Goal: Information Seeking & Learning: Learn about a topic

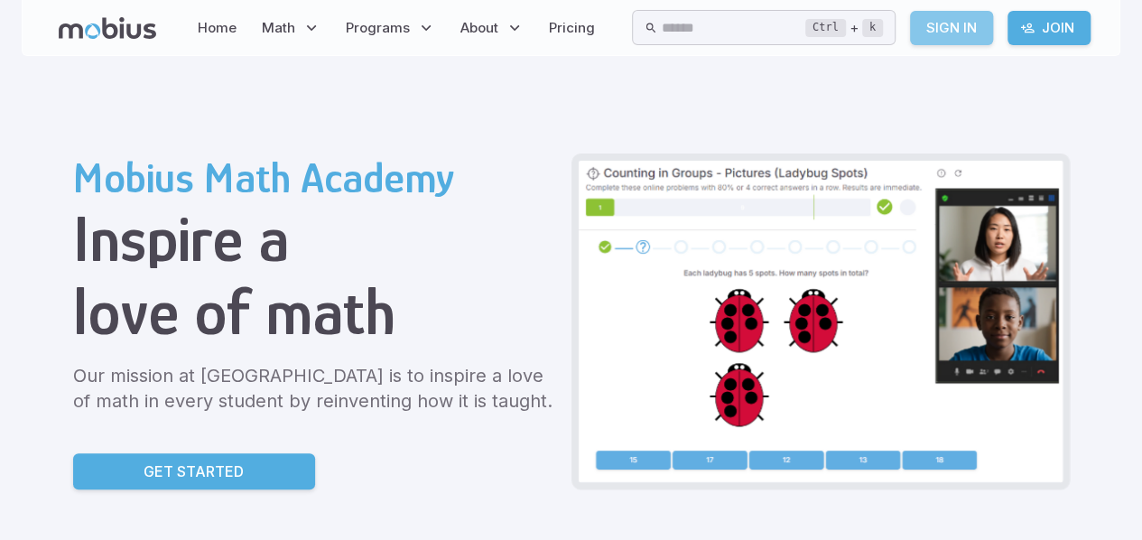
click at [950, 13] on link "Sign In" at bounding box center [951, 28] width 83 height 34
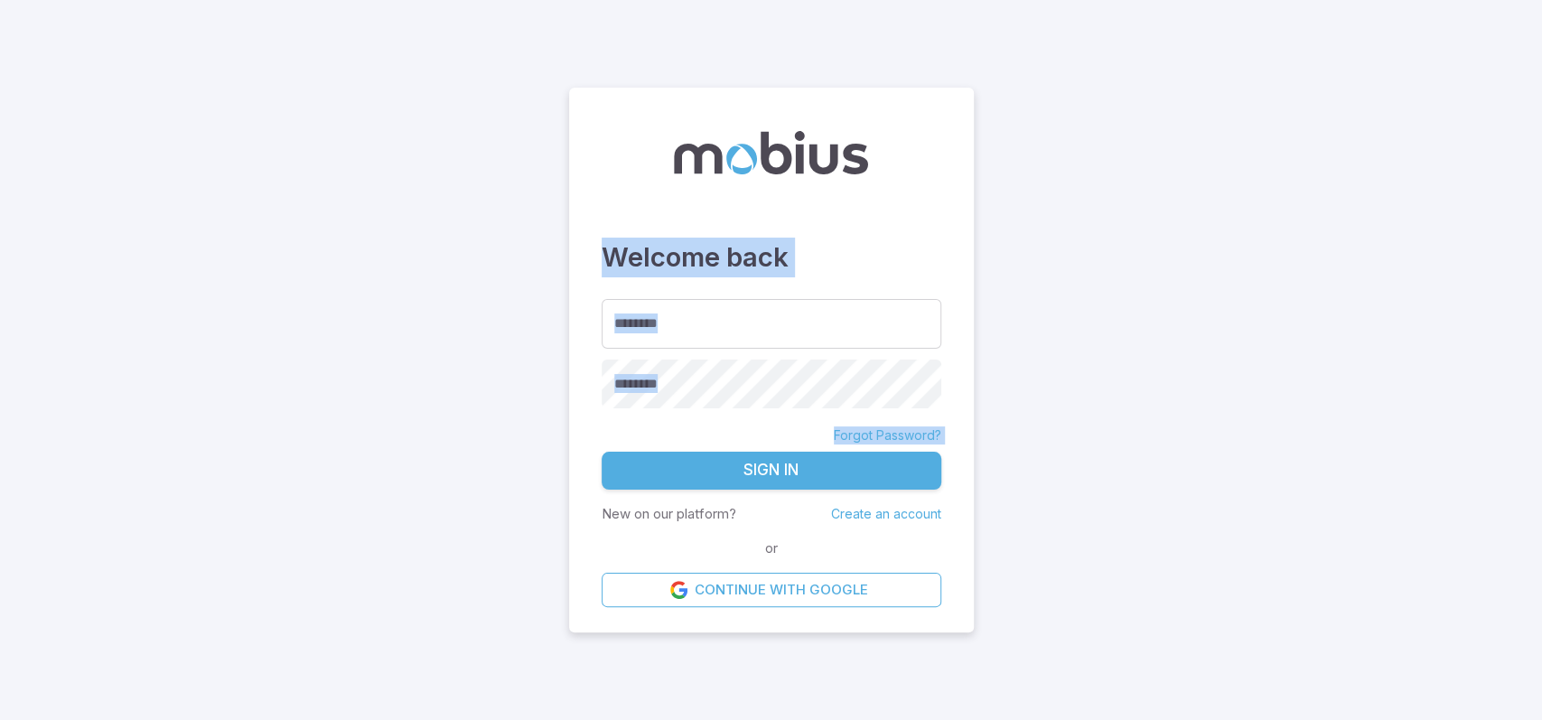
click at [801, 489] on main "Welcome back ******** ******** ******** Forgot Password? Sign In New on our pla…" at bounding box center [771, 360] width 1542 height 720
type input "**********"
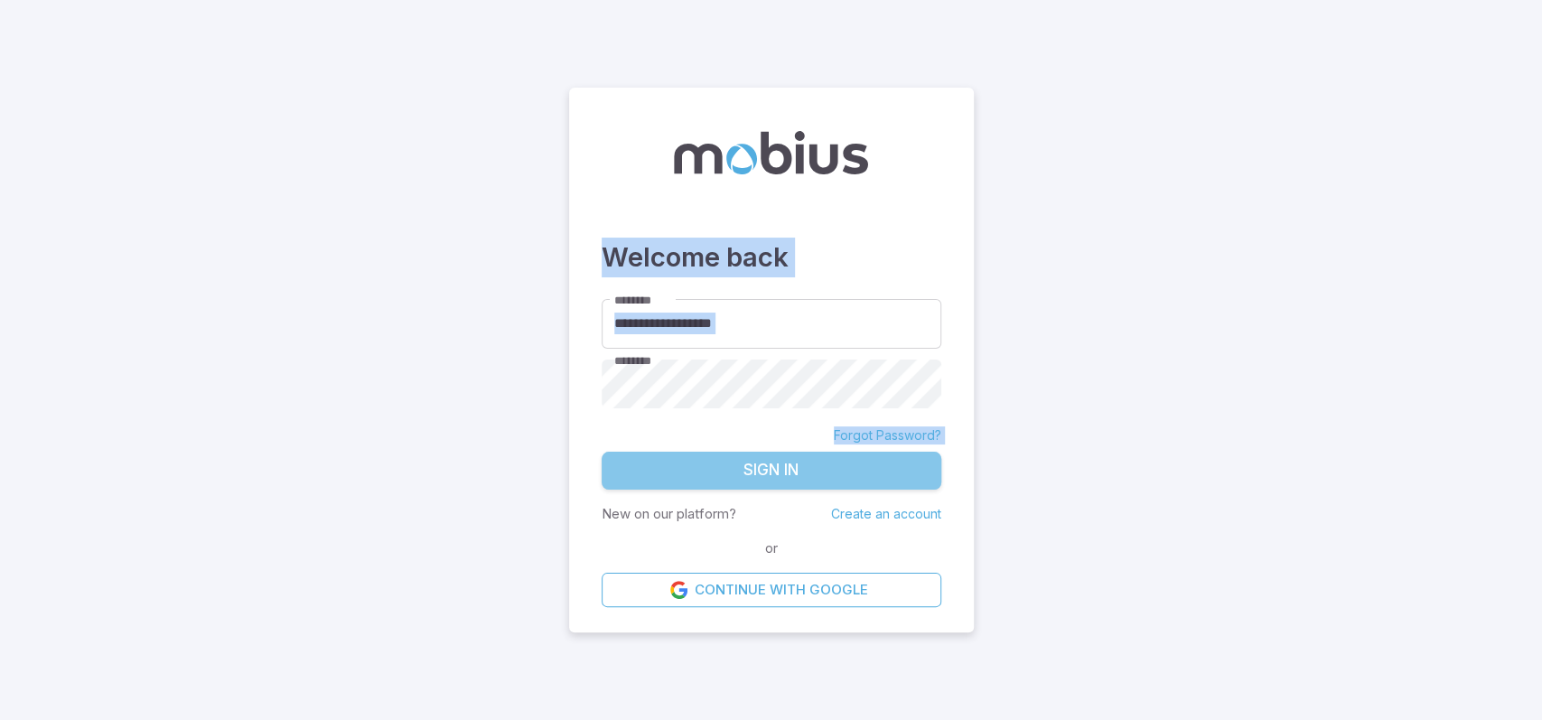
click at [801, 481] on button "Sign In" at bounding box center [771, 471] width 340 height 38
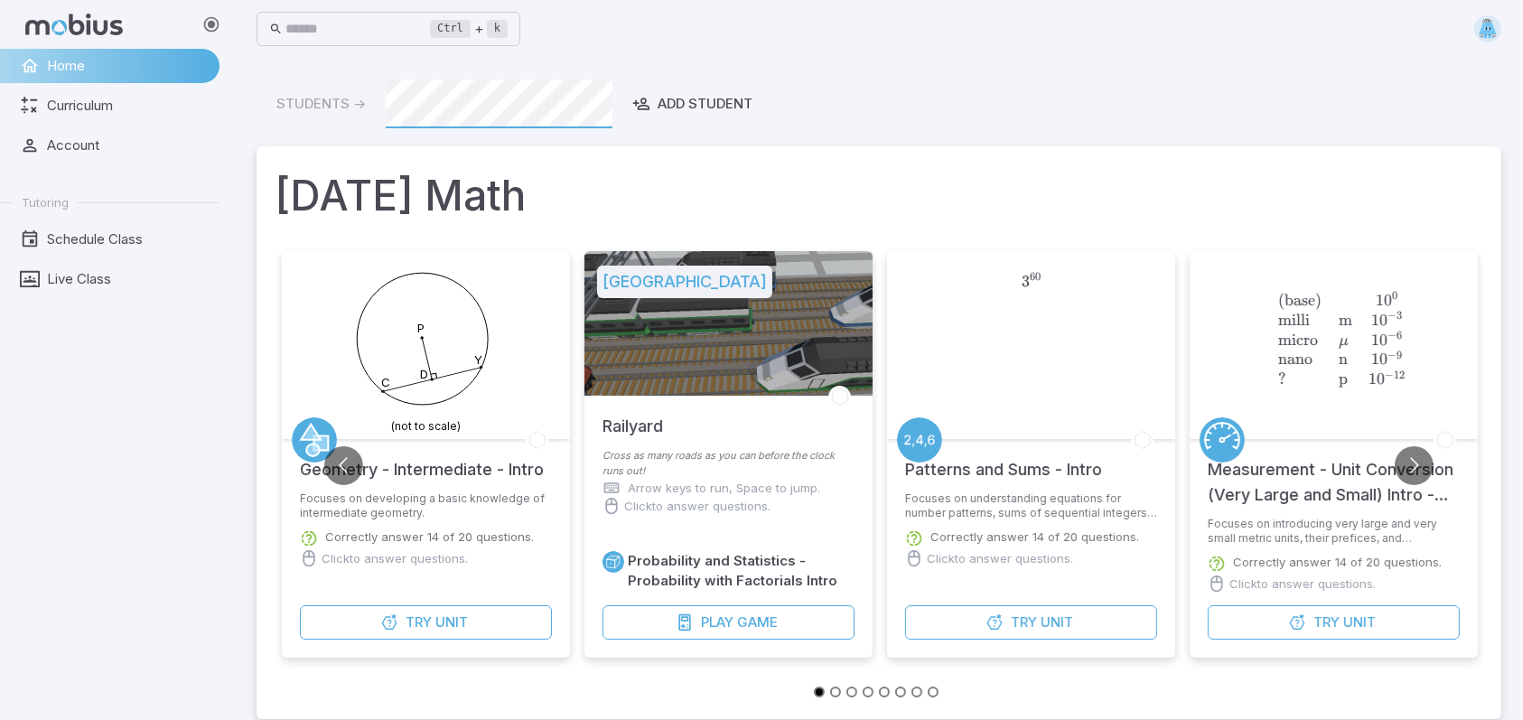
click at [1331, 70] on main "Students -> Add Student Today's Math P C D Y (not to scale) Geometry - Intermed…" at bounding box center [879, 656] width 1288 height 1196
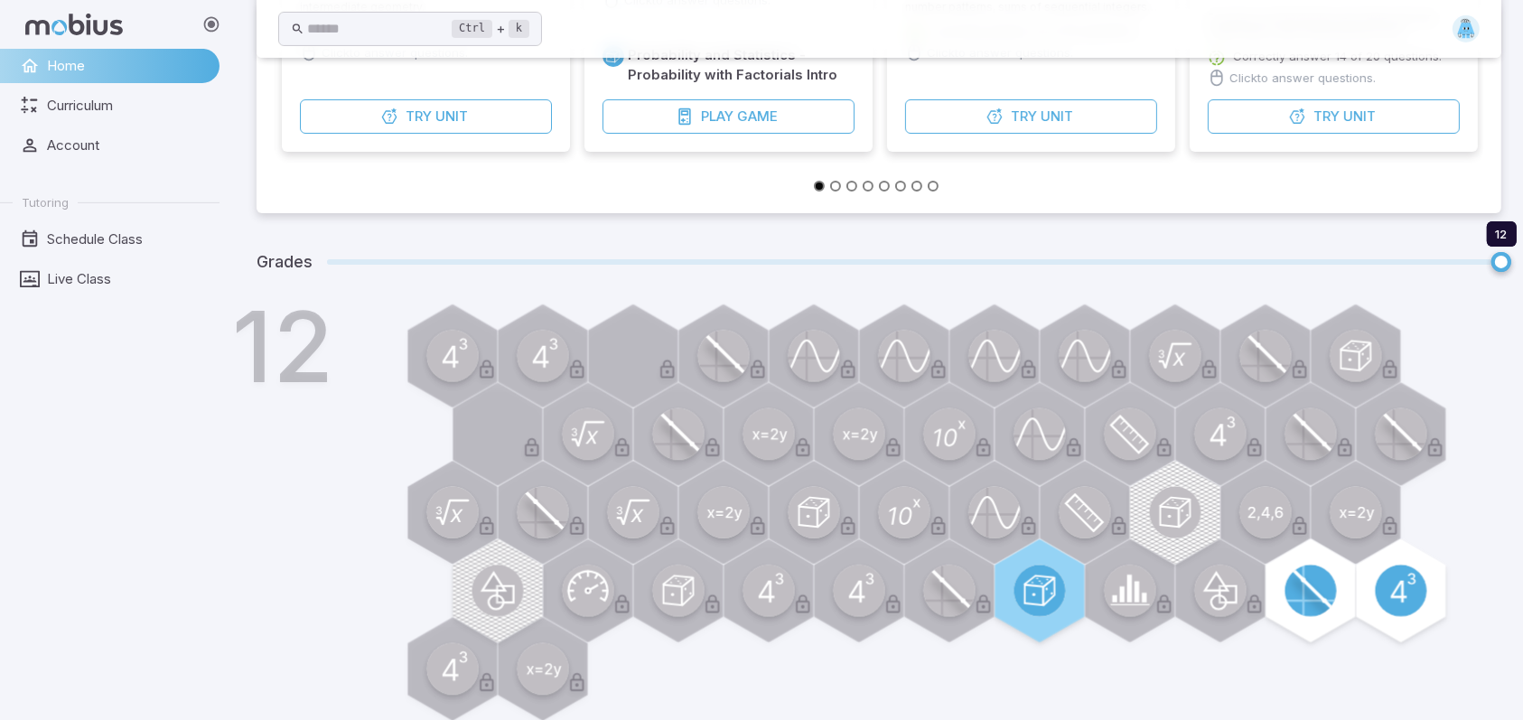
scroll to position [534, 0]
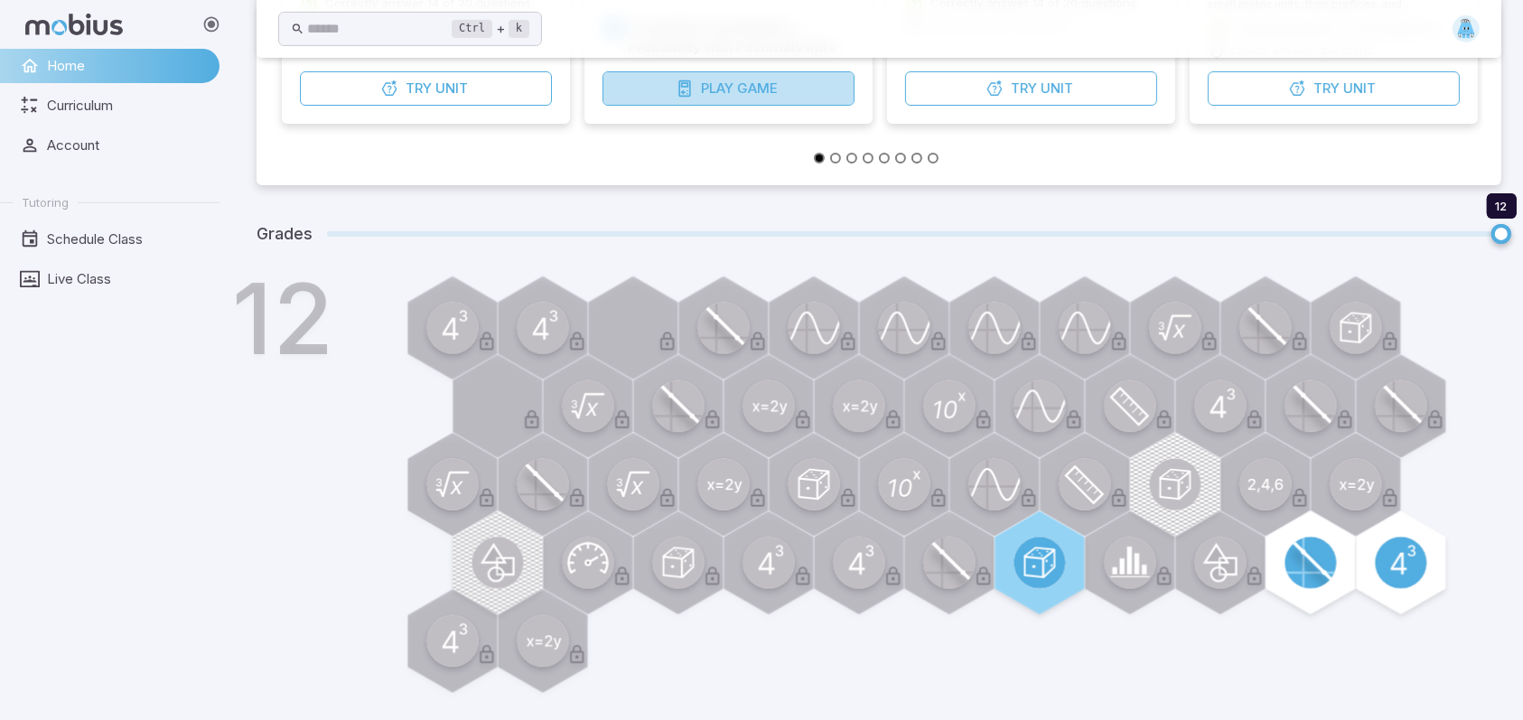
click at [675, 99] on button "Play Game" at bounding box center [728, 88] width 252 height 34
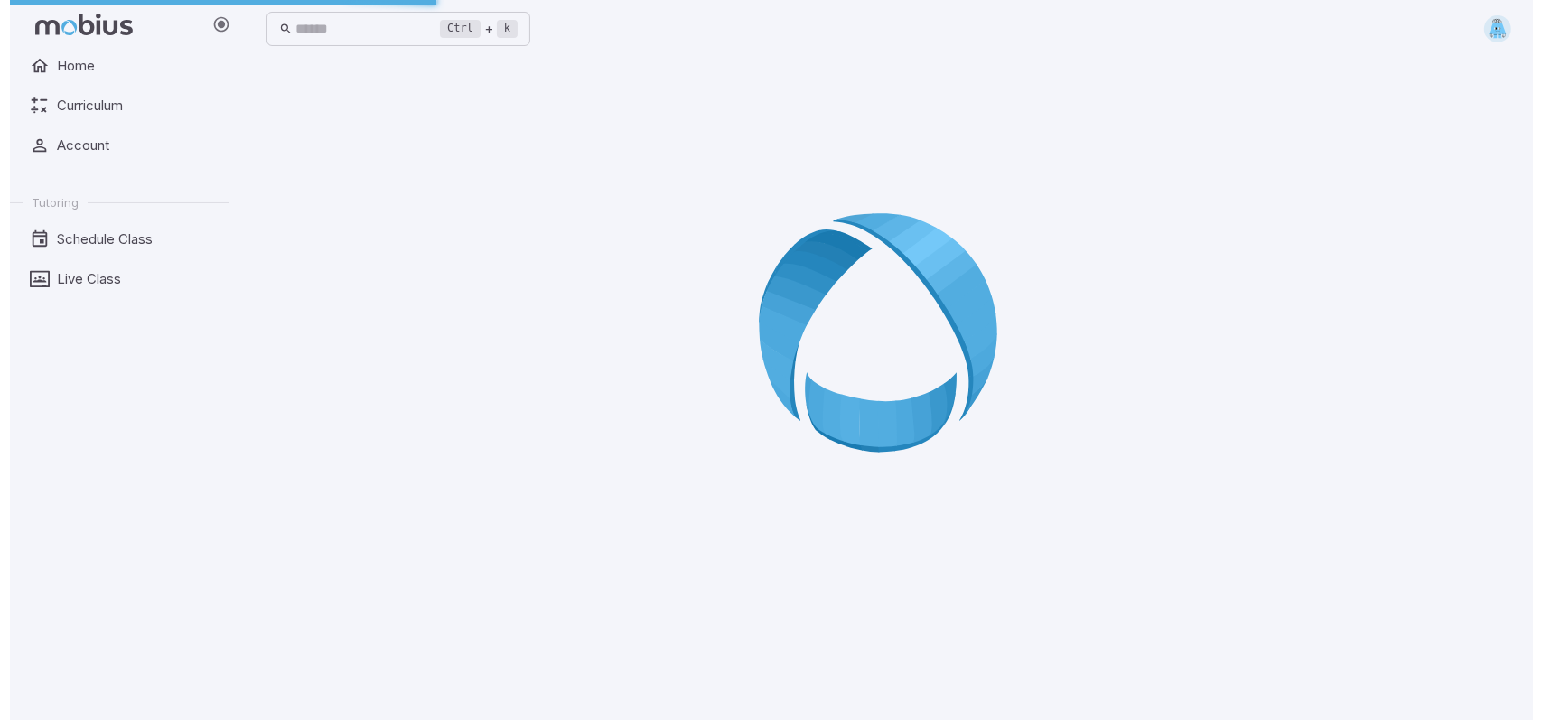
scroll to position [0, 0]
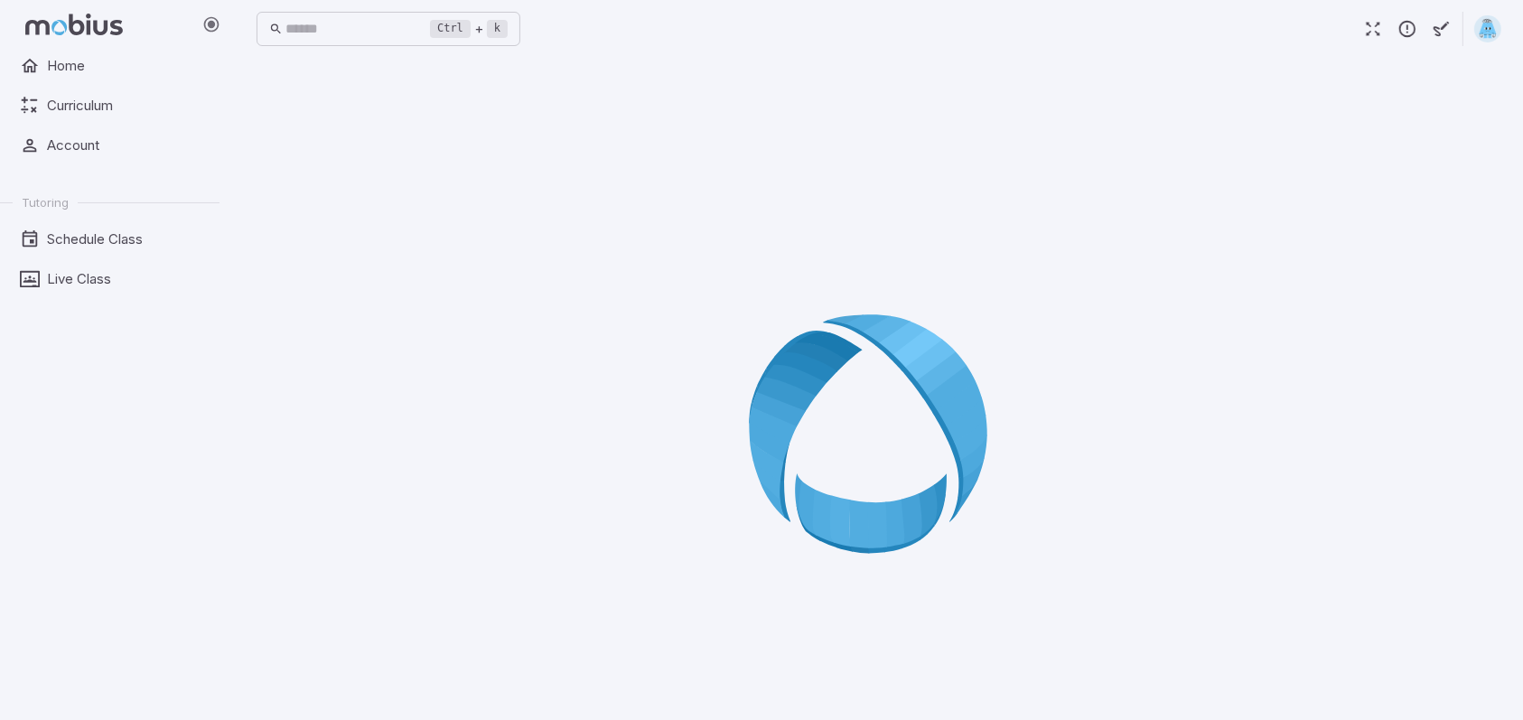
drag, startPoint x: 361, startPoint y: 244, endPoint x: 484, endPoint y: 260, distance: 123.9
click at [450, 272] on div at bounding box center [878, 439] width 1244 height 720
drag, startPoint x: 520, startPoint y: 263, endPoint x: 744, endPoint y: 356, distance: 242.5
click at [744, 356] on div at bounding box center [878, 439] width 1244 height 720
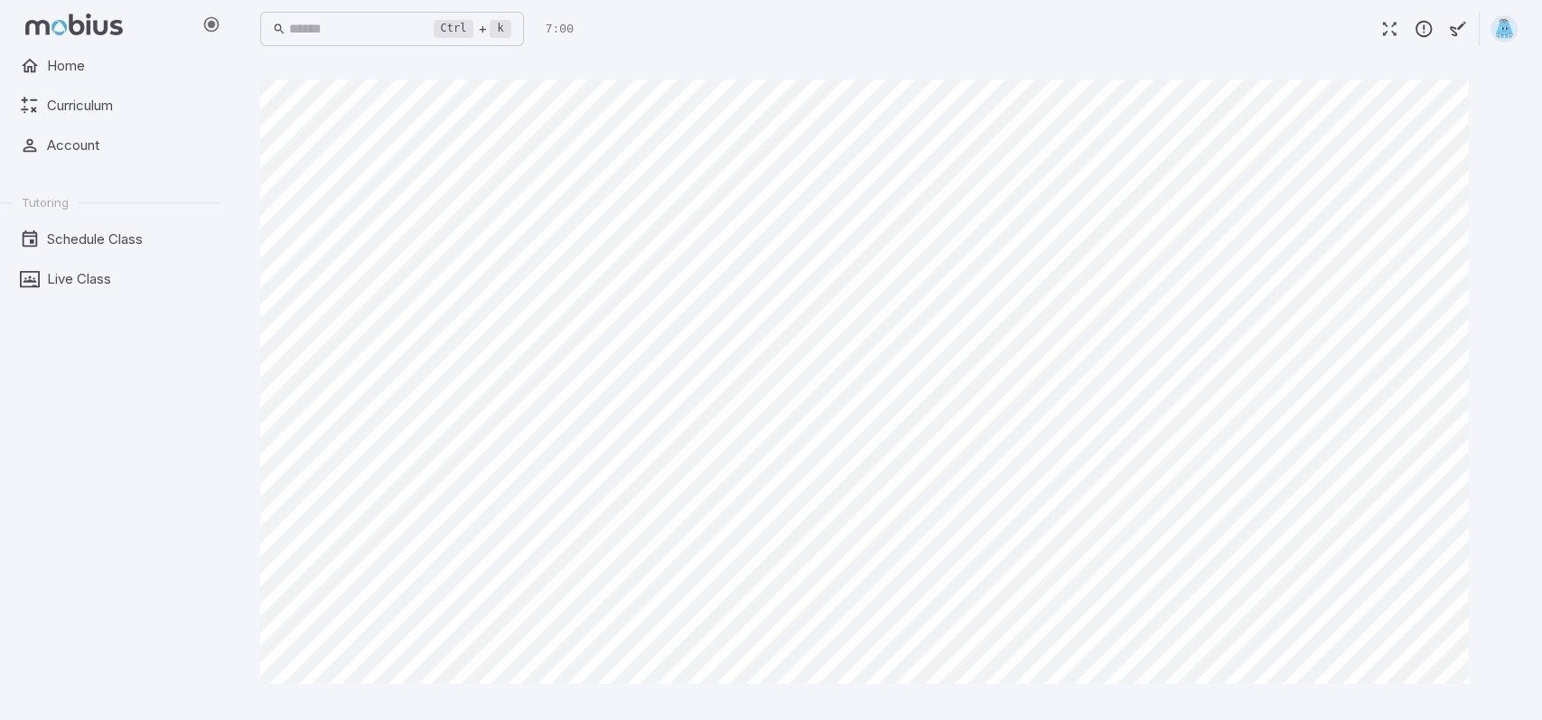
click at [97, 15] on icon at bounding box center [74, 25] width 98 height 22
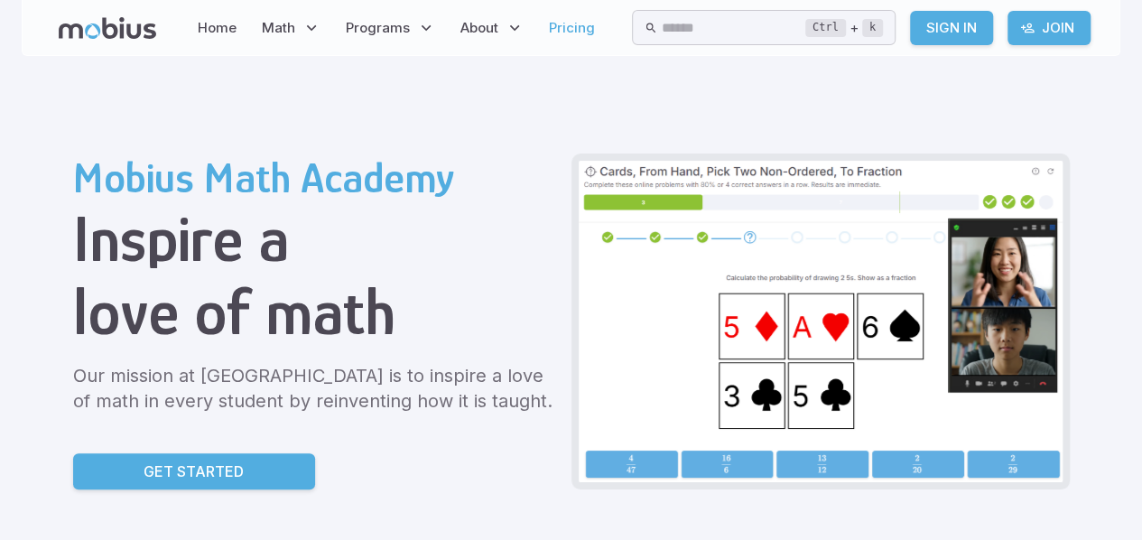
click at [553, 31] on link "Pricing" at bounding box center [572, 28] width 57 height 42
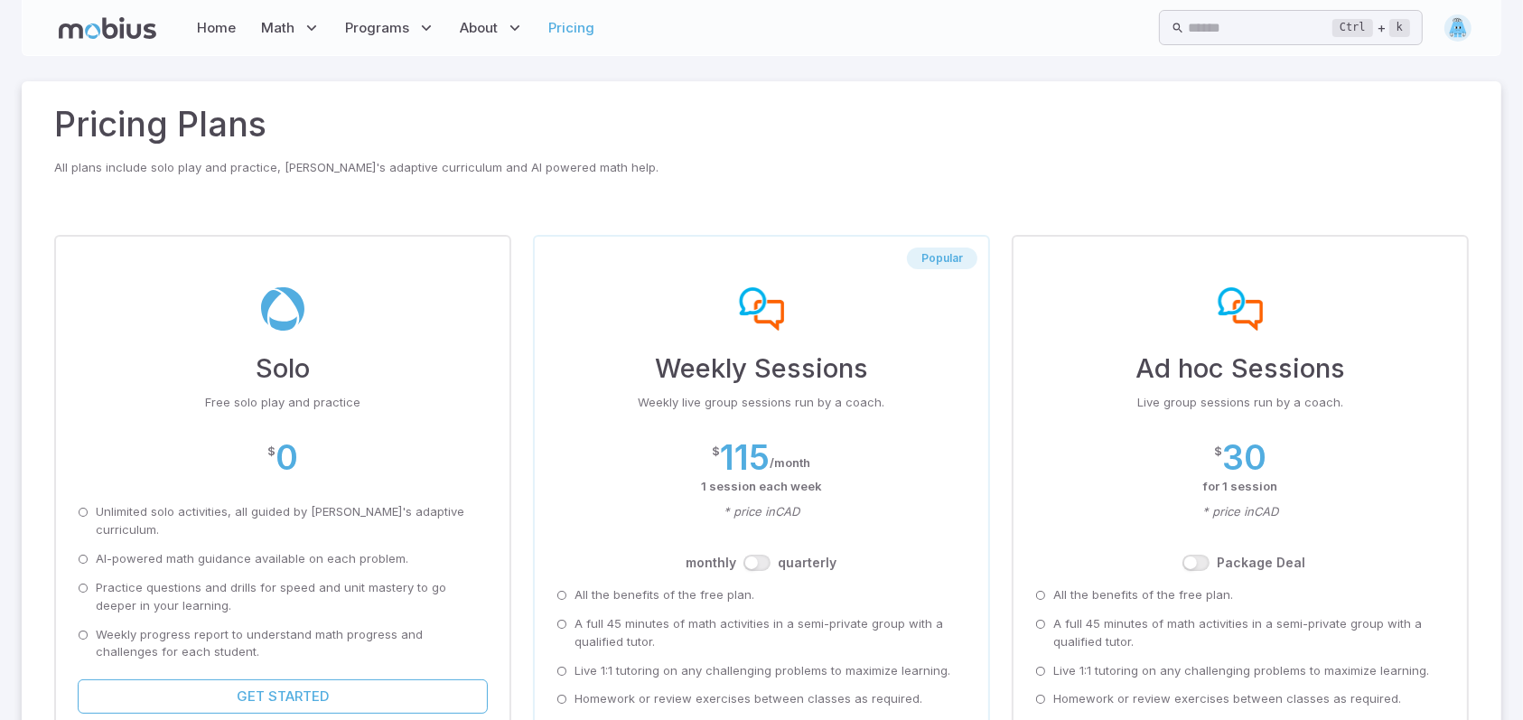
drag, startPoint x: 558, startPoint y: 163, endPoint x: 348, endPoint y: 147, distance: 211.0
click at [348, 147] on h2 "Pricing Plans" at bounding box center [761, 124] width 1414 height 51
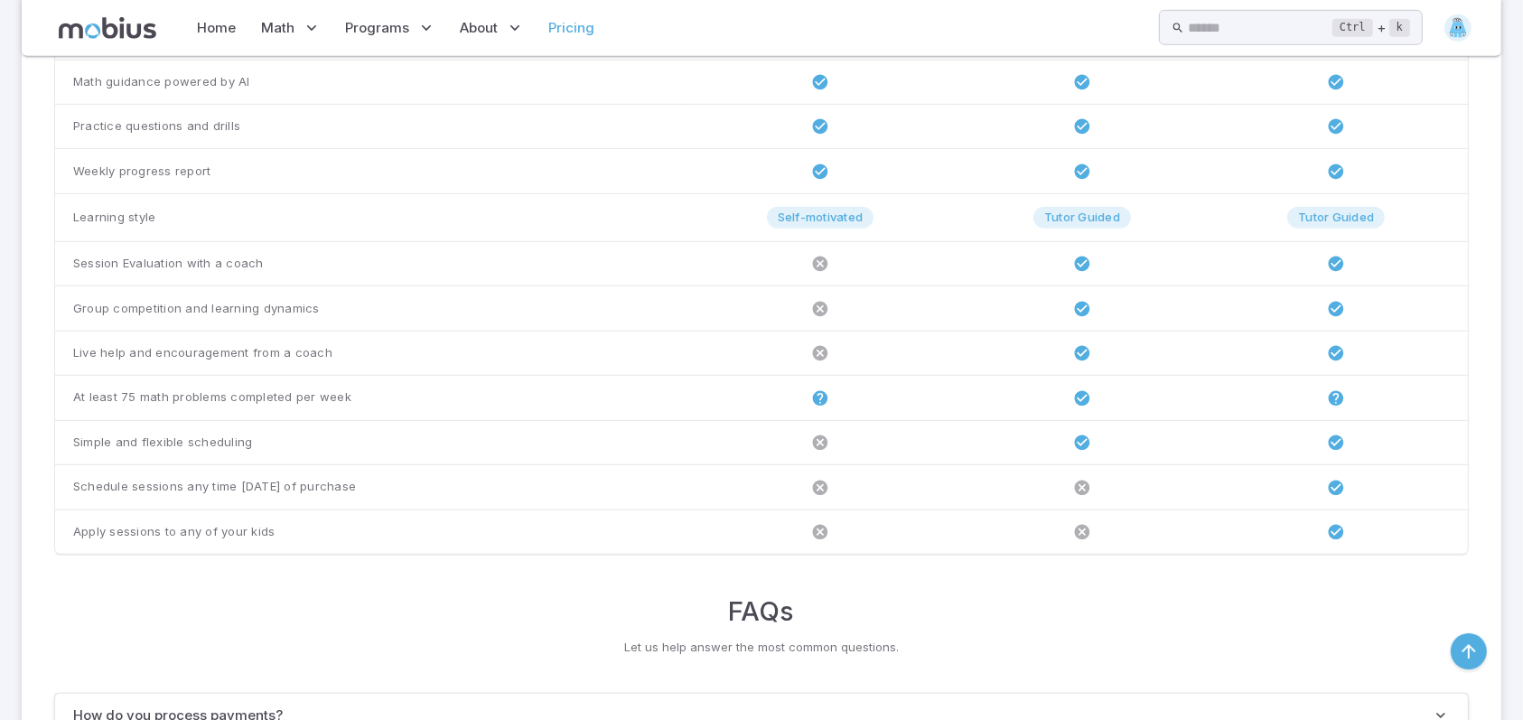
scroll to position [1020, 0]
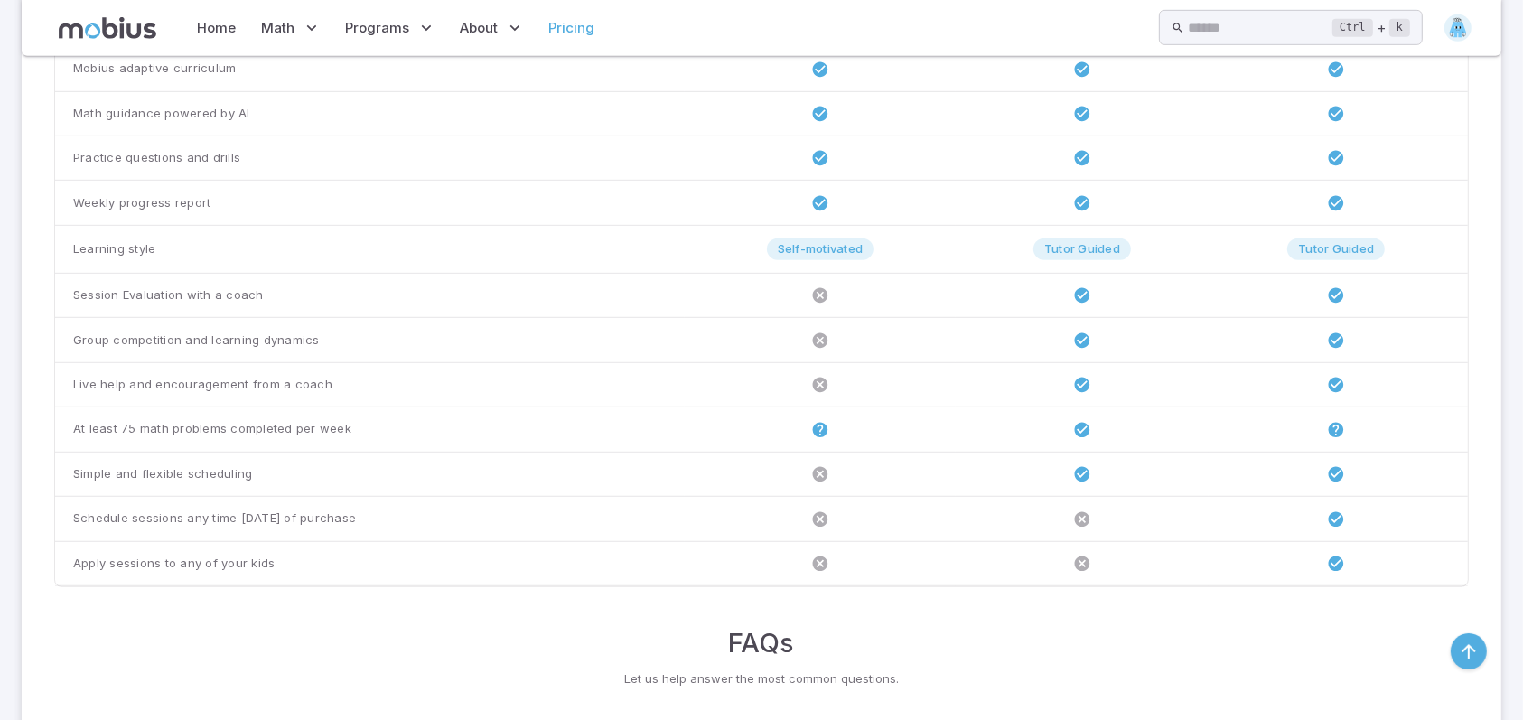
click at [119, 39] on div "Home Math Grade 1 Grade 2 Grade 3 Grade 4 Grade 5 Grade 6 Grade 7 Grade 8 Grade…" at bounding box center [325, 28] width 549 height 42
click at [120, 33] on icon at bounding box center [108, 28] width 98 height 22
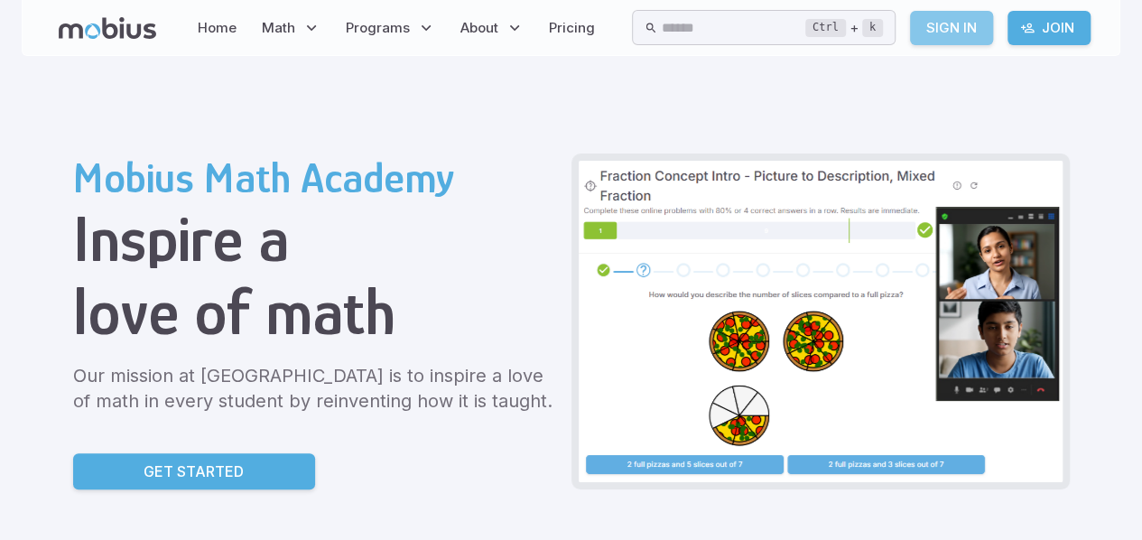
click at [959, 30] on link "Sign In" at bounding box center [951, 28] width 83 height 34
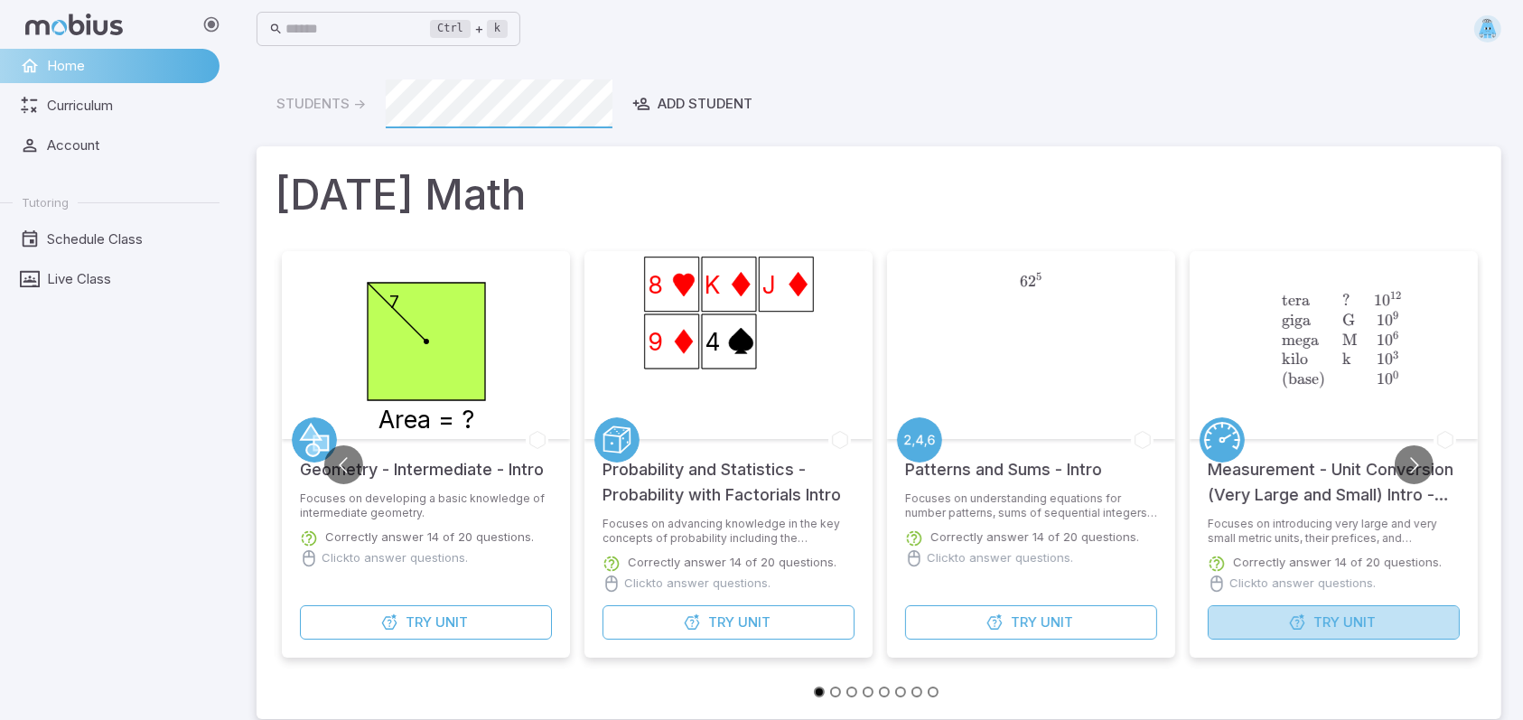
click at [1300, 619] on icon "button" at bounding box center [1297, 622] width 18 height 18
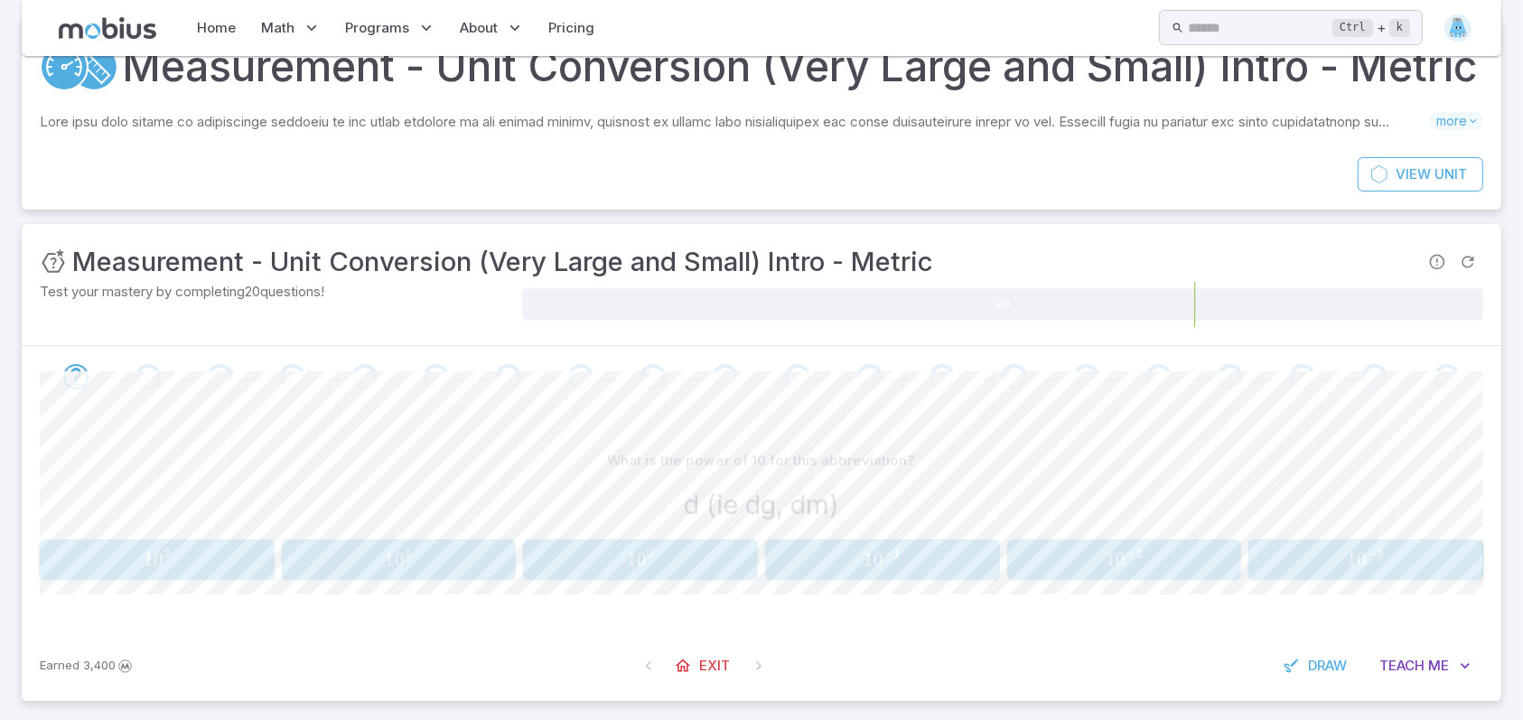
scroll to position [130, 0]
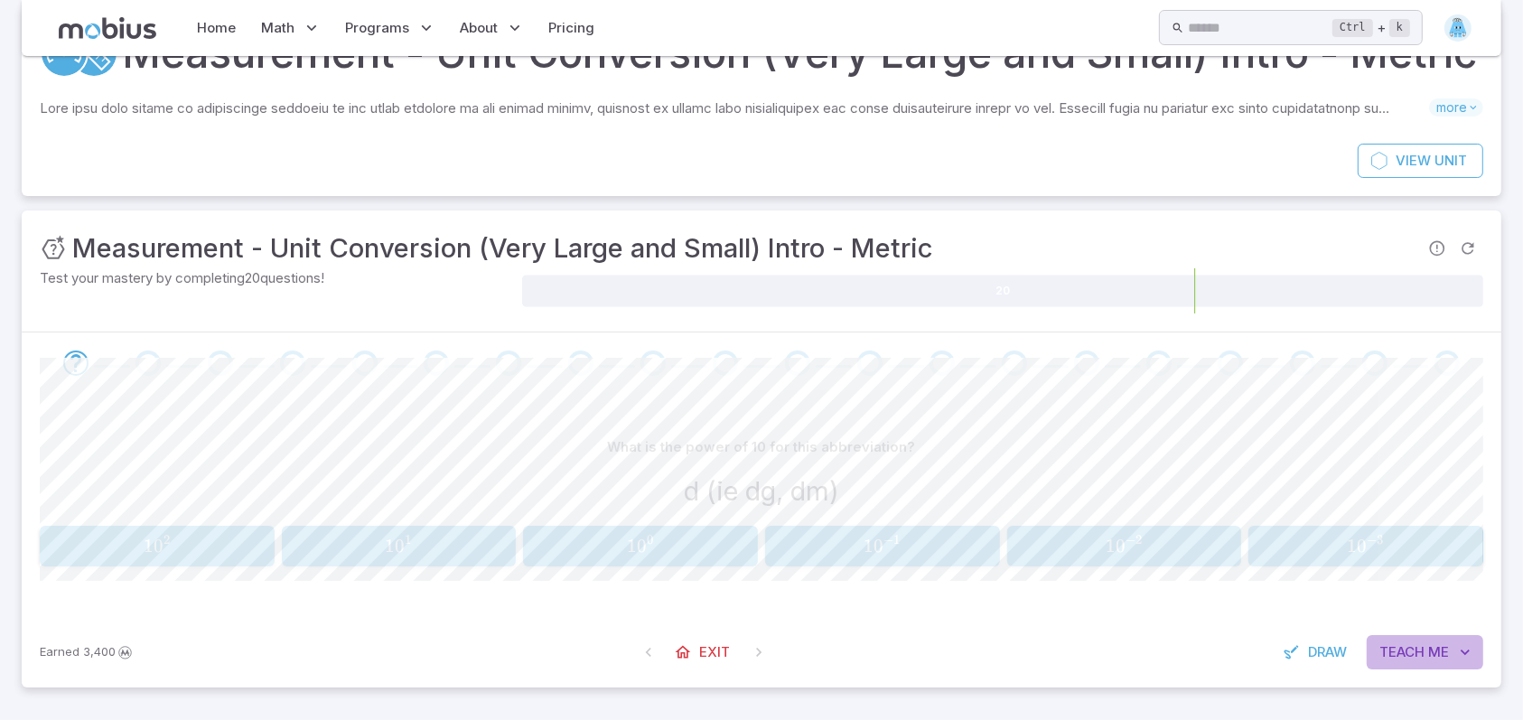
click at [1403, 668] on button "Teach Me" at bounding box center [1424, 652] width 117 height 34
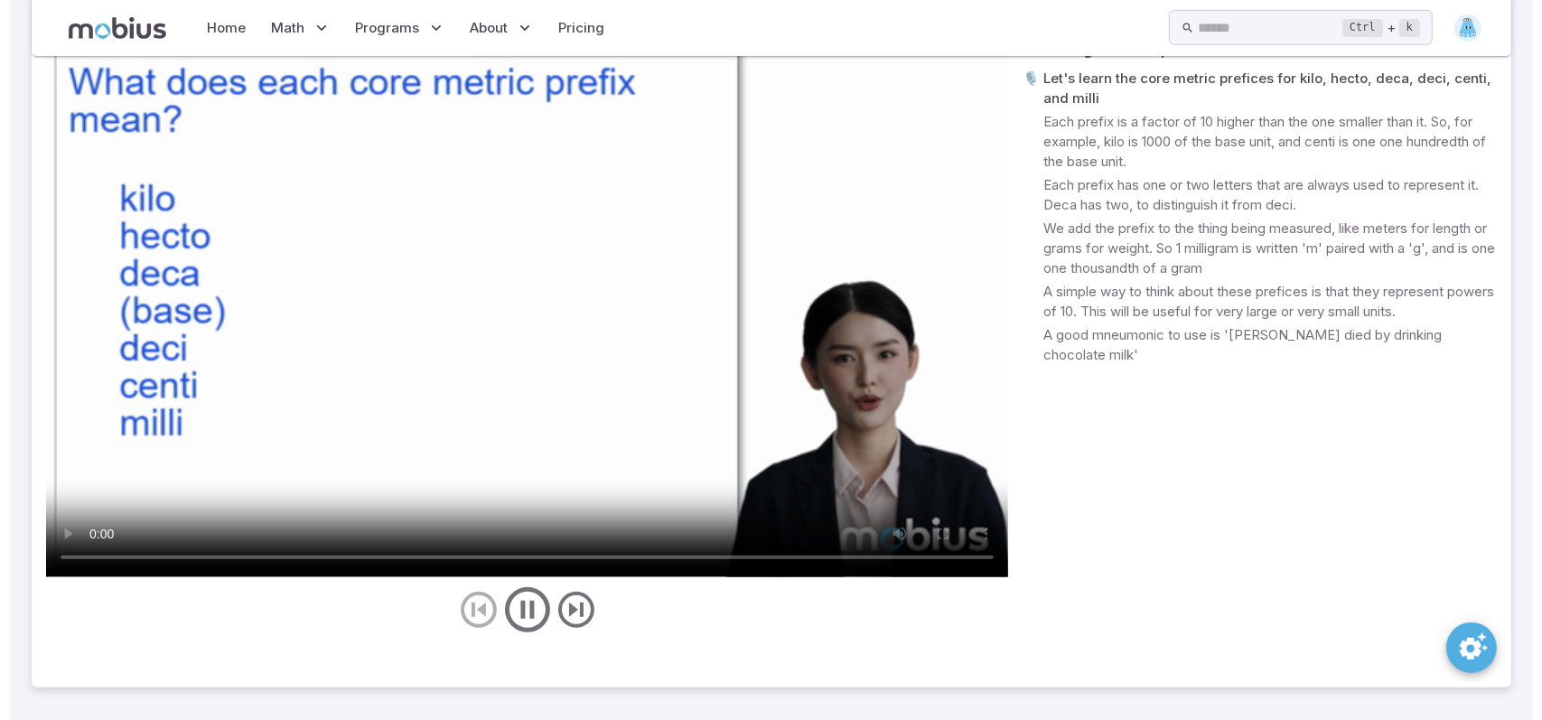
scroll to position [775, 0]
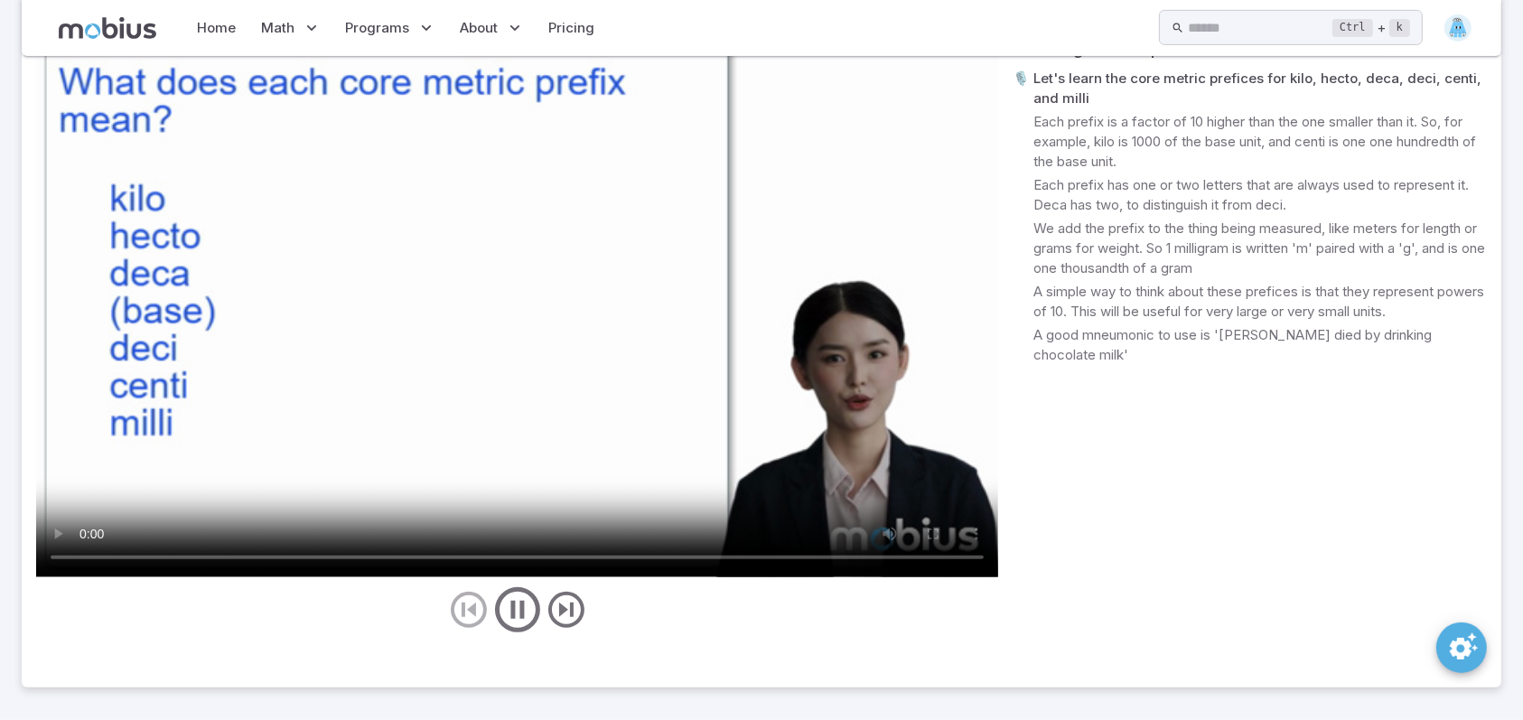
click at [722, 387] on video at bounding box center [517, 306] width 962 height 541
drag, startPoint x: 1152, startPoint y: 125, endPoint x: 1033, endPoint y: 112, distance: 119.9
click at [1033, 108] on p "Let's learn the core metric prefices for kilo, hecto, deca, deci, centi, and mi…" at bounding box center [1259, 89] width 453 height 40
click at [1314, 434] on div "Teaching Transcript 🎙️ Let's learn the core metric prefices for kilo, hecto, de…" at bounding box center [1249, 336] width 474 height 601
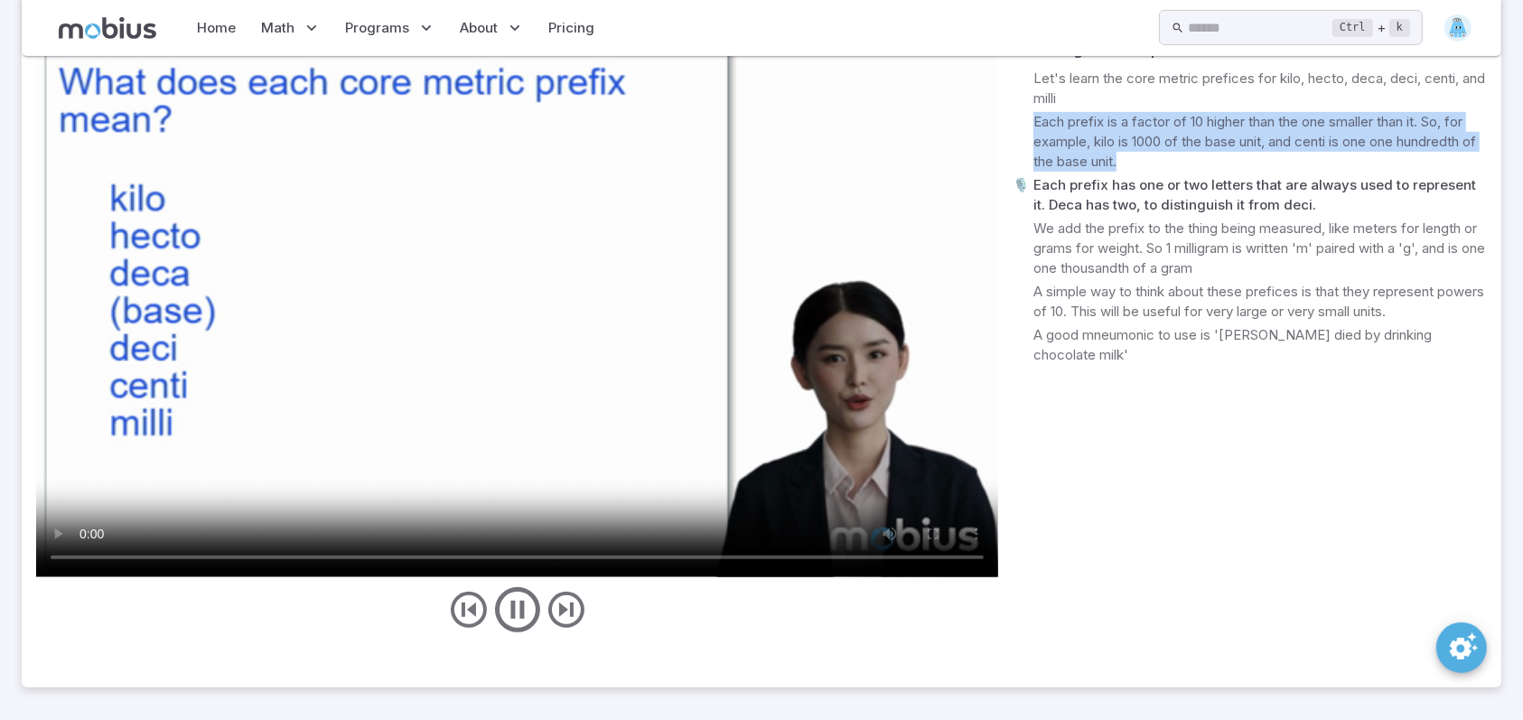
drag, startPoint x: 1170, startPoint y: 193, endPoint x: 1031, endPoint y: 156, distance: 143.1
click at [1033, 156] on p "Each prefix is a factor of 10 higher than the one smaller than it. So, for exam…" at bounding box center [1259, 142] width 453 height 60
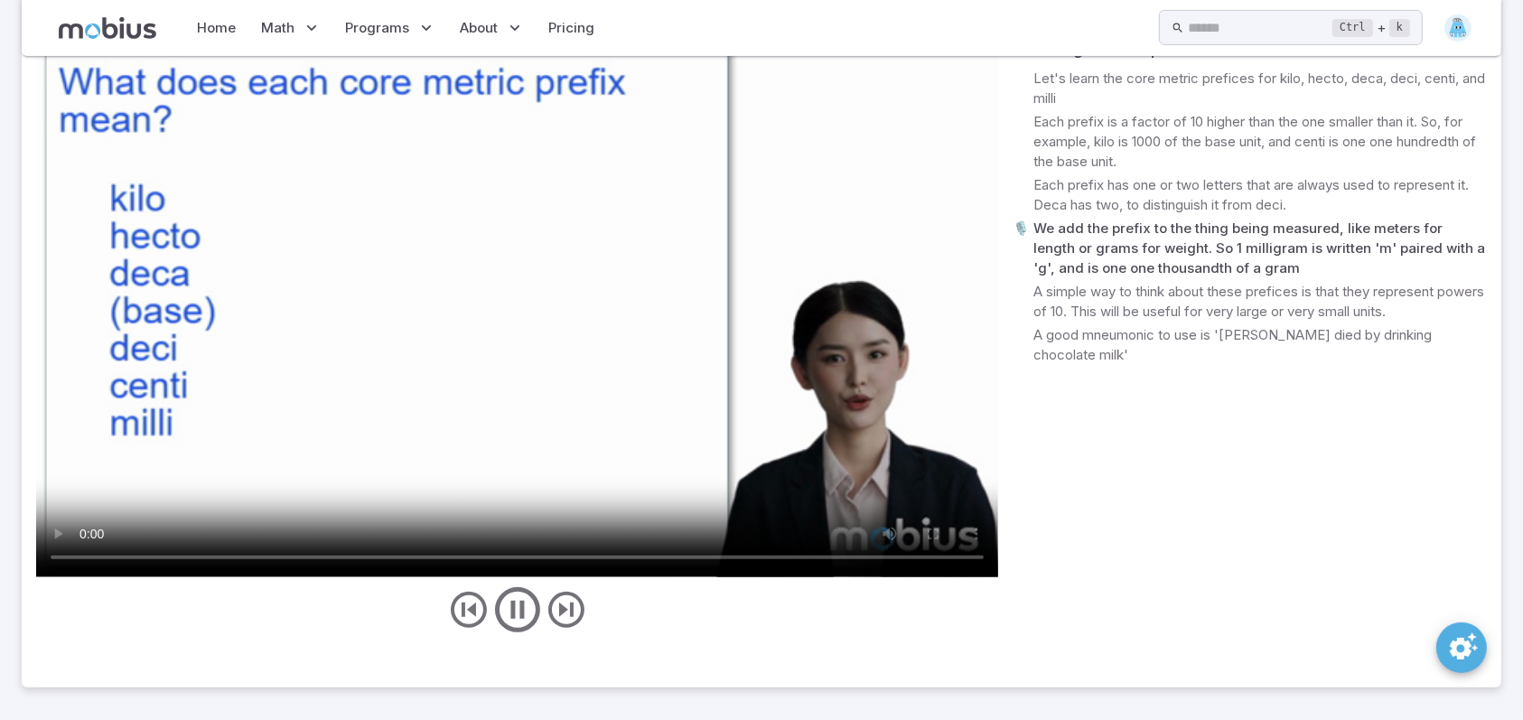
click at [1189, 560] on div "Teaching Transcript 🎙️ Let's learn the core metric prefices for kilo, hecto, de…" at bounding box center [1249, 336] width 474 height 601
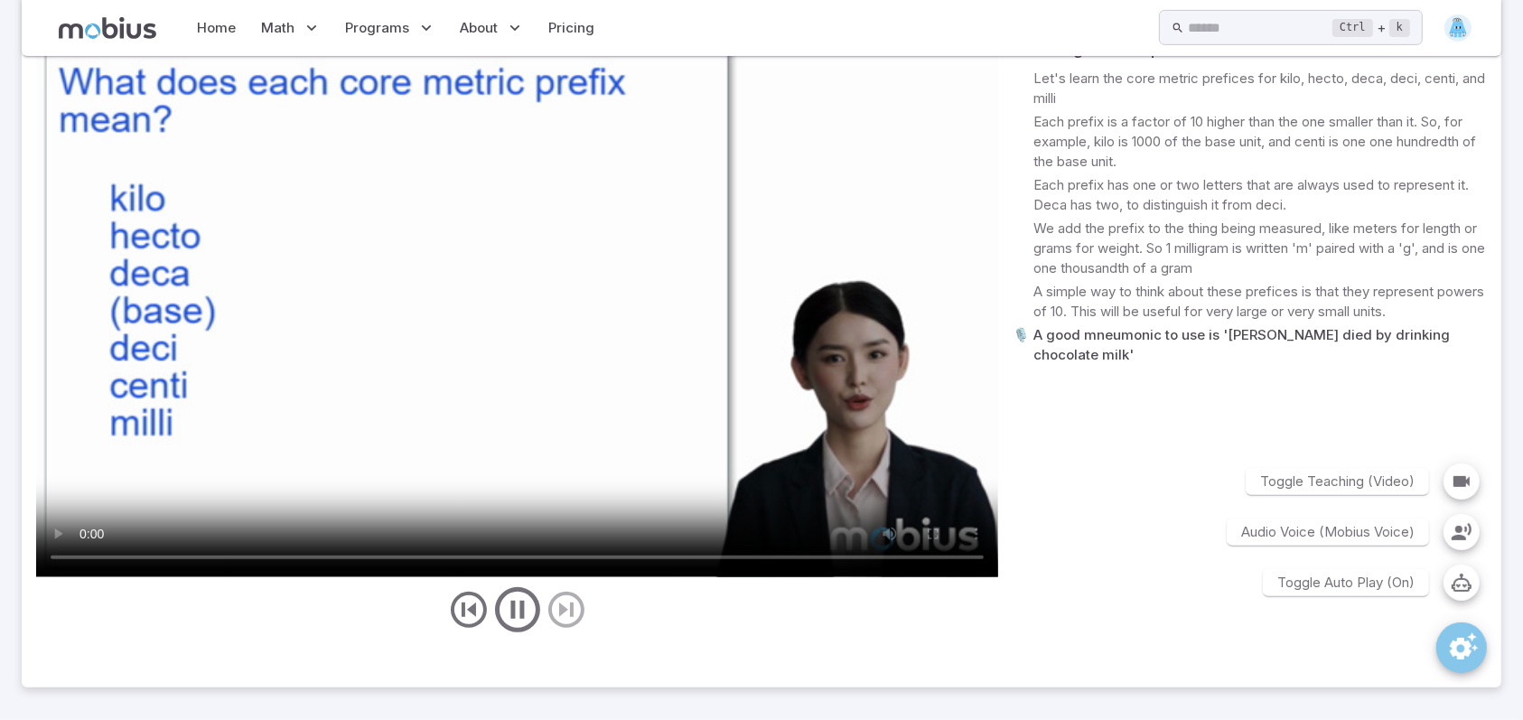
click at [1456, 662] on icon "SpeedDial teaching preferences" at bounding box center [1463, 645] width 33 height 33
click at [1477, 601] on button "button" at bounding box center [1461, 582] width 36 height 36
click at [1465, 593] on icon "button" at bounding box center [1461, 583] width 22 height 22
click at [1458, 543] on icon "button" at bounding box center [1461, 532] width 22 height 22
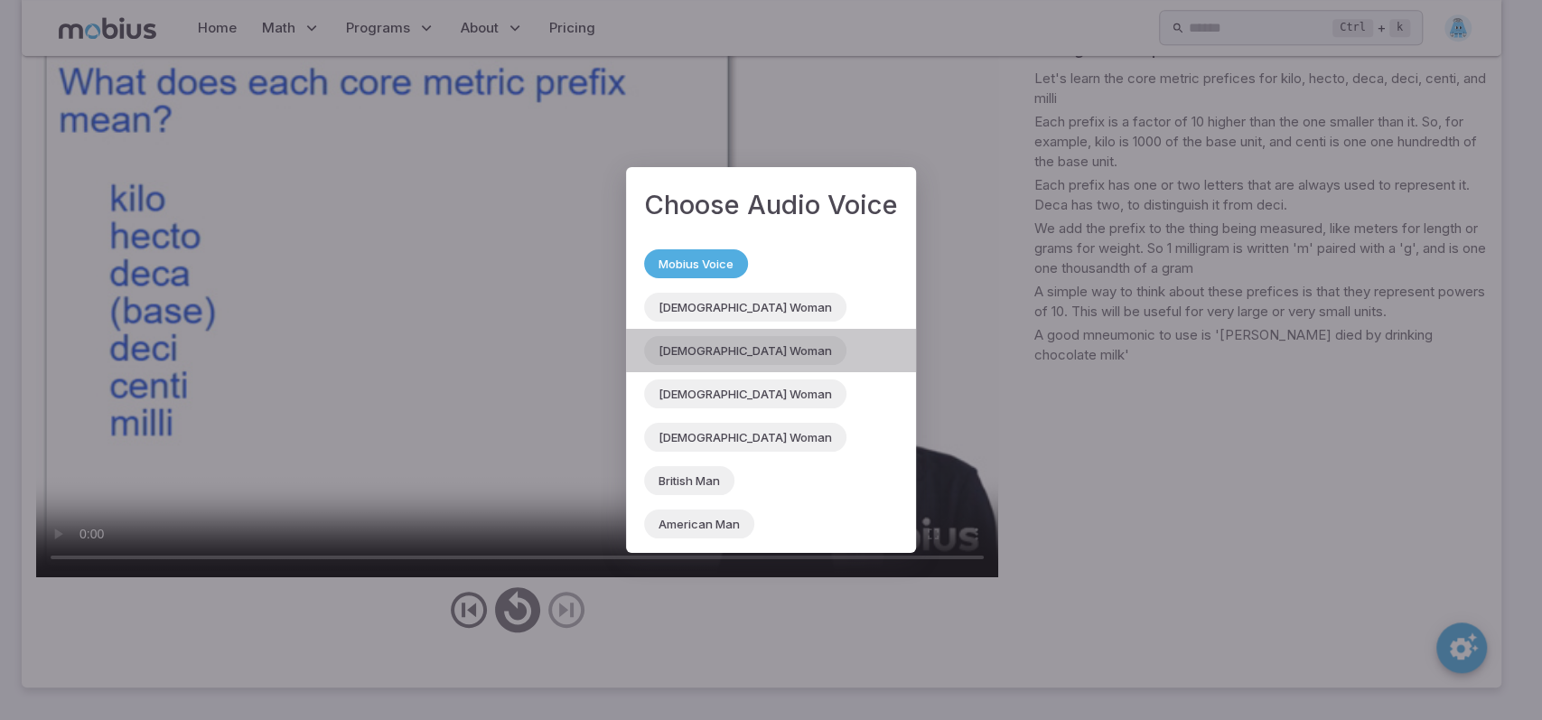
click at [788, 351] on div "American Woman" at bounding box center [771, 350] width 290 height 43
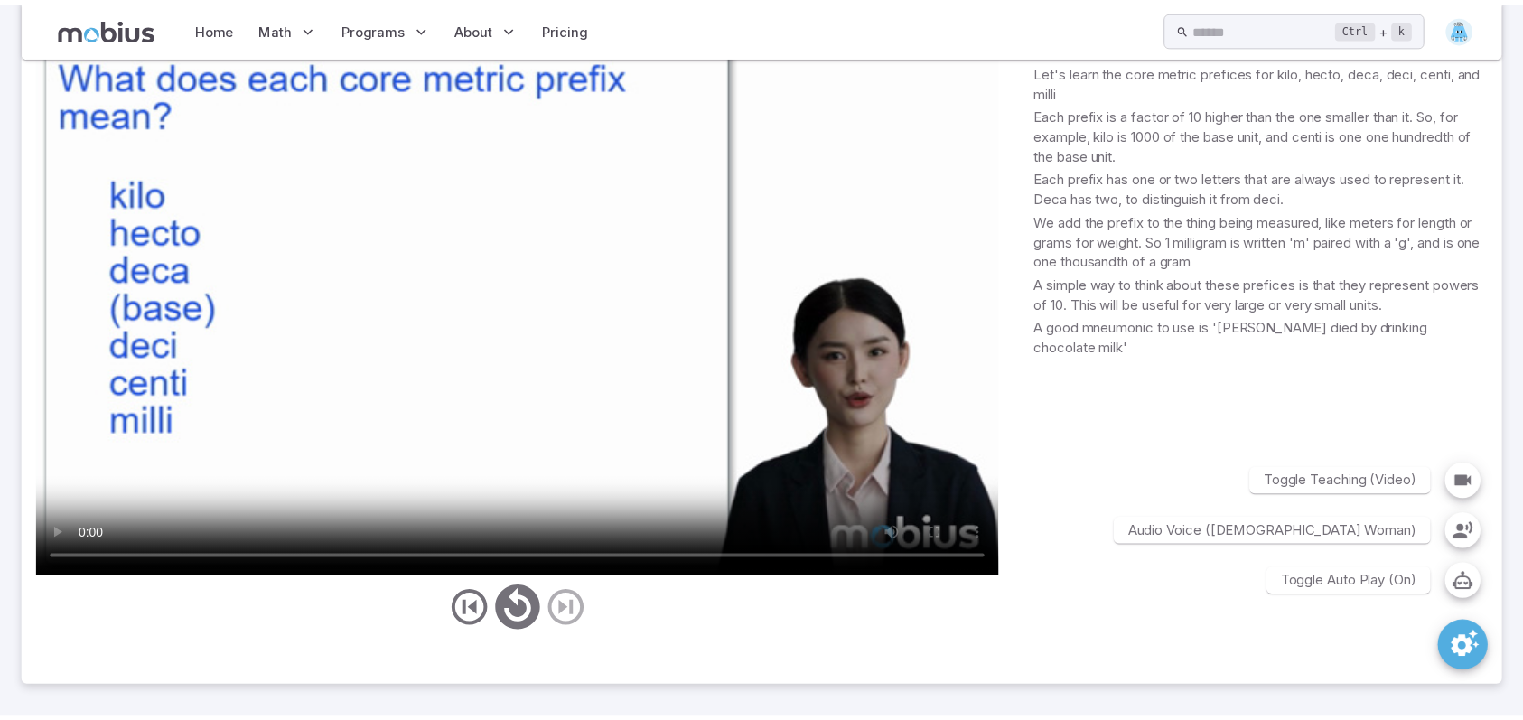
scroll to position [750, 0]
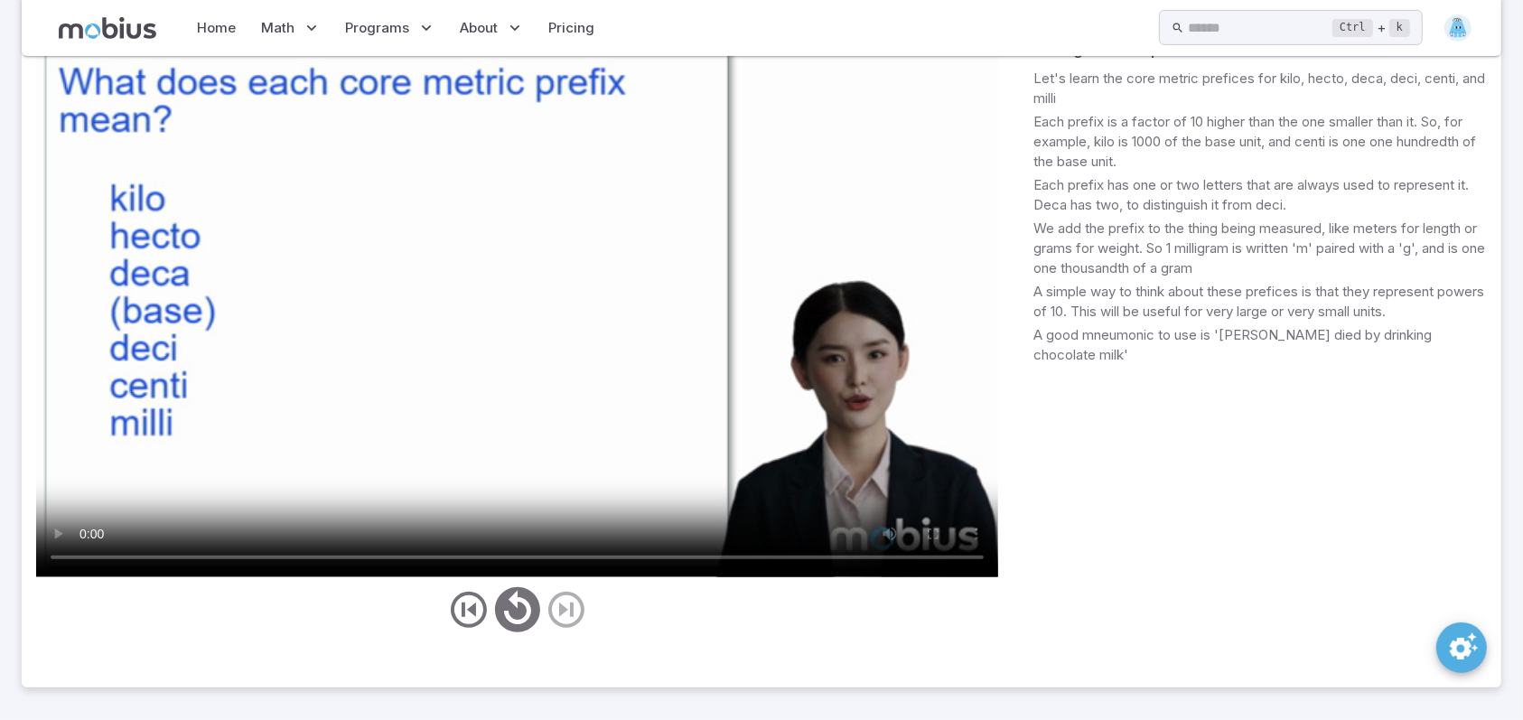
click at [788, 351] on video at bounding box center [517, 306] width 962 height 541
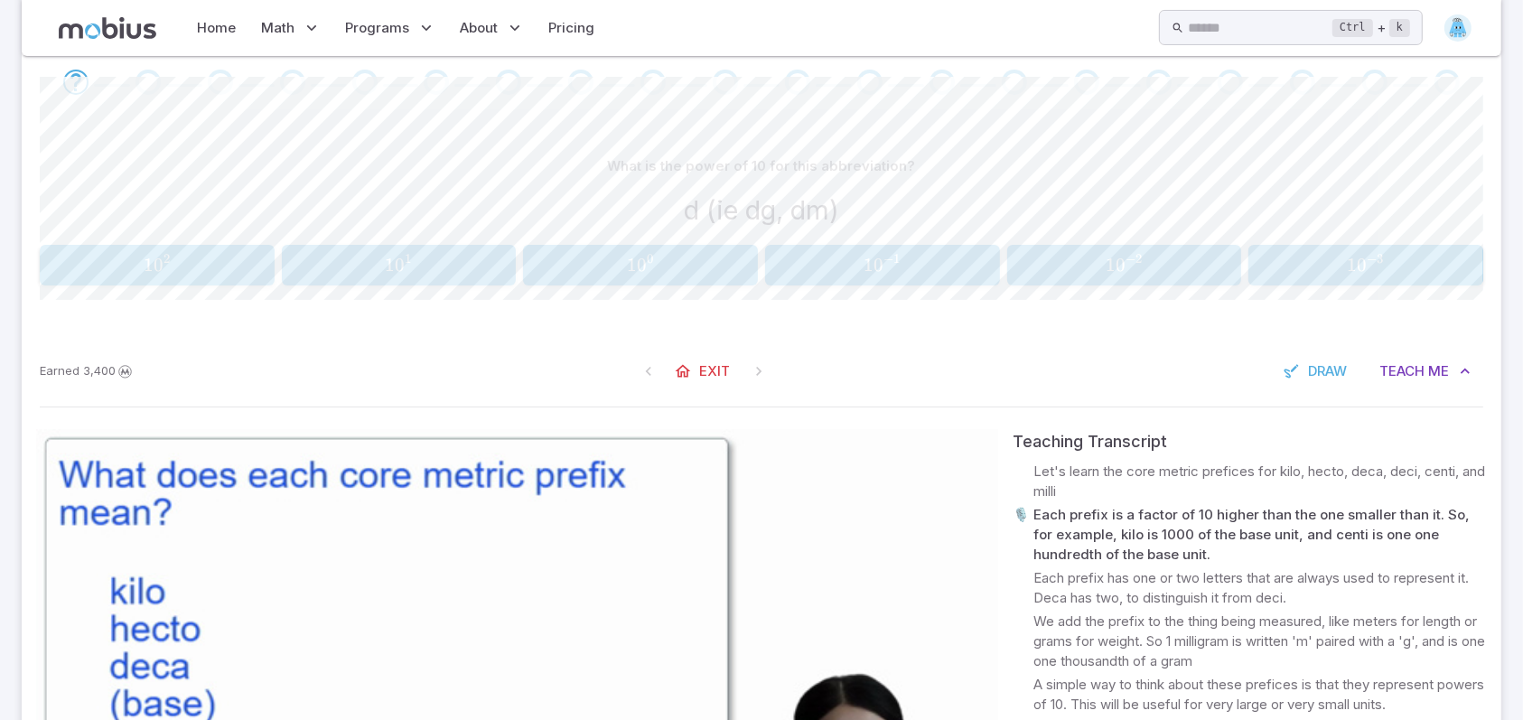
scroll to position [349, 0]
click at [659, 389] on span at bounding box center [648, 373] width 33 height 33
click at [720, 383] on span "Exit" at bounding box center [714, 373] width 31 height 20
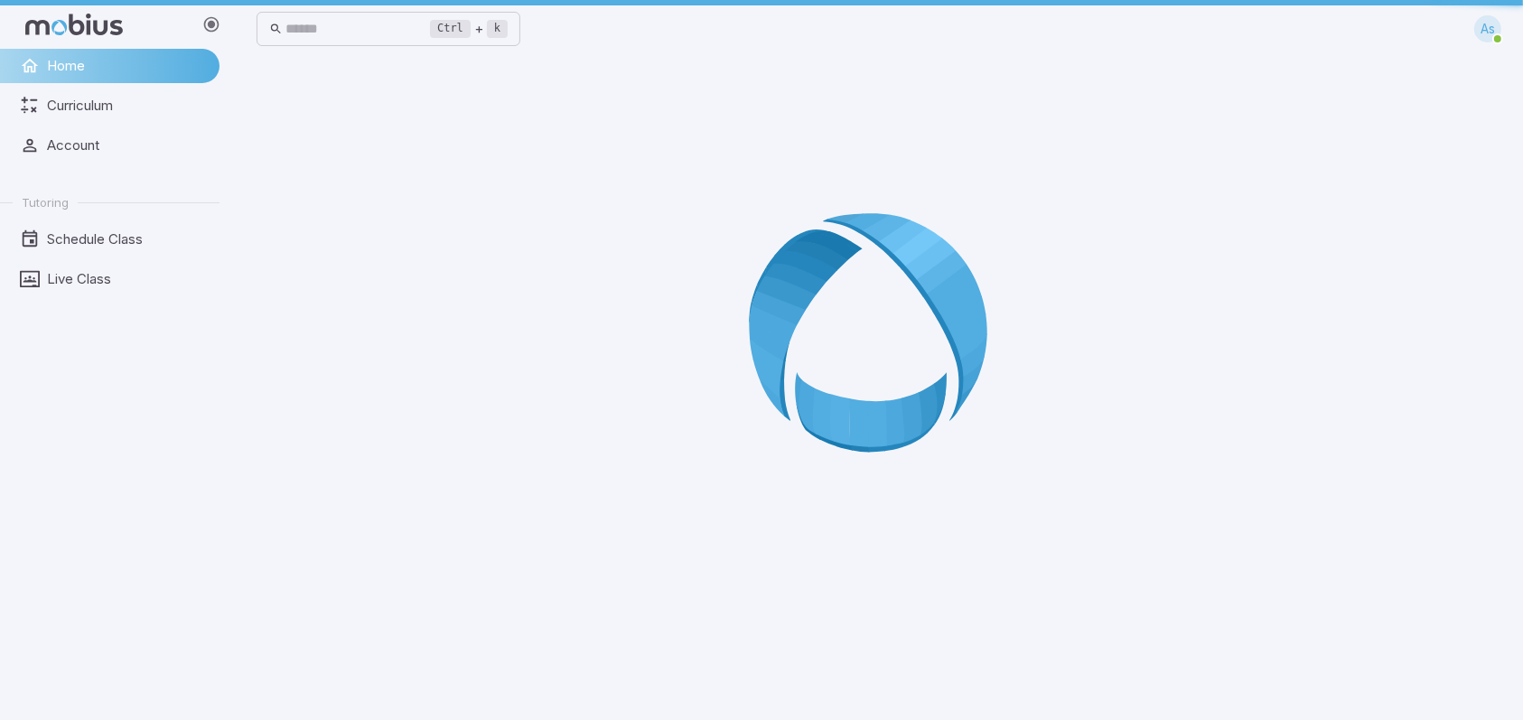
scroll to position [0, 0]
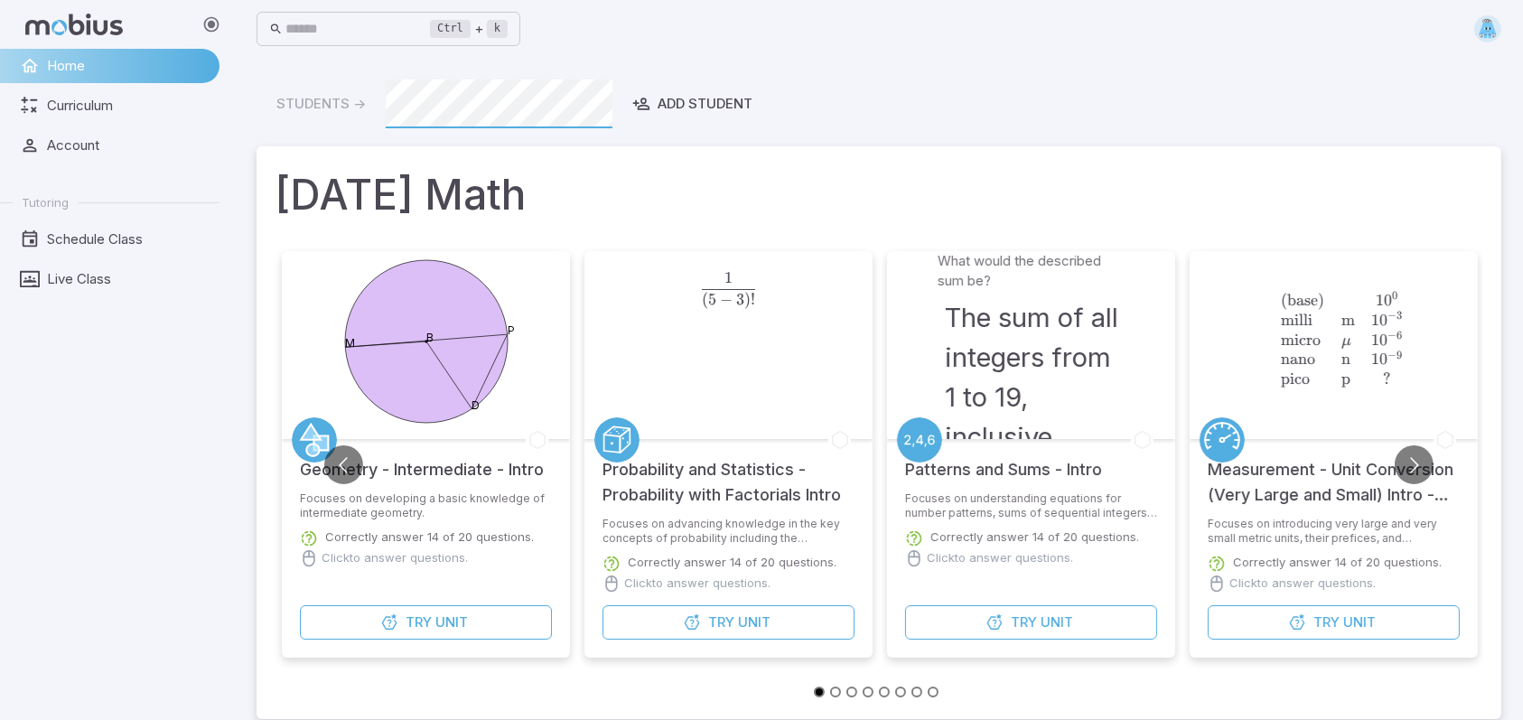
click at [1409, 485] on div "D M P B Geometry - Intermediate - Intro Focuses on developing a basic knowledge…" at bounding box center [879, 472] width 1208 height 457
click at [634, 632] on button "Try Unit" at bounding box center [728, 622] width 252 height 34
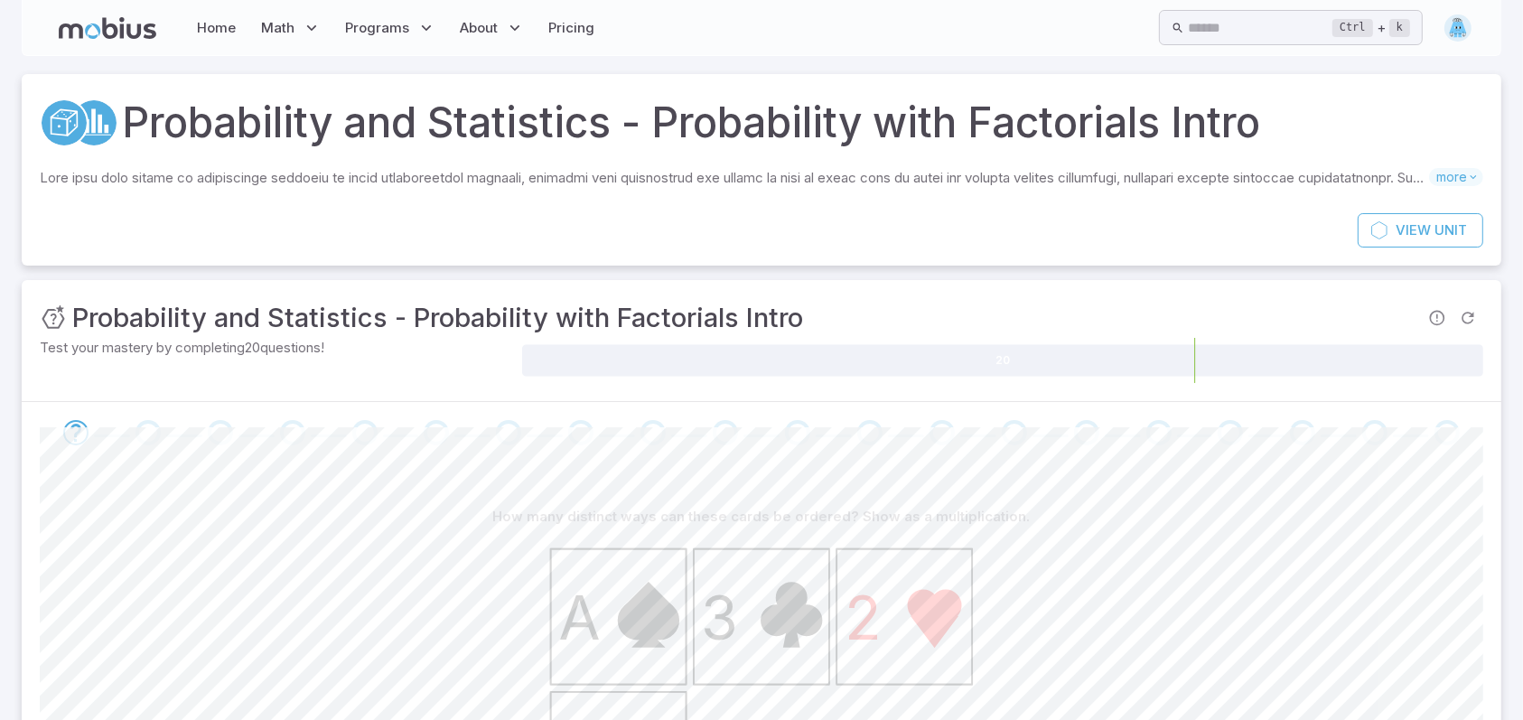
drag, startPoint x: 1523, startPoint y: 345, endPoint x: 1540, endPoint y: 355, distance: 19.8
click at [1523, 354] on html "Sign In - Mobius Math Home Math Grade 1 Grade 2 Grade 3 Grade 4 Grade 5 Grade 6…" at bounding box center [761, 603] width 1523 height 1207
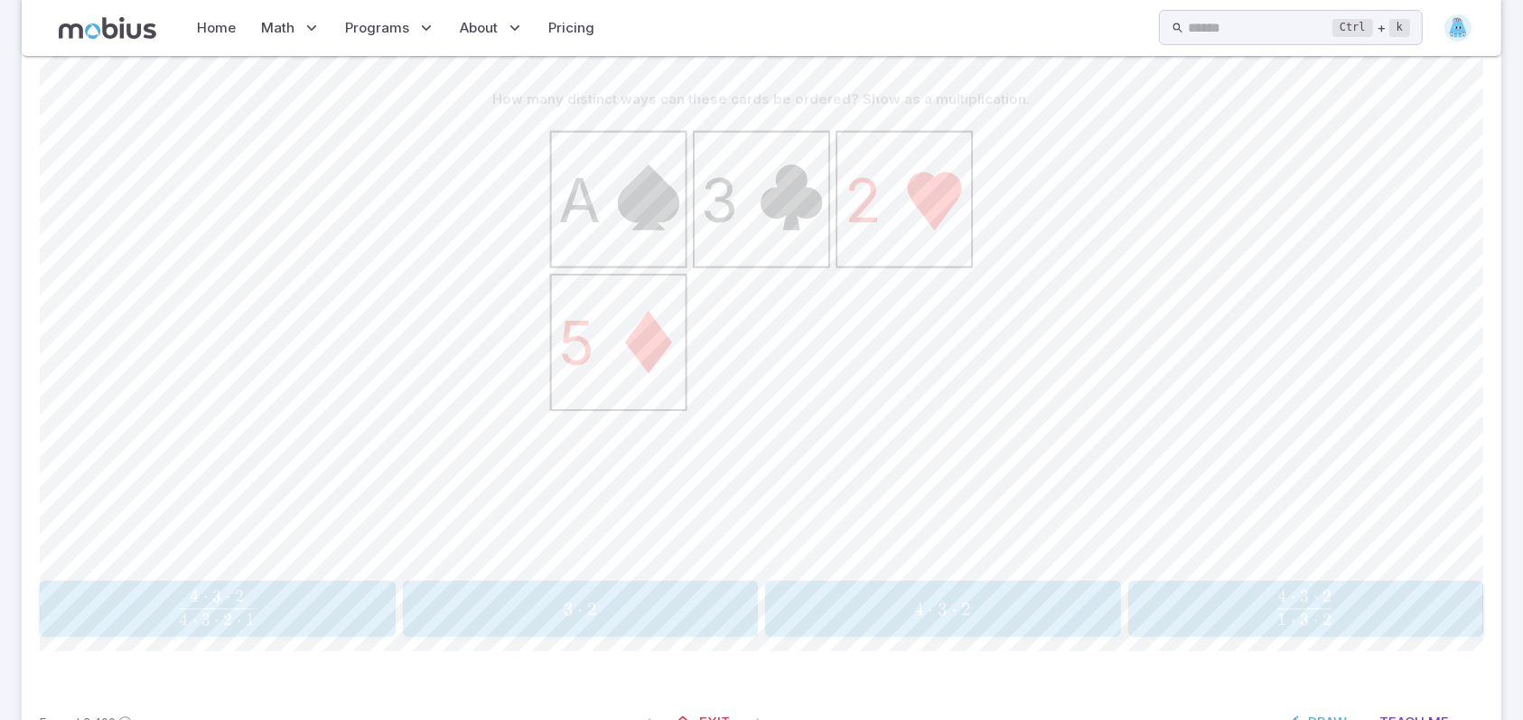
scroll to position [409, 0]
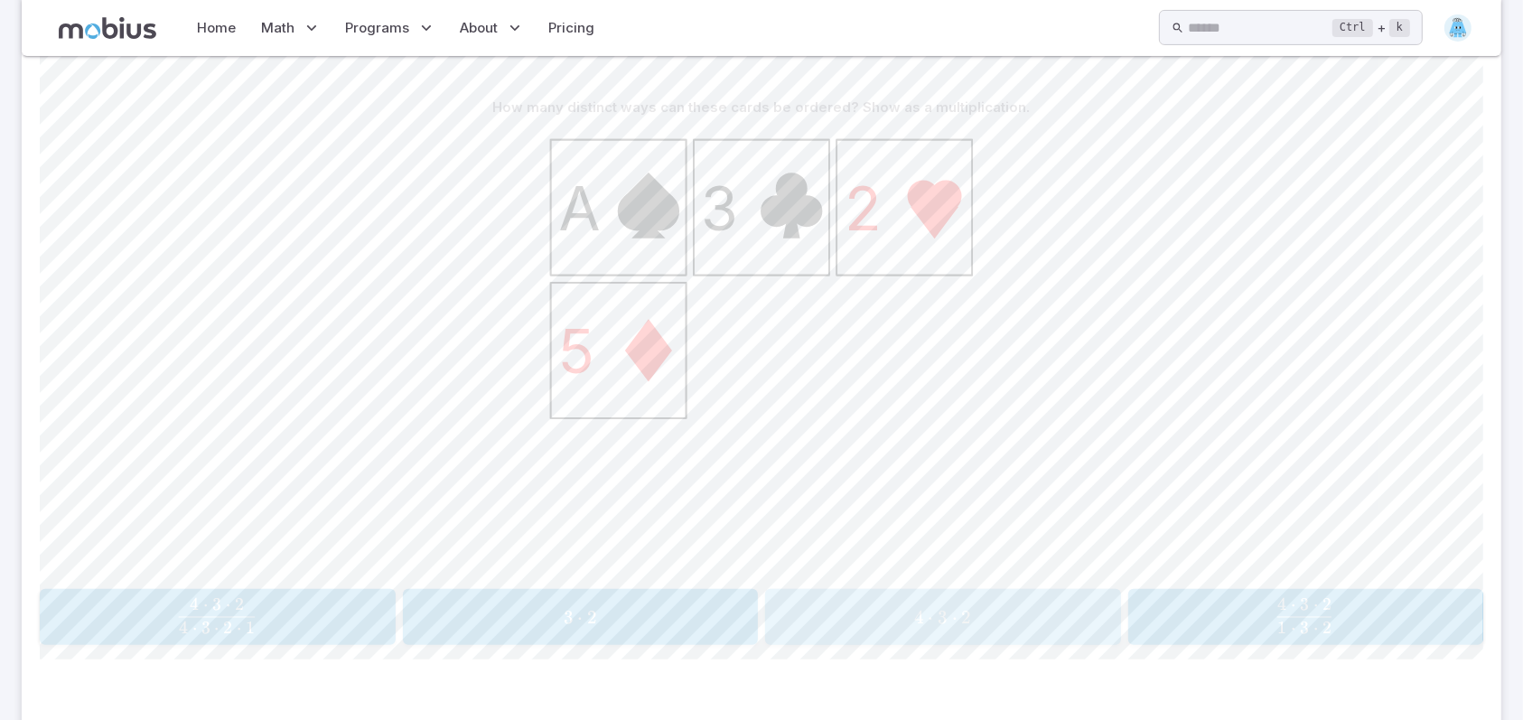
click at [981, 617] on span "4 ⋅ 3 ⋅ 2" at bounding box center [942, 617] width 344 height 23
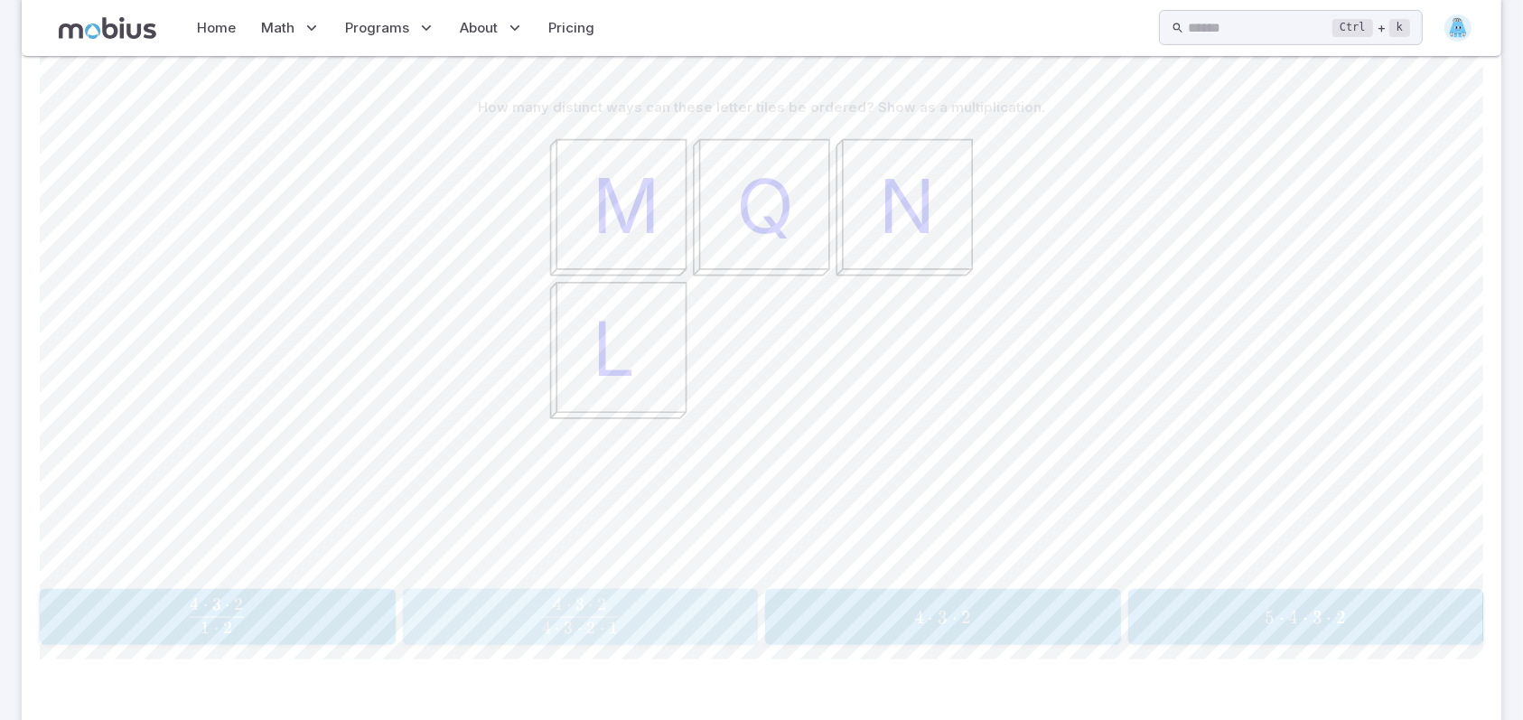
click at [518, 639] on button "4 ⋅ 3 ⋅ 2 4 ⋅ 3 ⋅ 2 ⋅ 1 \frac{4\cdot 3\cdot 2}{4\cdot 3\cdot 2 \cdot 1} 4 ⋅ 3 ⋅…" at bounding box center [581, 617] width 356 height 56
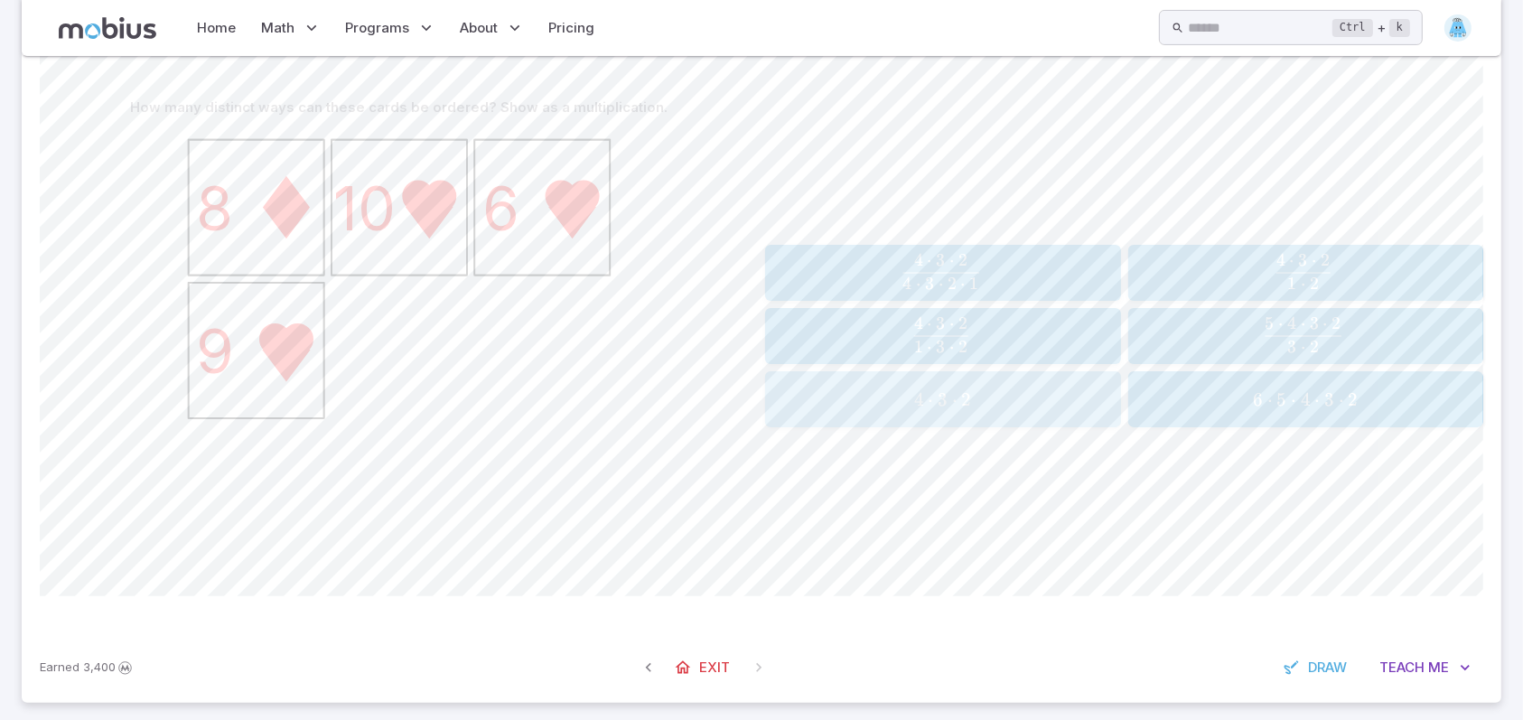
click at [917, 405] on span "4" at bounding box center [919, 399] width 10 height 23
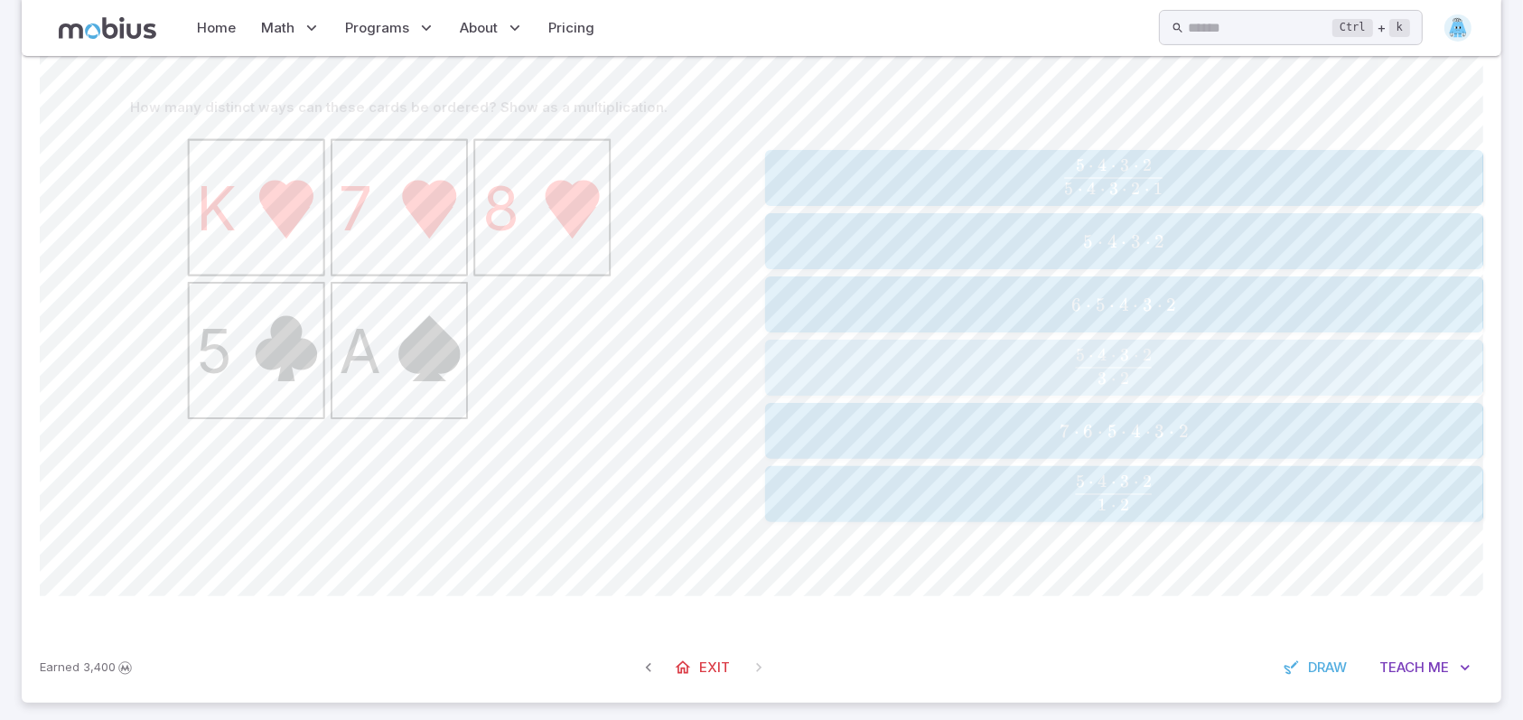
click at [983, 367] on span "3 ⋅ 2 5 ⋅ 4 ⋅ 3 ⋅ 2 ​" at bounding box center [1113, 367] width 643 height 36
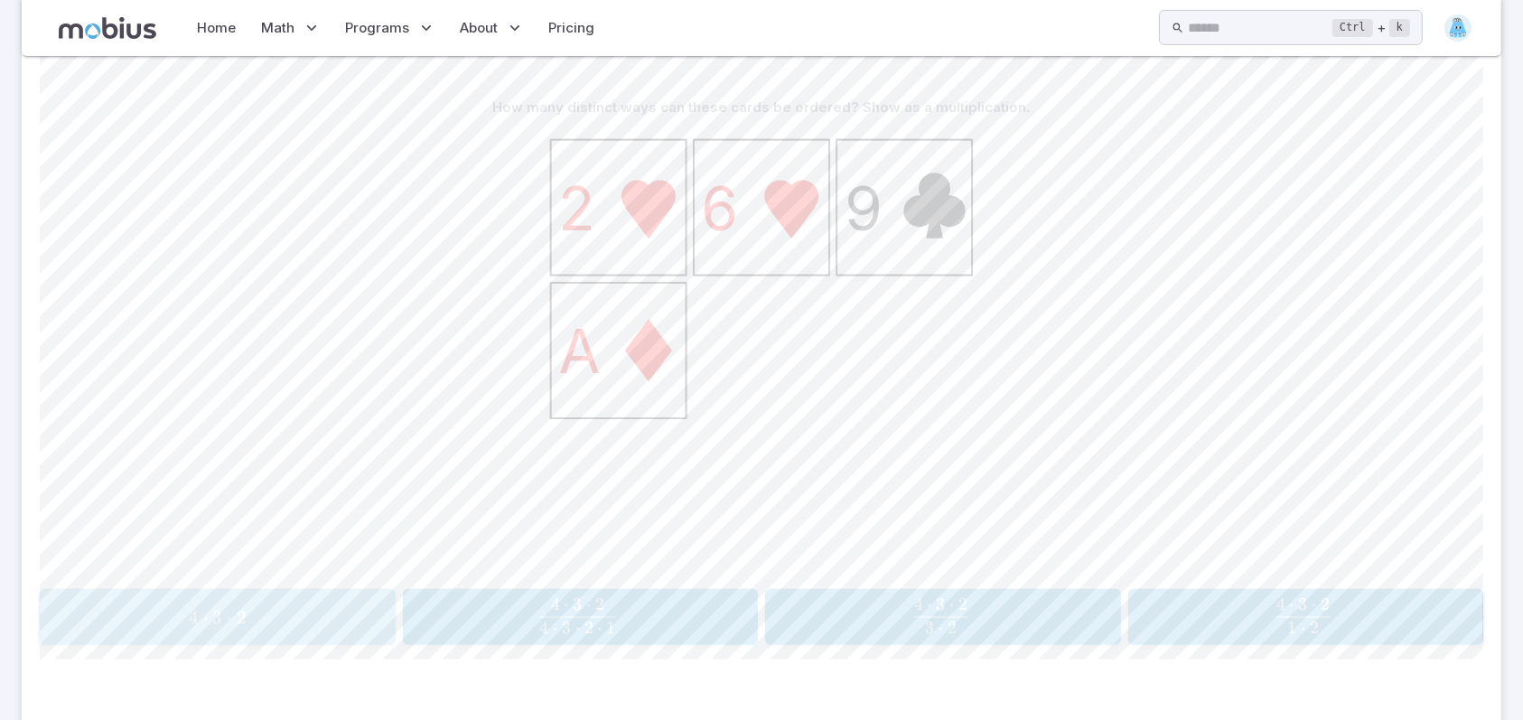
click at [167, 619] on span "4 ⋅ 3 ⋅ 2" at bounding box center [217, 617] width 344 height 23
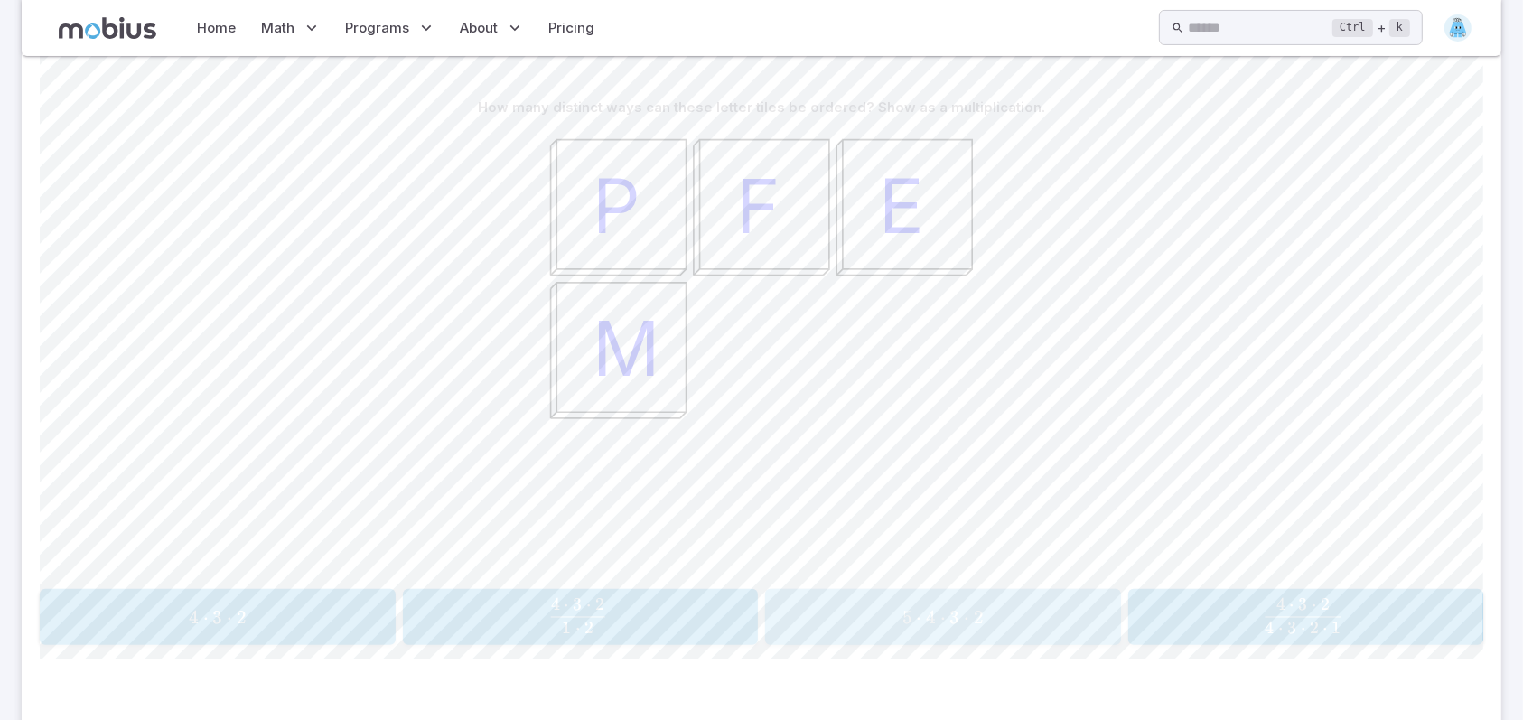
click at [1048, 611] on span "5 ⋅ 4 ⋅ 3 ⋅ 2" at bounding box center [942, 617] width 344 height 23
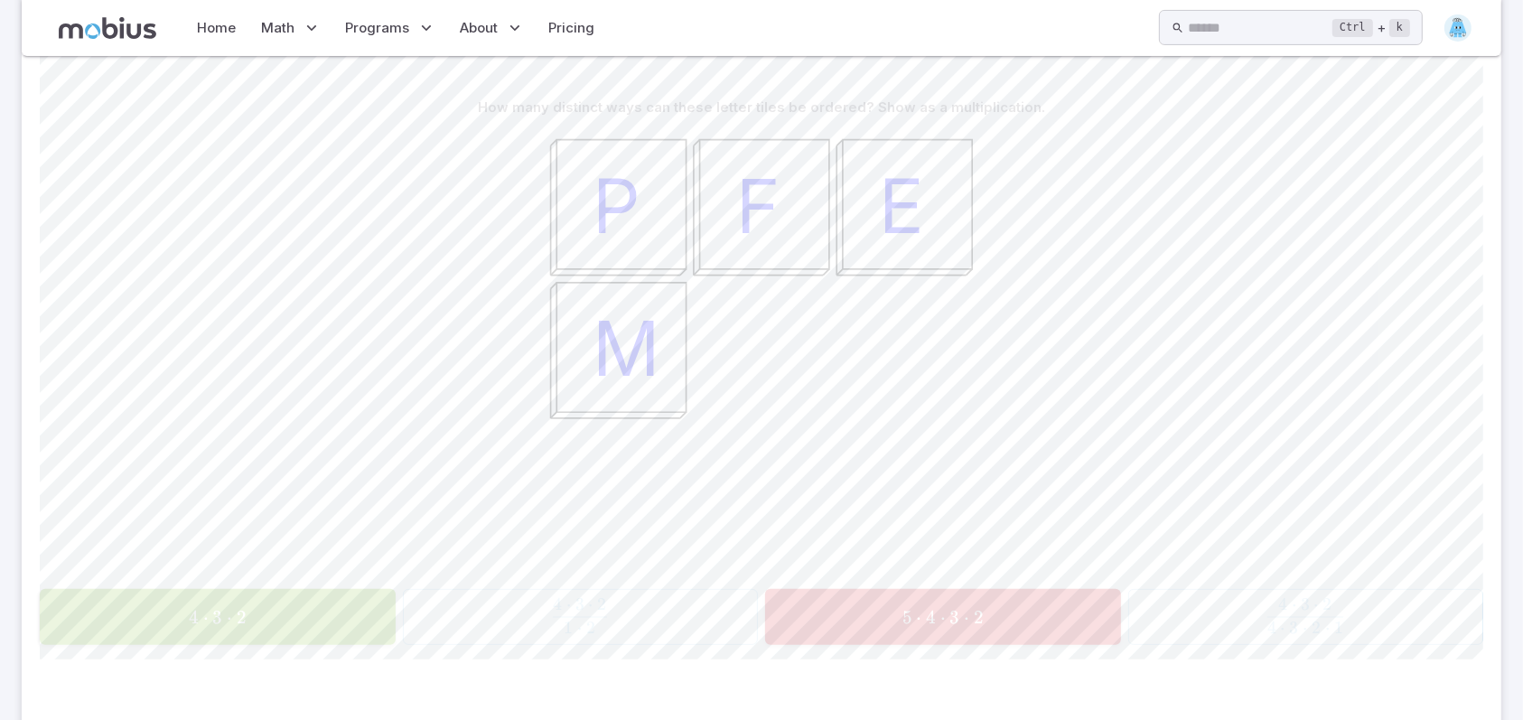
drag, startPoint x: 0, startPoint y: 361, endPoint x: 10, endPoint y: 412, distance: 51.5
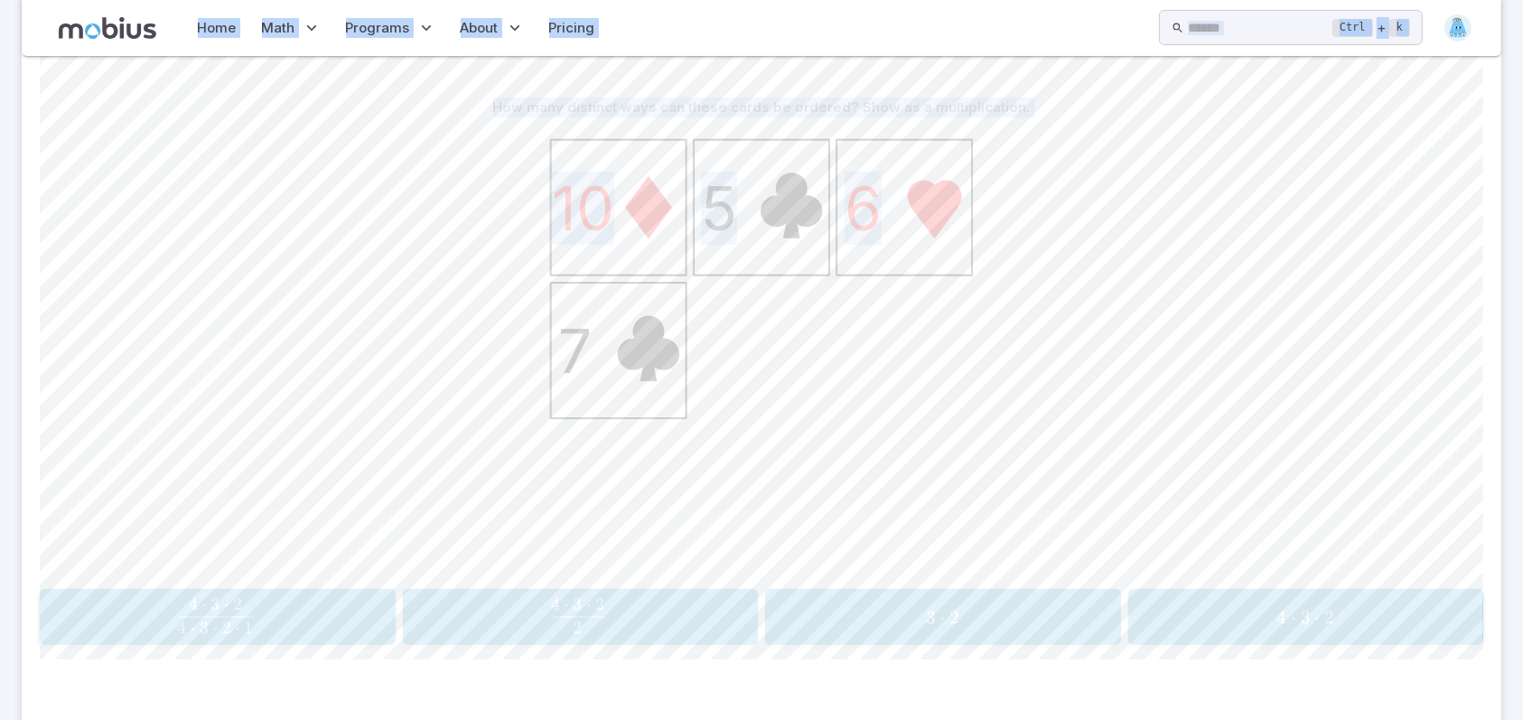
drag, startPoint x: 0, startPoint y: 68, endPoint x: 239, endPoint y: 309, distance: 339.7
click at [240, 289] on div "10 5 6 7" at bounding box center [761, 353] width 1443 height 457
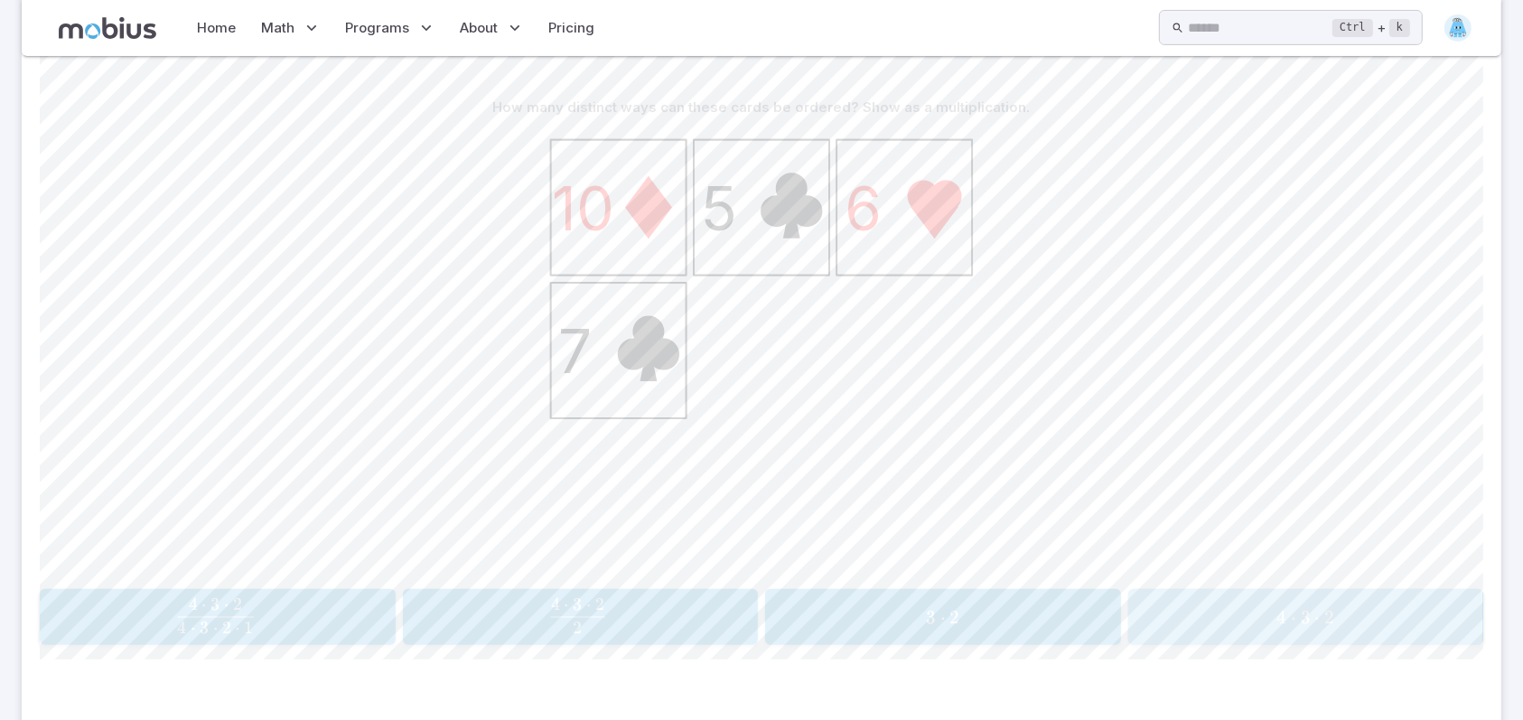
click at [1337, 593] on button "4 ⋅ 3 ⋅ 2 4\cdot 3\cdot 2 4 ⋅ 3 ⋅ 2" at bounding box center [1306, 617] width 356 height 56
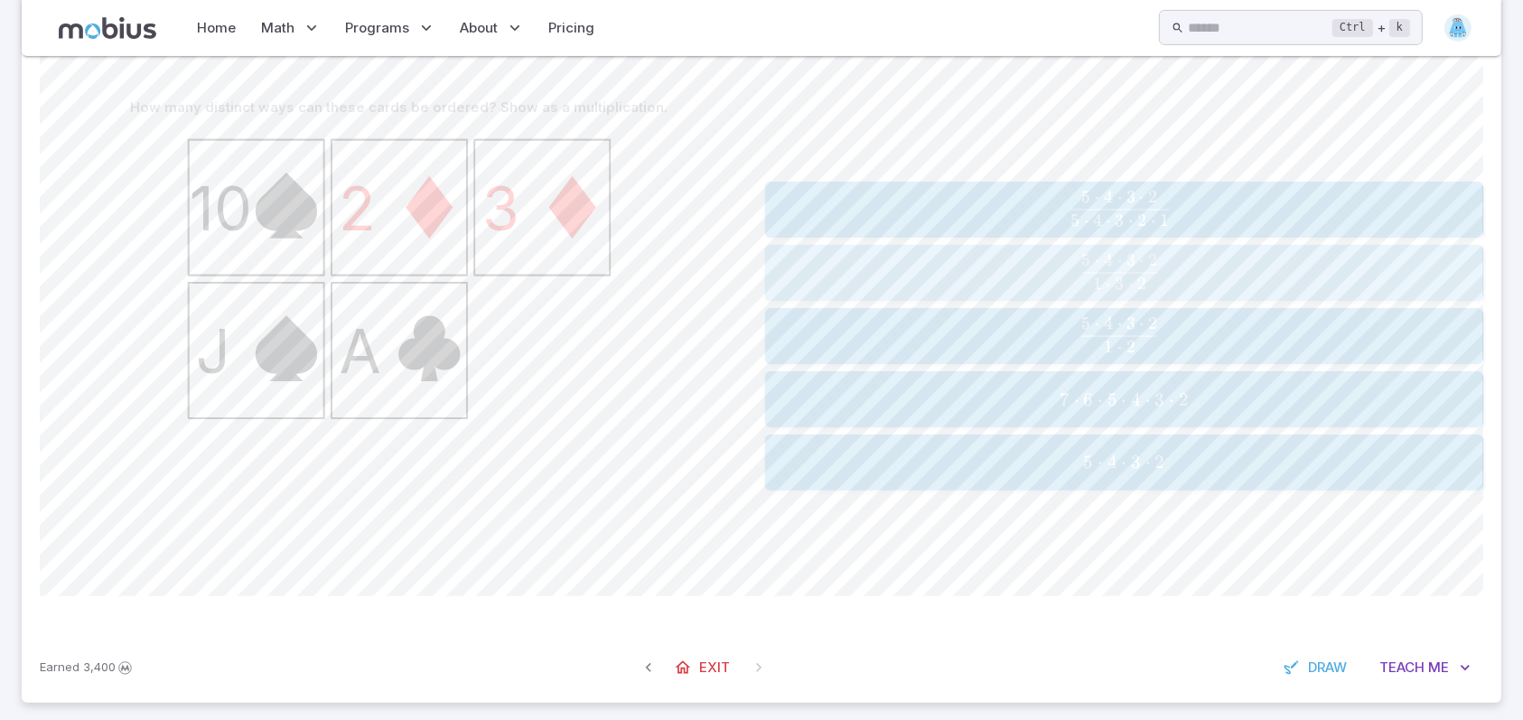
click at [1062, 261] on span "1 ⋅ 3 ⋅ 2 5 ⋅ 4 ⋅ 3 ⋅ 2 ​" at bounding box center [1119, 272] width 633 height 36
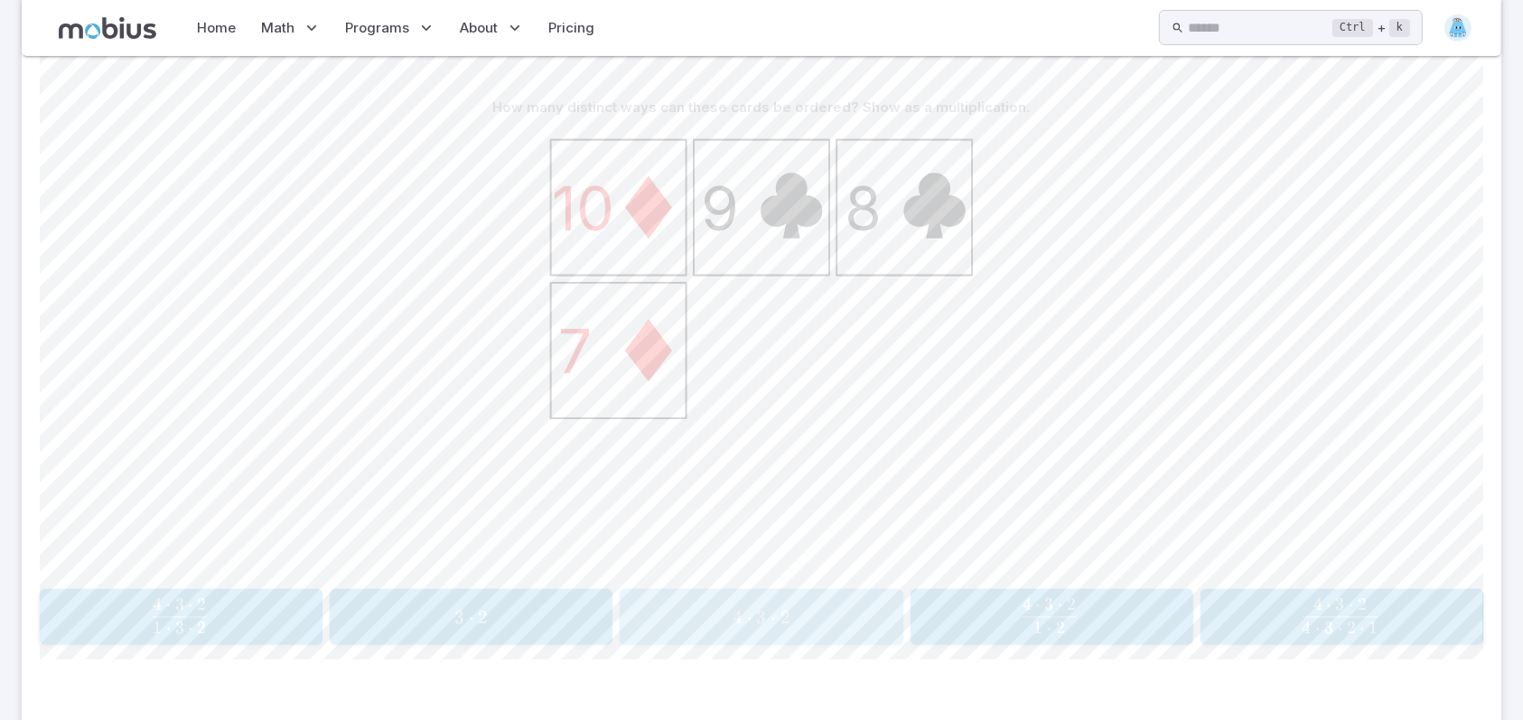
click at [772, 622] on span "3 ⋅" at bounding box center [767, 617] width 23 height 23
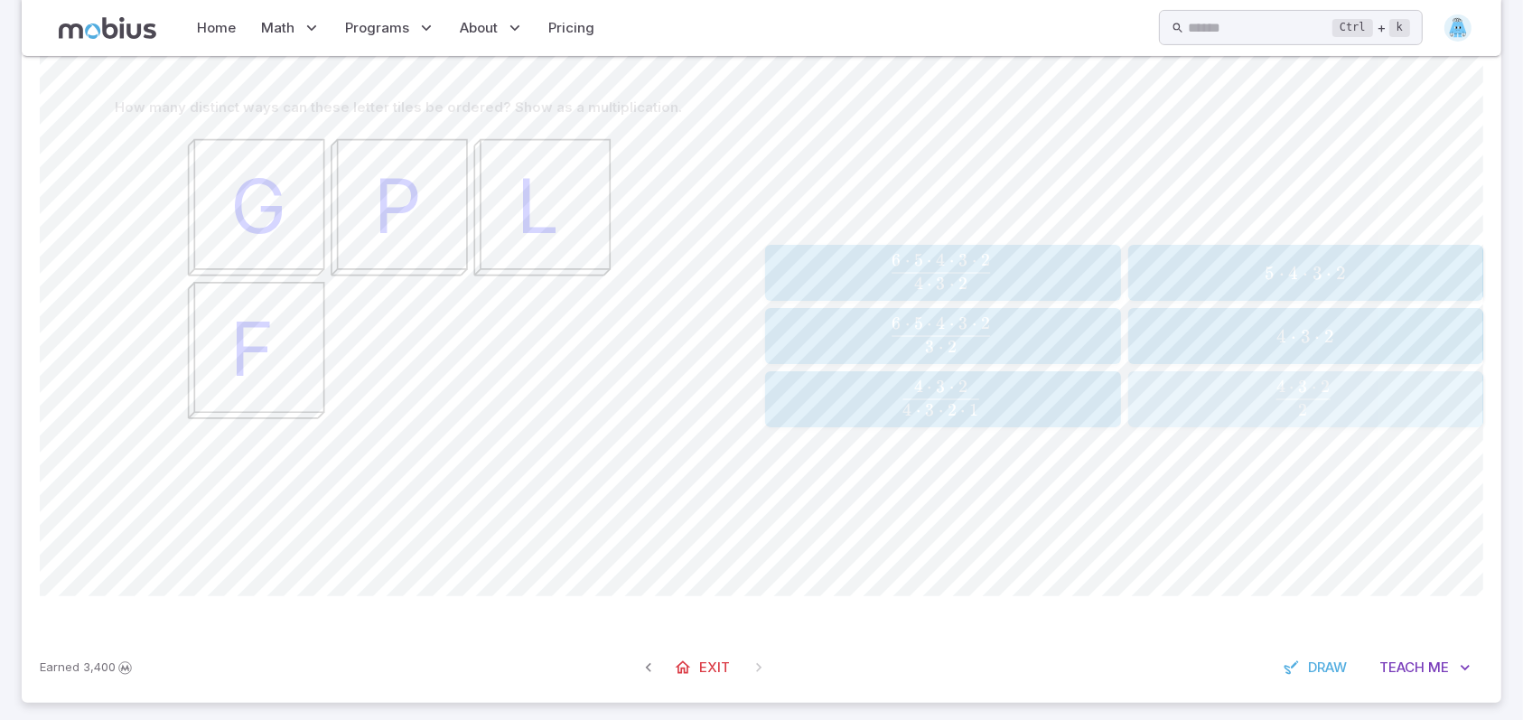
click at [1290, 400] on span "2 4 ⋅ 3 ⋅ 2" at bounding box center [1303, 391] width 54 height 23
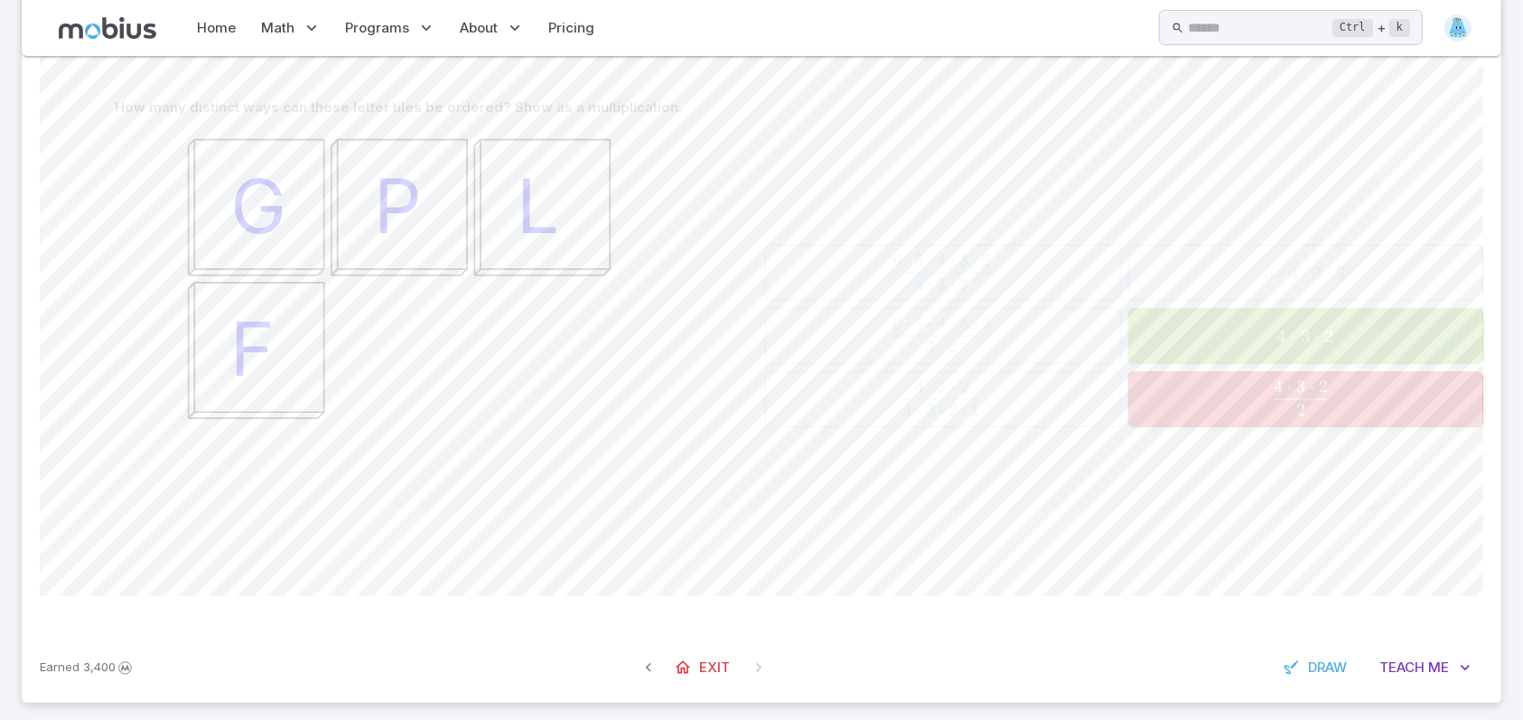
drag, startPoint x: 1129, startPoint y: 161, endPoint x: 1133, endPoint y: 171, distance: 10.9
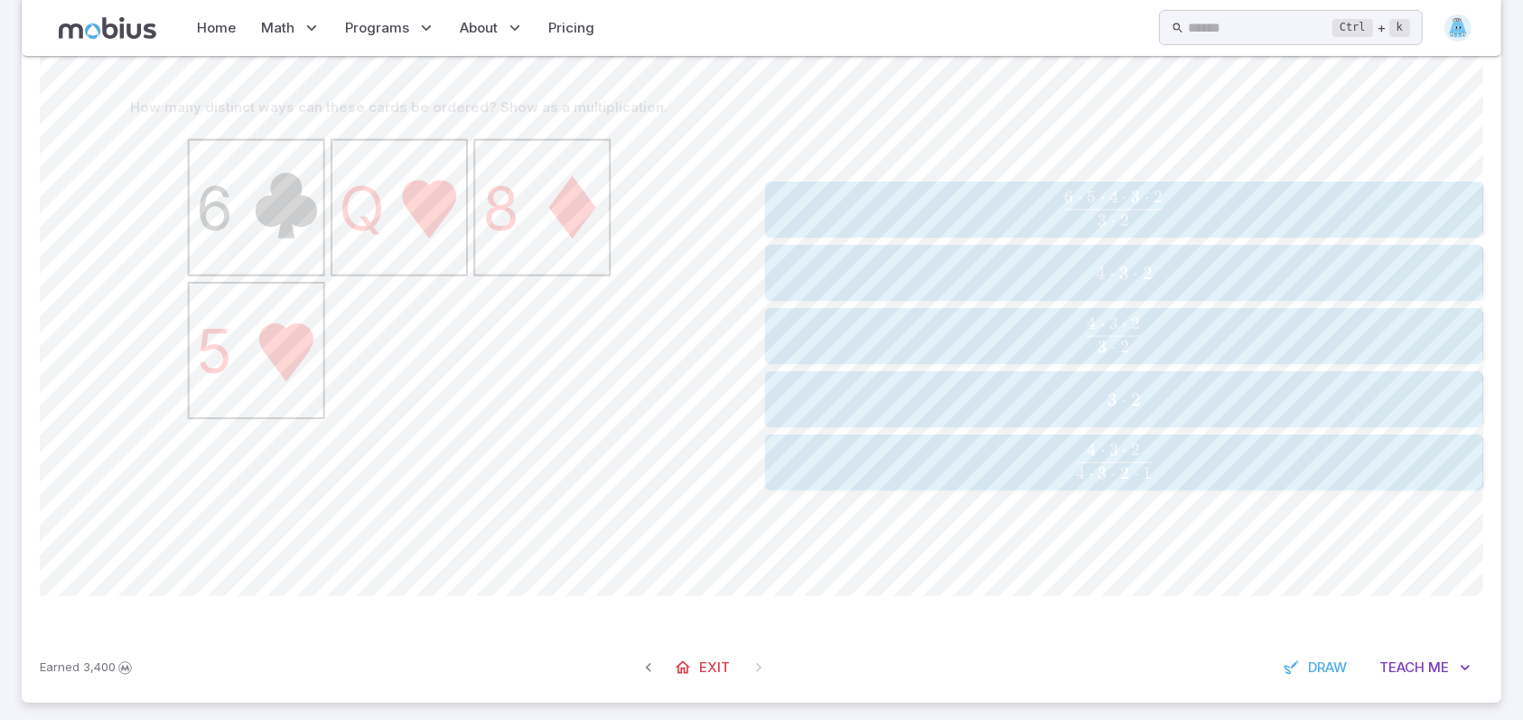
drag, startPoint x: 1133, startPoint y: 171, endPoint x: 390, endPoint y: 545, distance: 832.4
click at [377, 548] on icon "6 Q 8 5" at bounding box center [399, 351] width 452 height 452
drag, startPoint x: 1204, startPoint y: 274, endPoint x: 1169, endPoint y: 266, distance: 36.0
click at [1169, 266] on span "4 ⋅ 3 ⋅ 2" at bounding box center [1123, 273] width 706 height 23
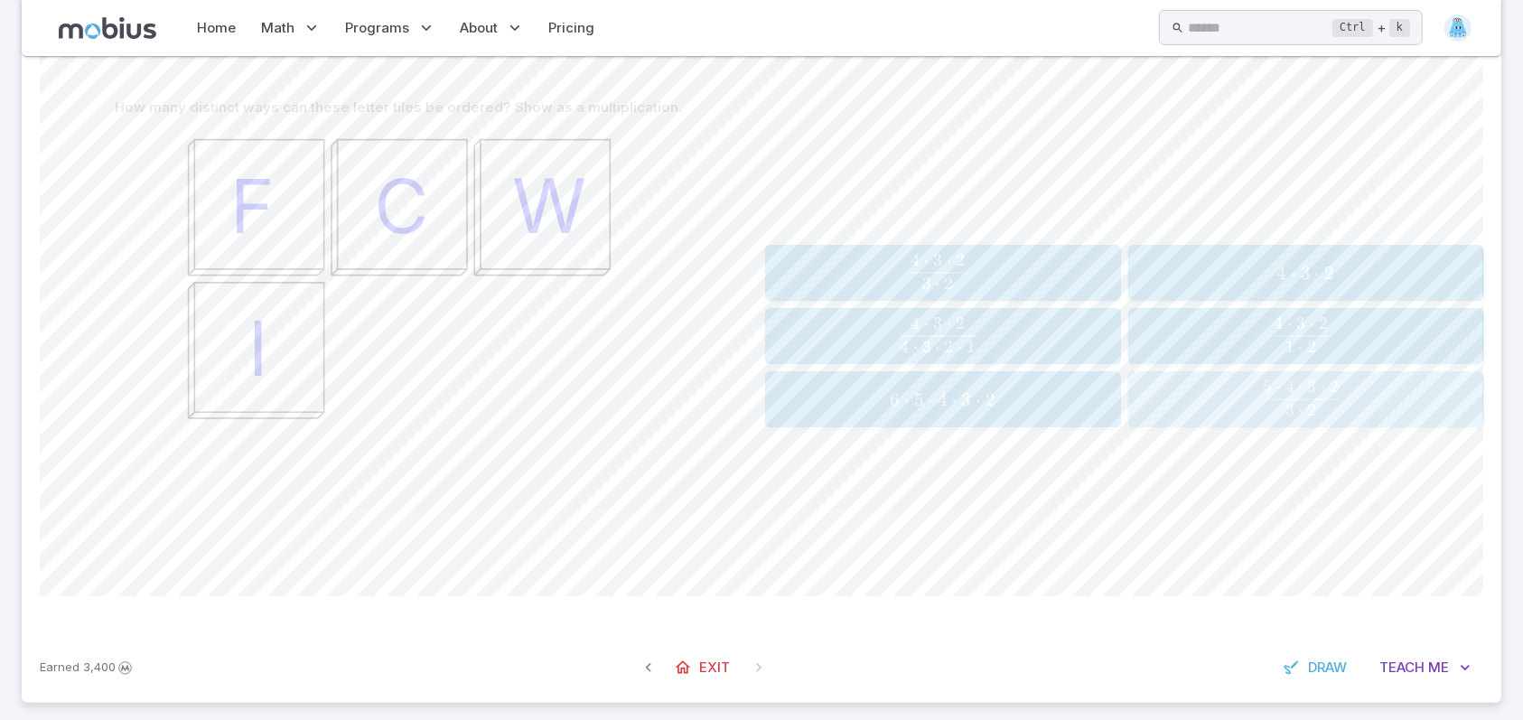
click at [1236, 395] on span "3 ⋅ 2 5 ⋅ 4 ⋅ 3 ⋅ 2 ​" at bounding box center [1300, 398] width 312 height 36
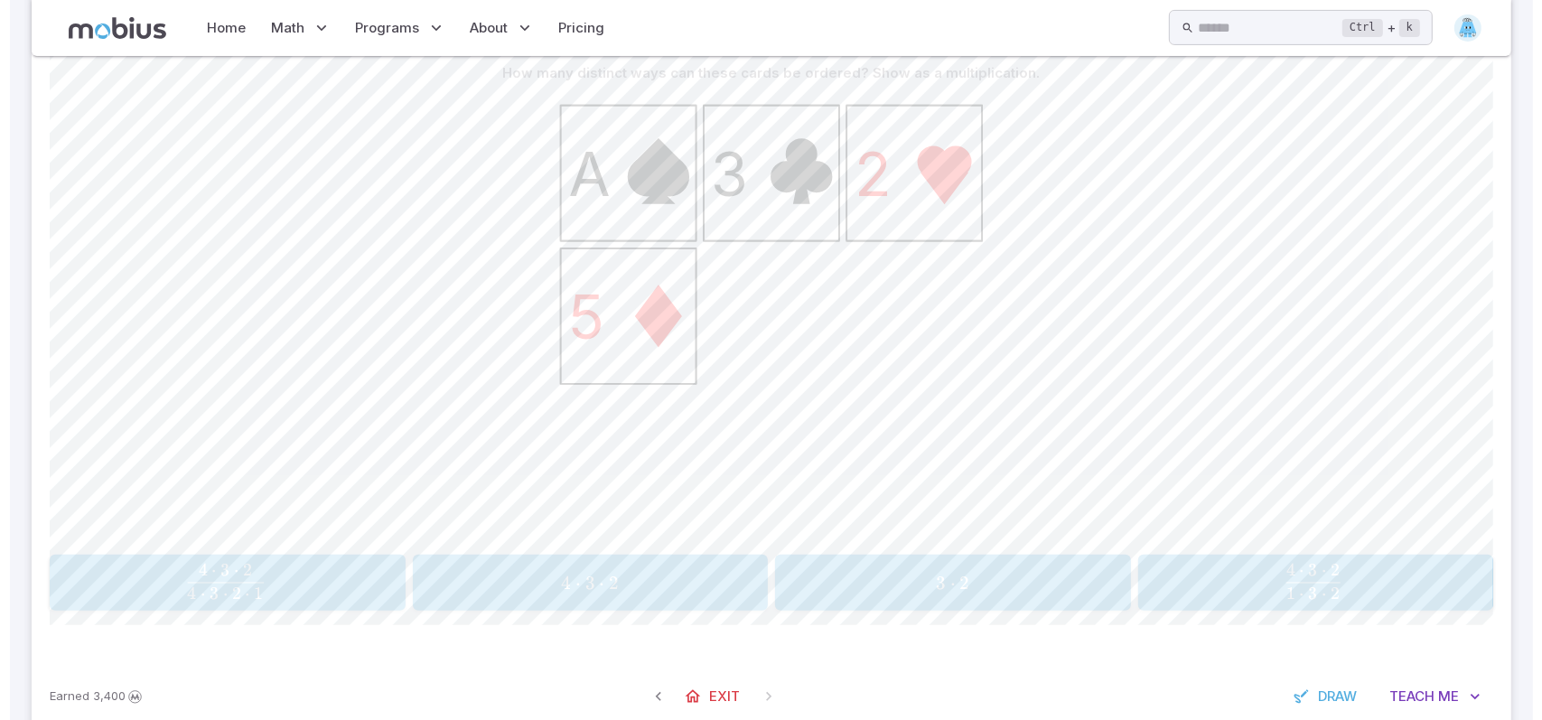
scroll to position [487, 0]
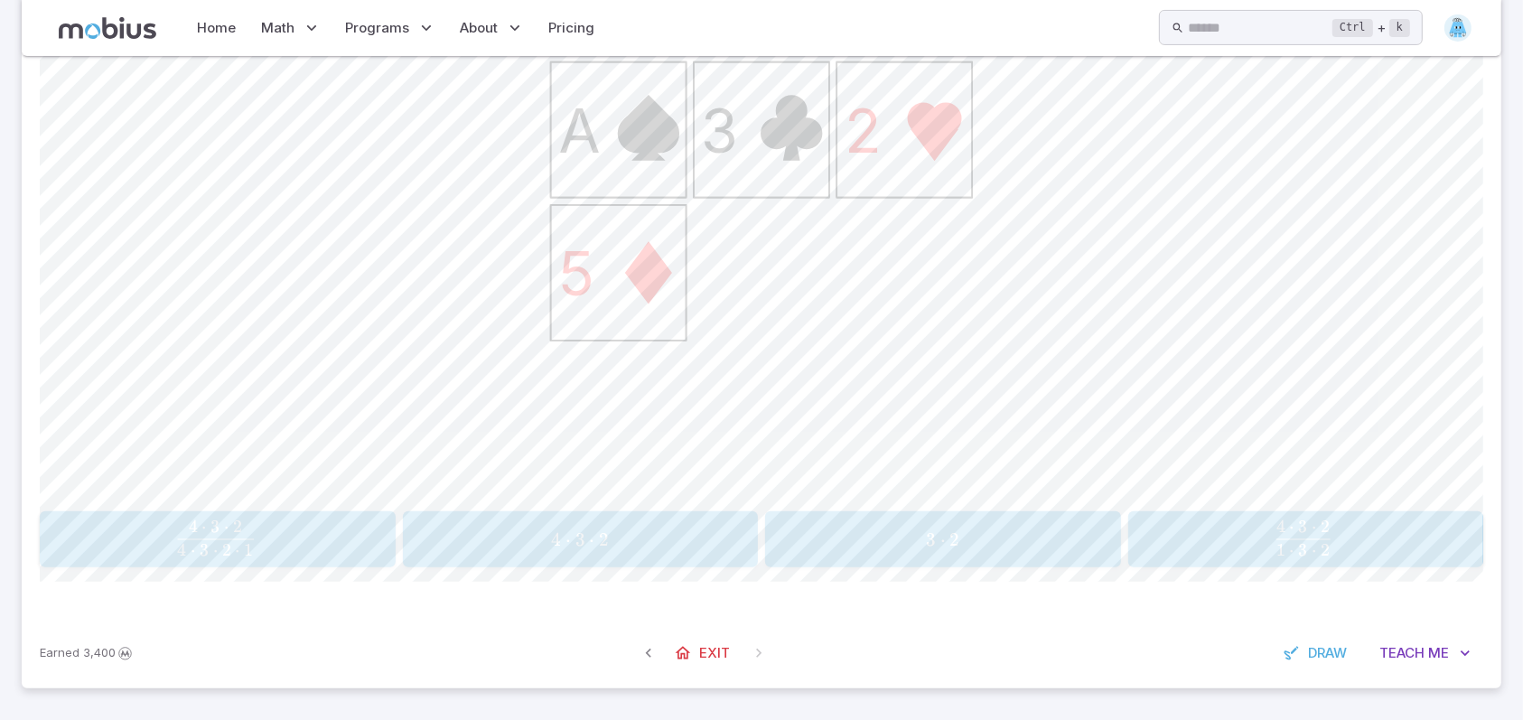
drag, startPoint x: 1338, startPoint y: 568, endPoint x: 1351, endPoint y: 552, distance: 21.2
click at [1351, 552] on div "How many distinct ways can these cards be ordered? Show as a multiplication. A …" at bounding box center [761, 297] width 1443 height 641
click at [683, 652] on icon at bounding box center [683, 653] width 18 height 18
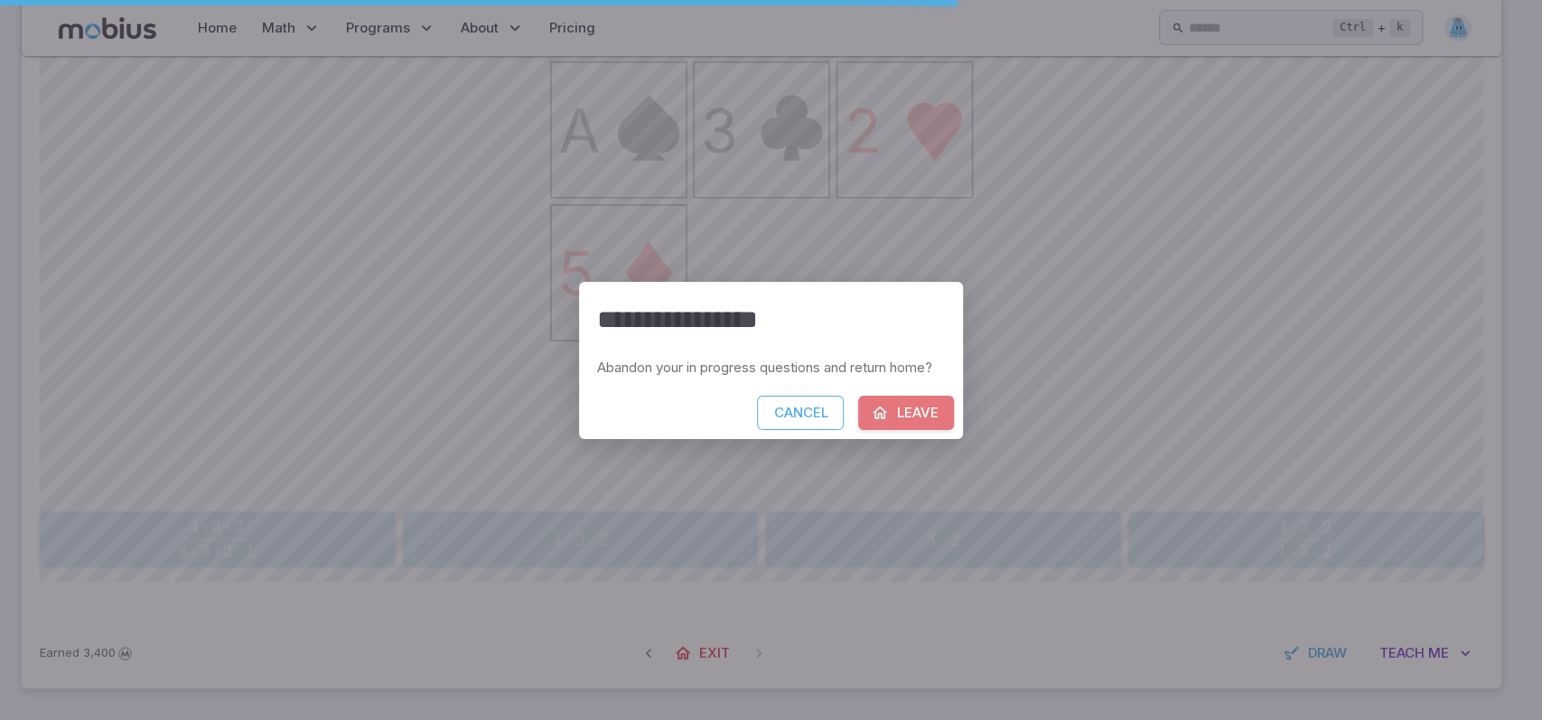
click at [903, 422] on button "Leave" at bounding box center [906, 413] width 96 height 34
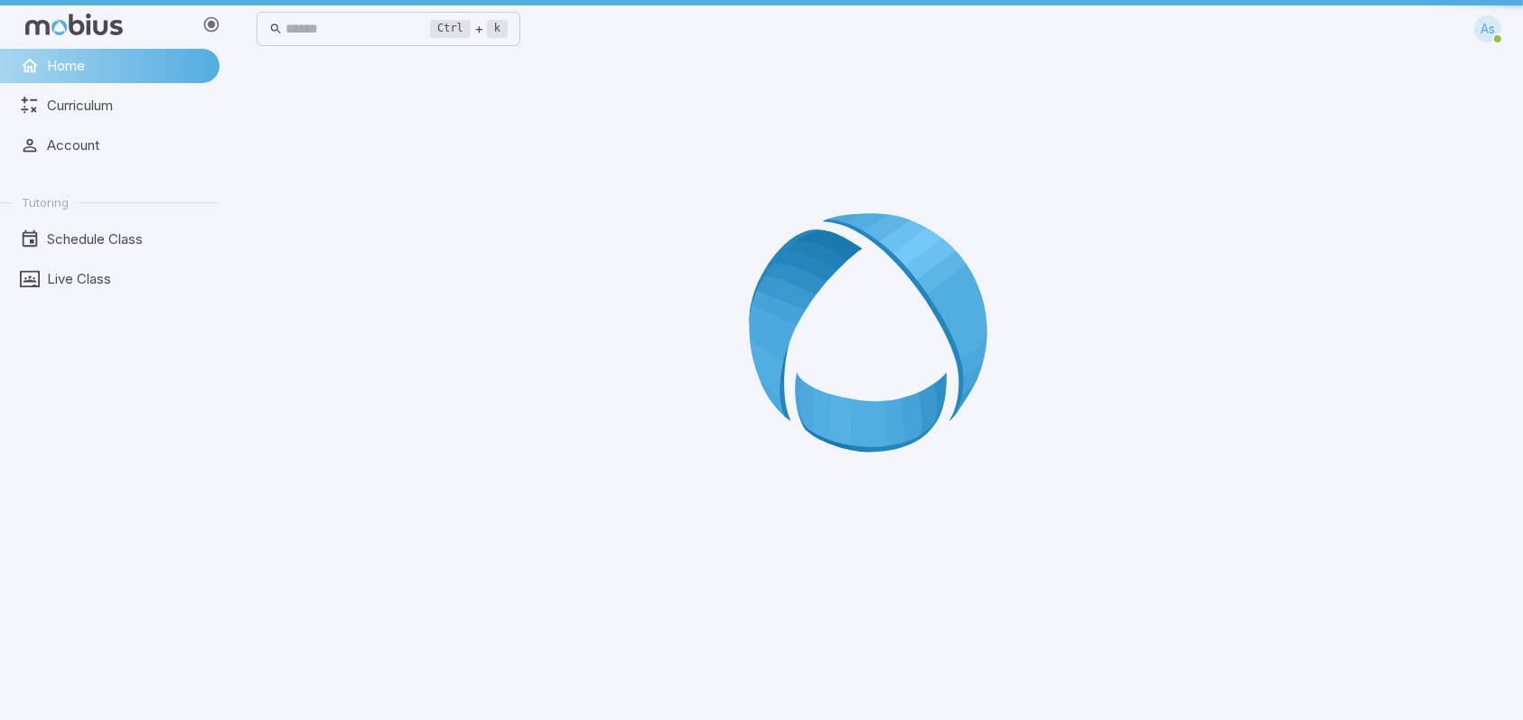
scroll to position [0, 0]
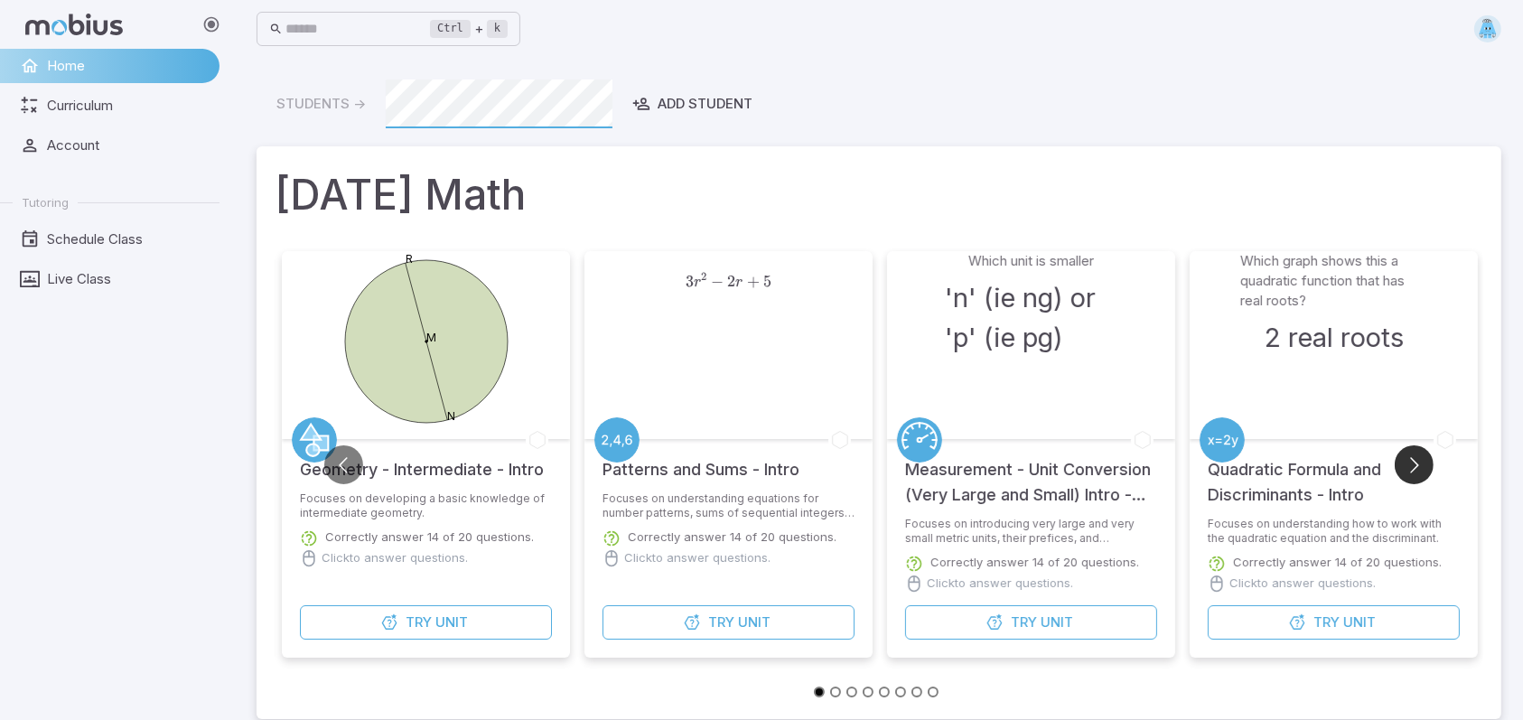
click at [1418, 470] on button "Go to next slide" at bounding box center [1413, 464] width 39 height 39
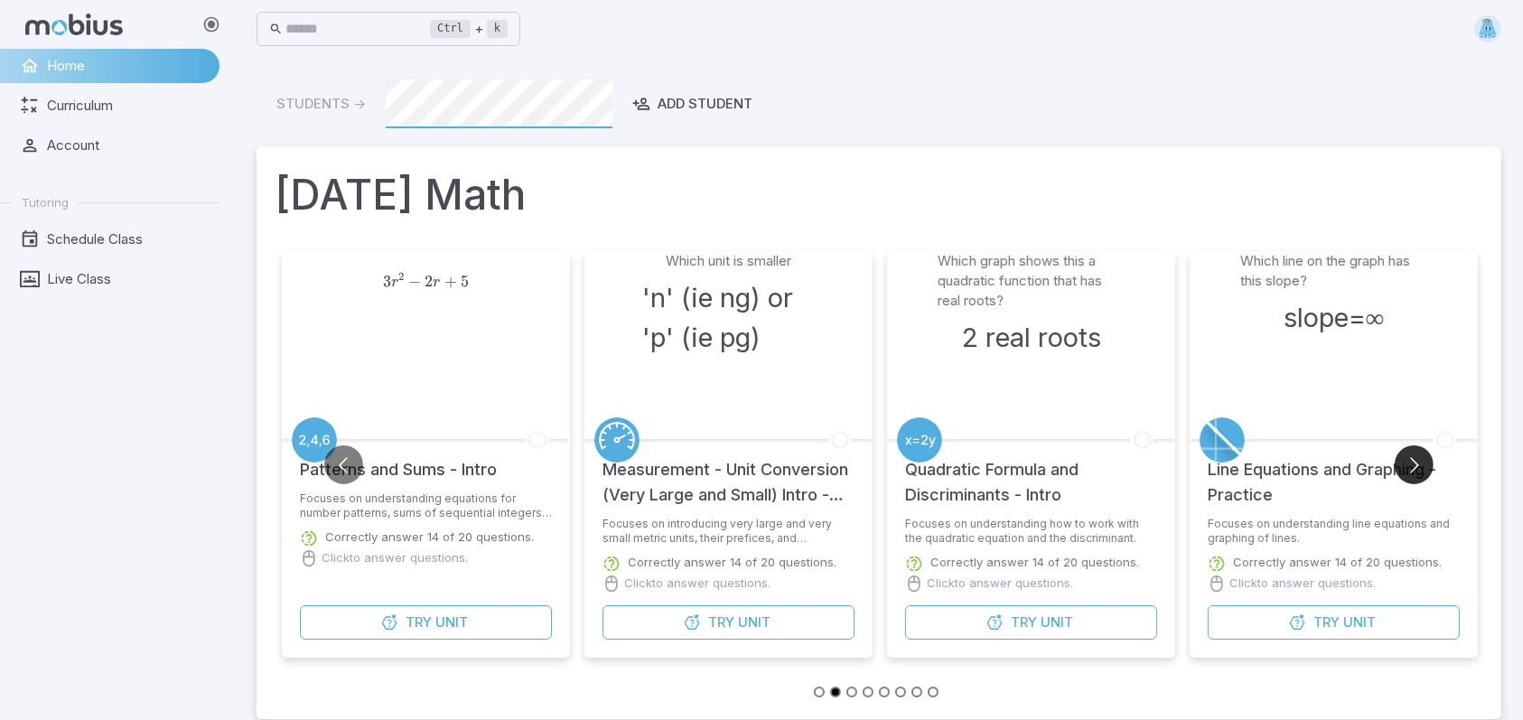
drag, startPoint x: 1419, startPoint y: 469, endPoint x: 1419, endPoint y: 445, distance: 23.5
click at [1419, 446] on button "Go to next slide" at bounding box center [1413, 464] width 39 height 39
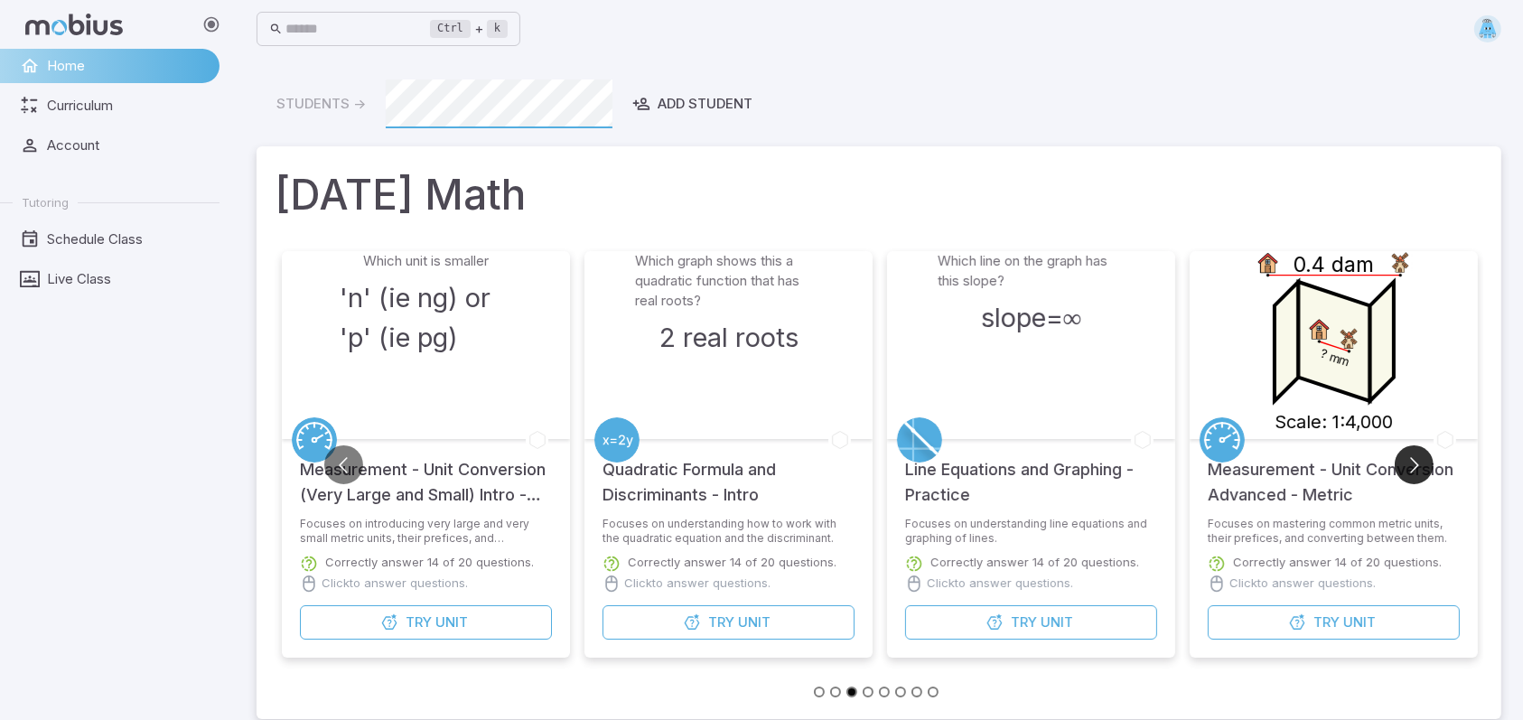
click at [1422, 451] on button "Go to next slide" at bounding box center [1413, 464] width 39 height 39
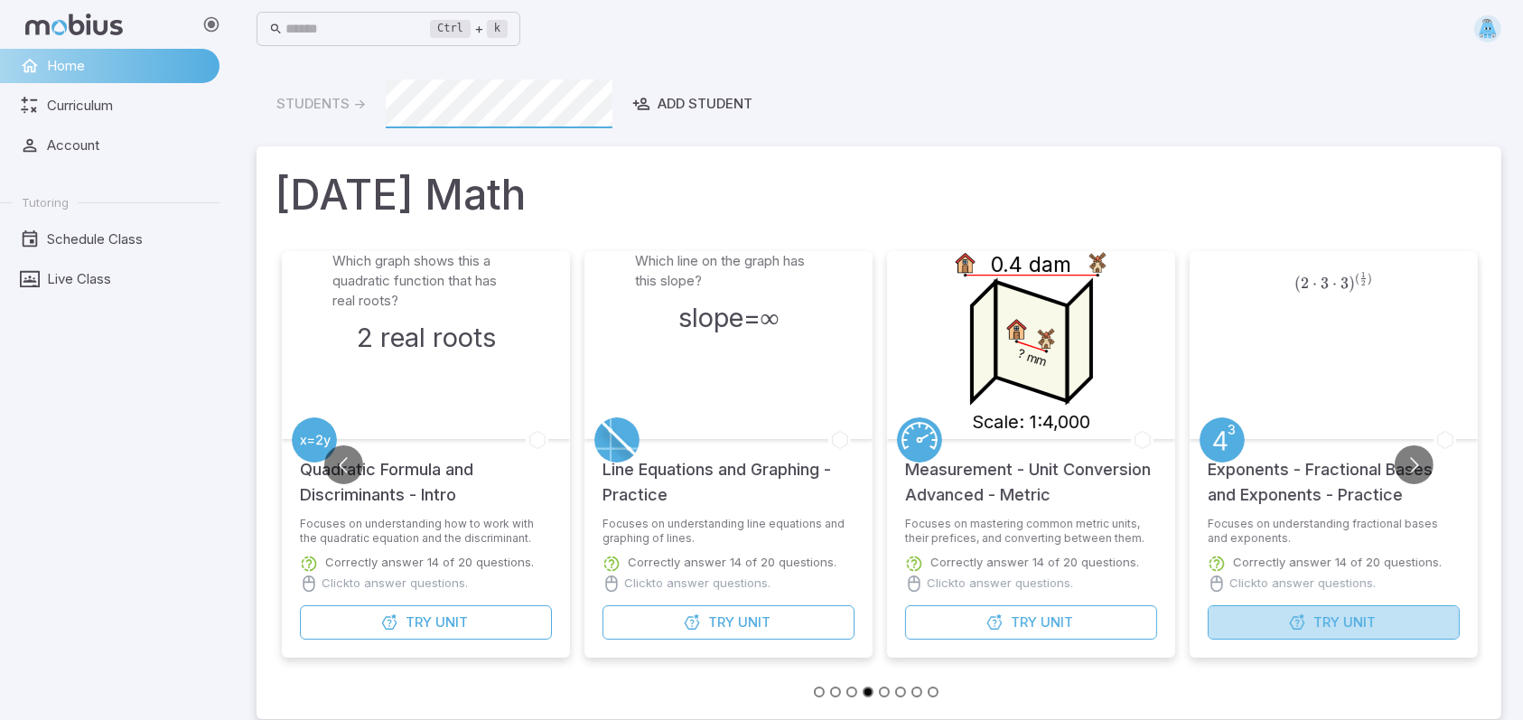
click at [1325, 637] on button "Try Unit" at bounding box center [1333, 622] width 252 height 34
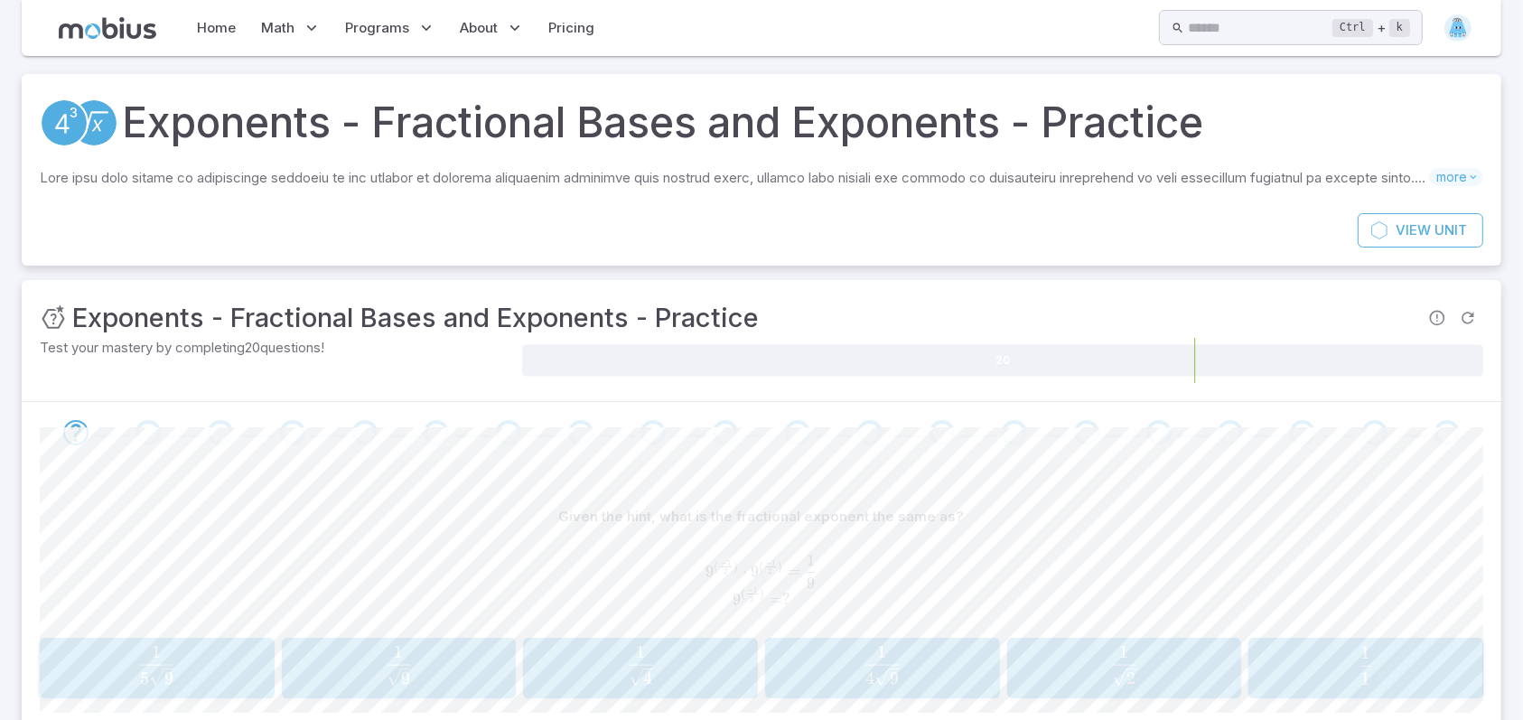
scroll to position [130, 0]
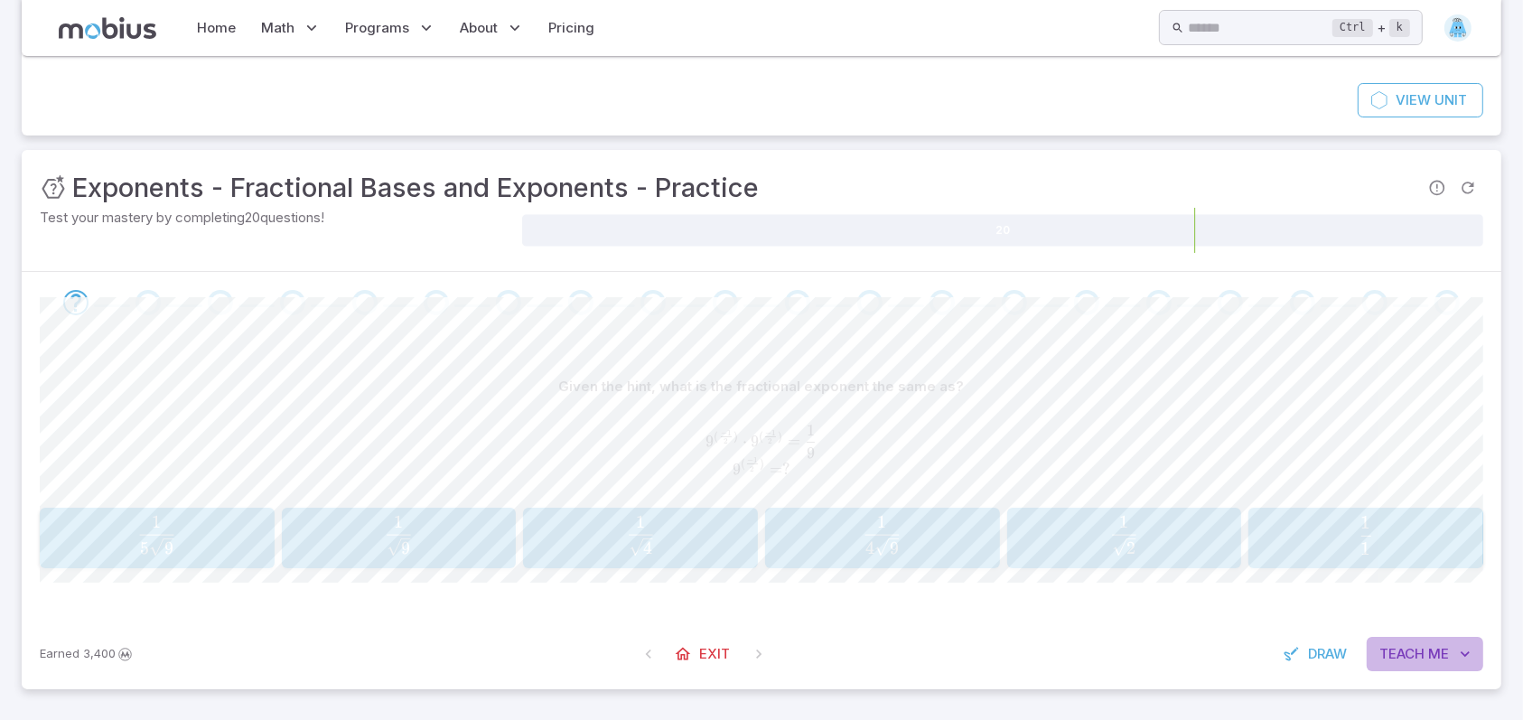
click at [1399, 655] on span "Teach" at bounding box center [1401, 654] width 45 height 20
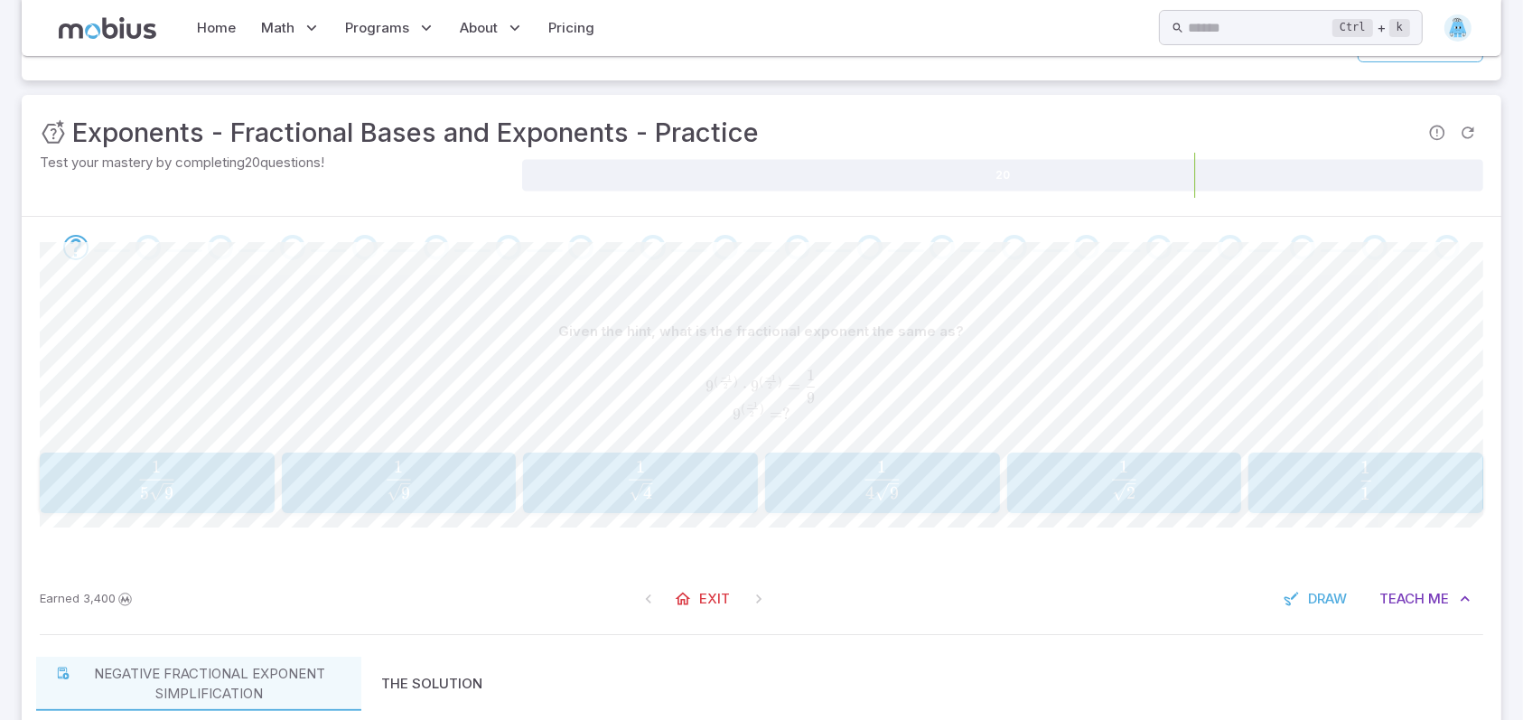
scroll to position [214, 0]
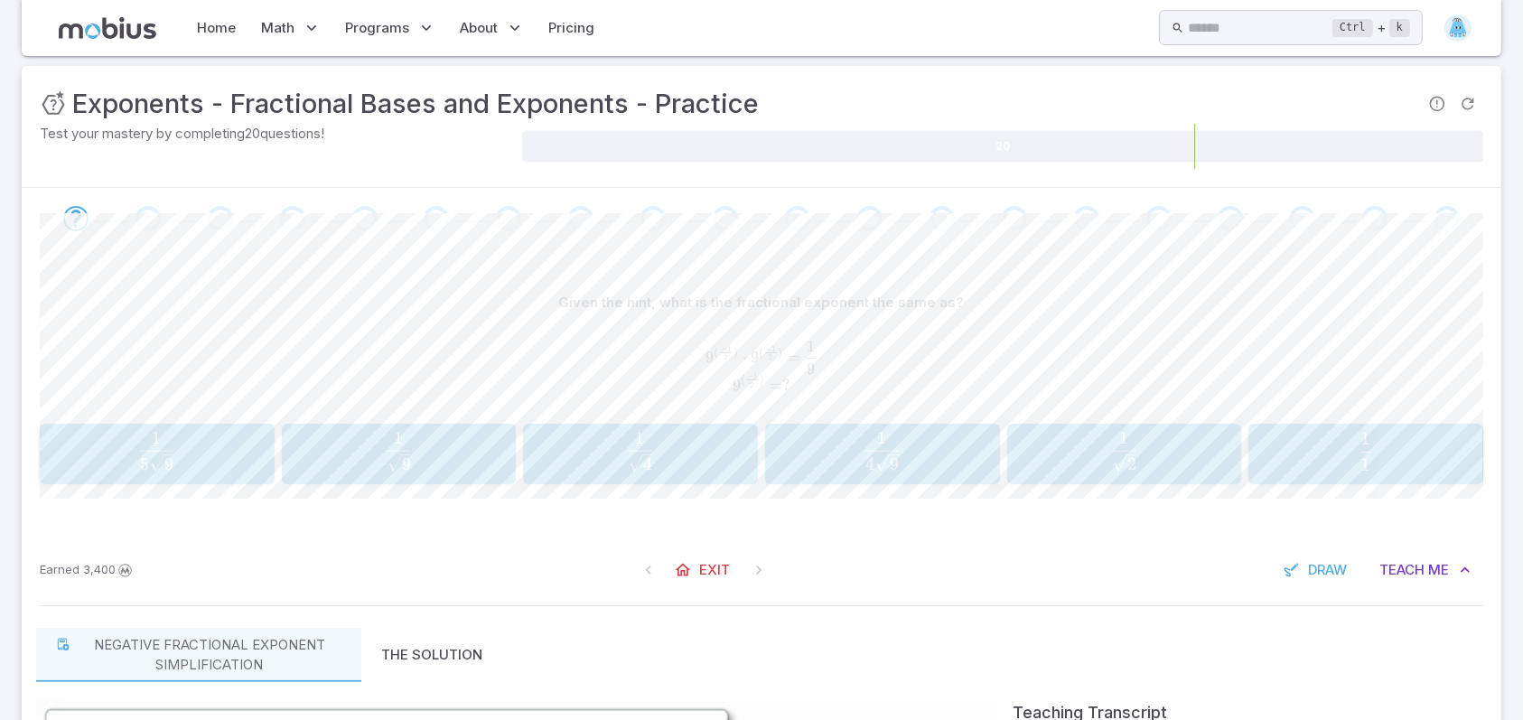
drag, startPoint x: 1171, startPoint y: 347, endPoint x: 1332, endPoint y: 349, distance: 160.8
click at [1332, 349] on span "9 ( 2 − 1 ​ ) ⋅ 9 ( 2 − 1 ​ ) = 9 1 ​ 9 ( 2 − 1 ​ ) = ?" at bounding box center [761, 367] width 1443 height 54
click at [1140, 474] on div "1 2 \frac{1}{\sqrt{2}} 2 ​ 1 ​" at bounding box center [1123, 454] width 223 height 46
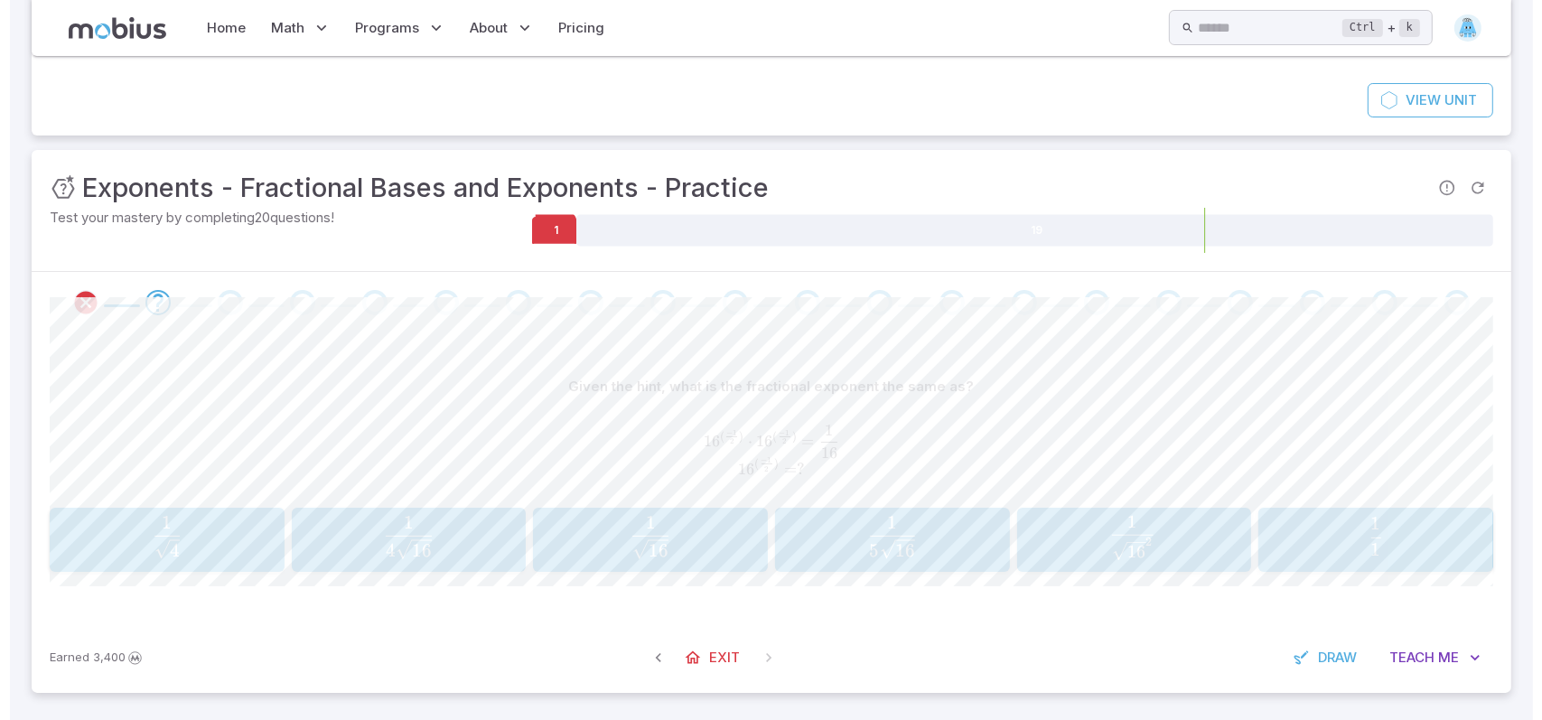
scroll to position [135, 0]
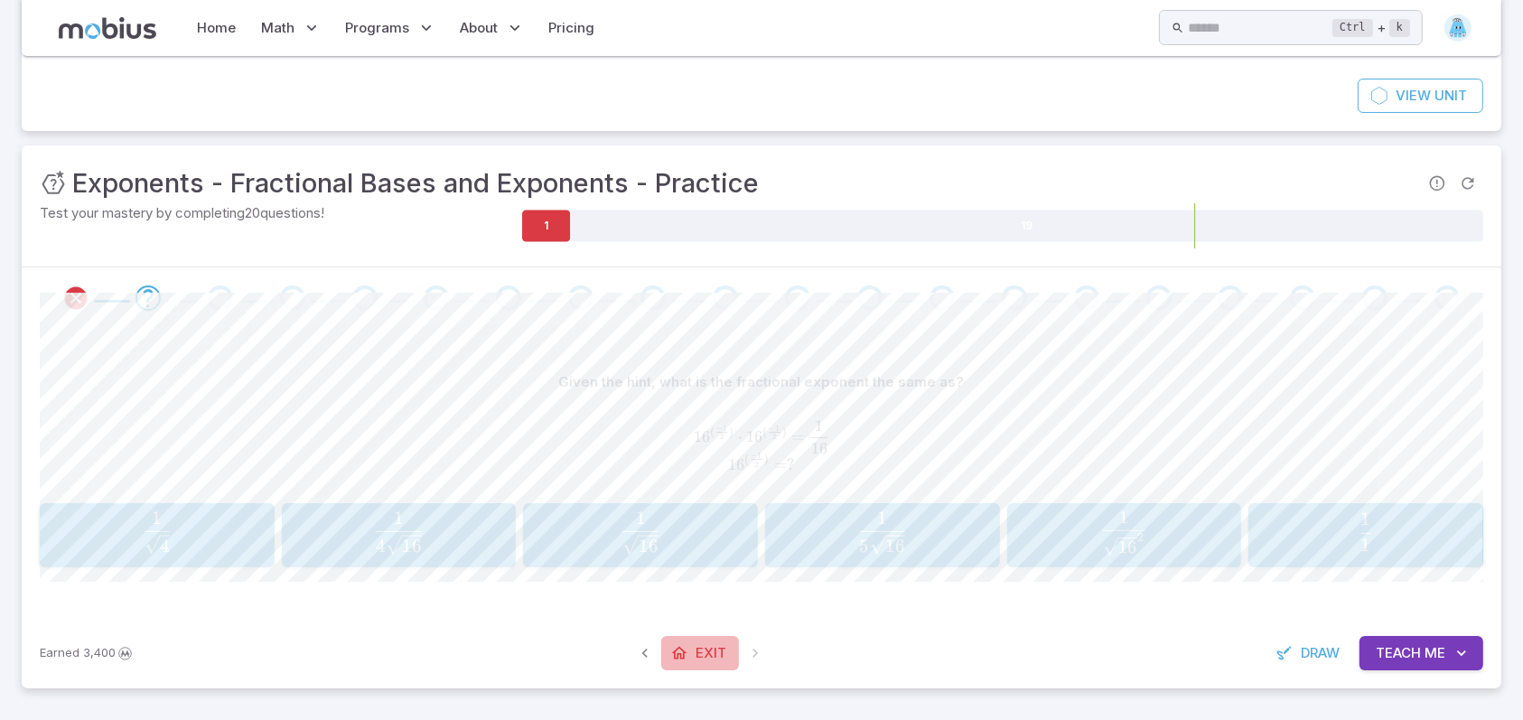
click at [720, 639] on link "Exit" at bounding box center [700, 653] width 78 height 34
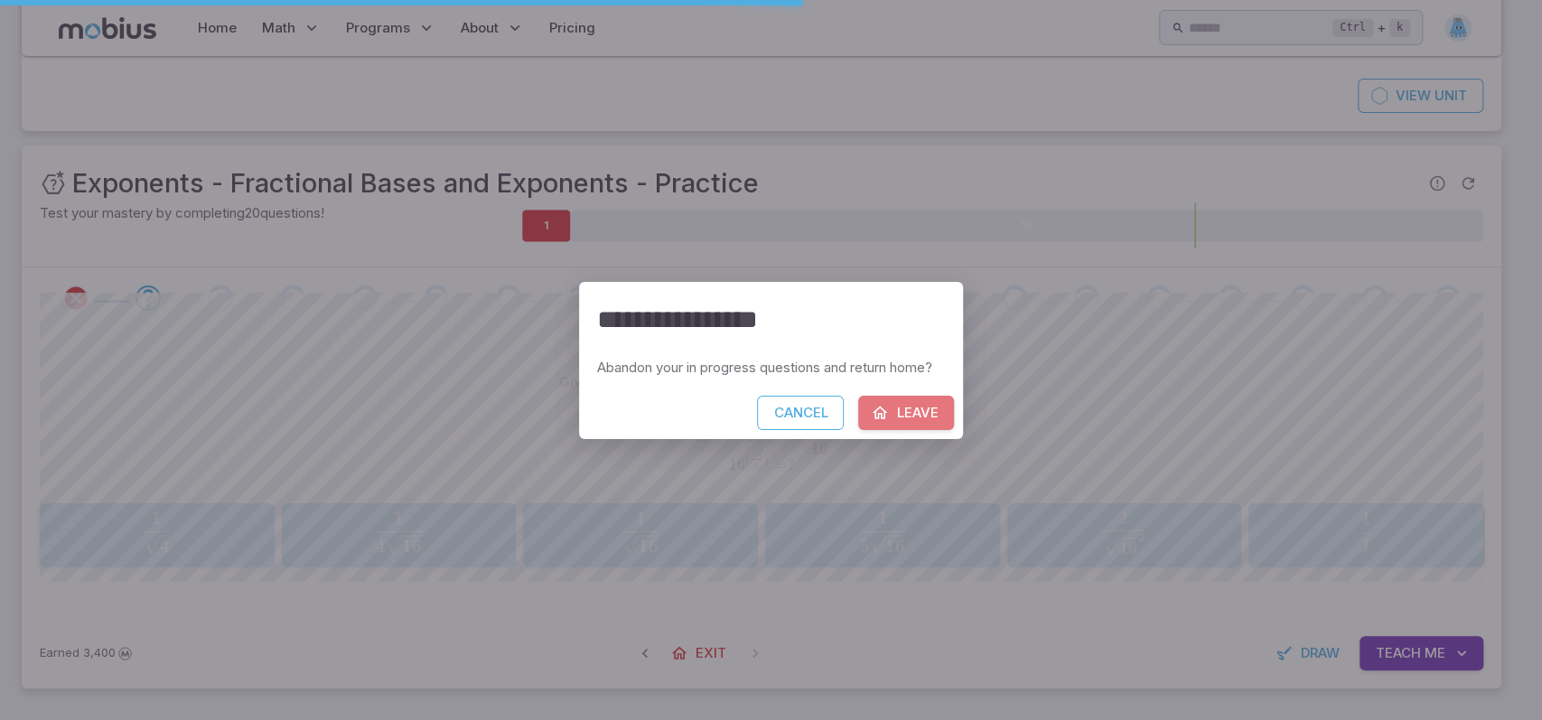
click at [925, 401] on button "Leave" at bounding box center [906, 413] width 96 height 34
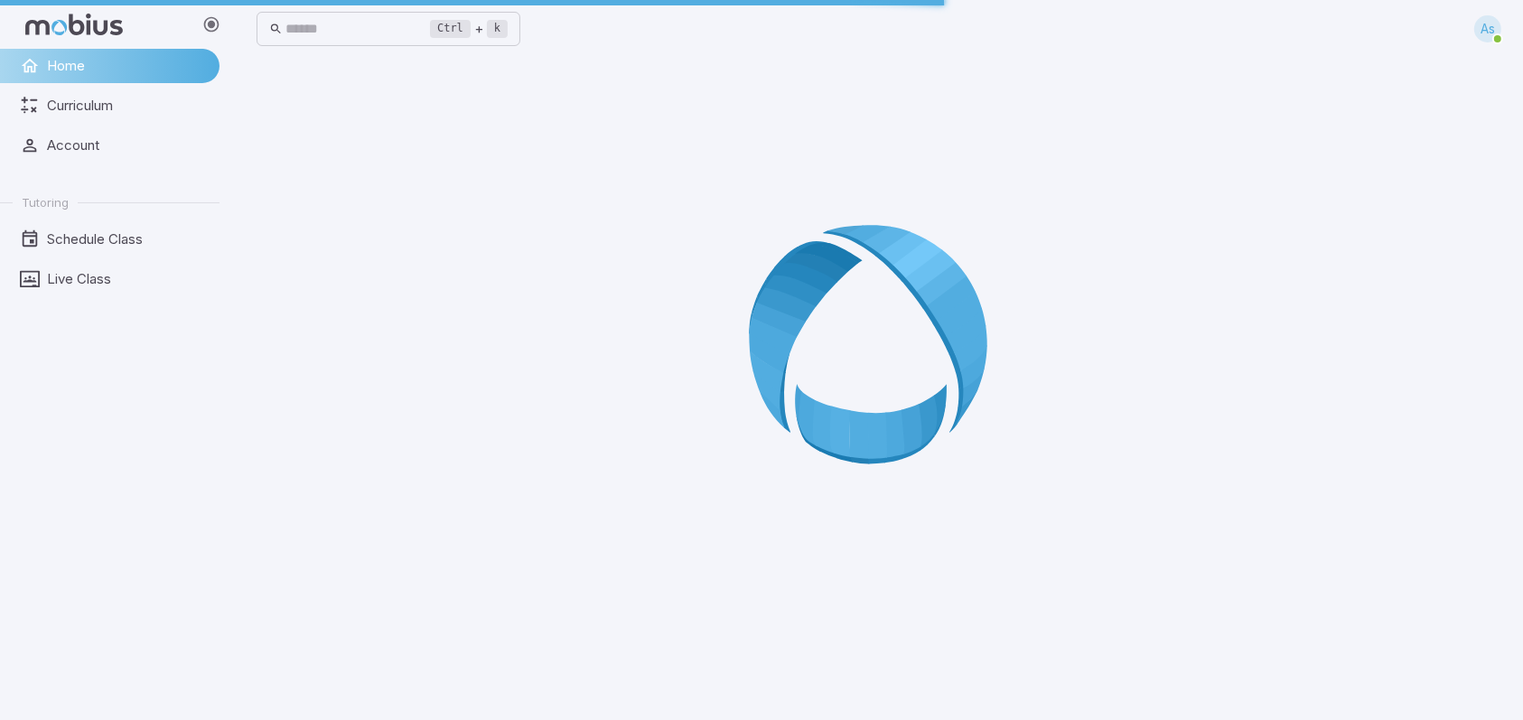
scroll to position [0, 0]
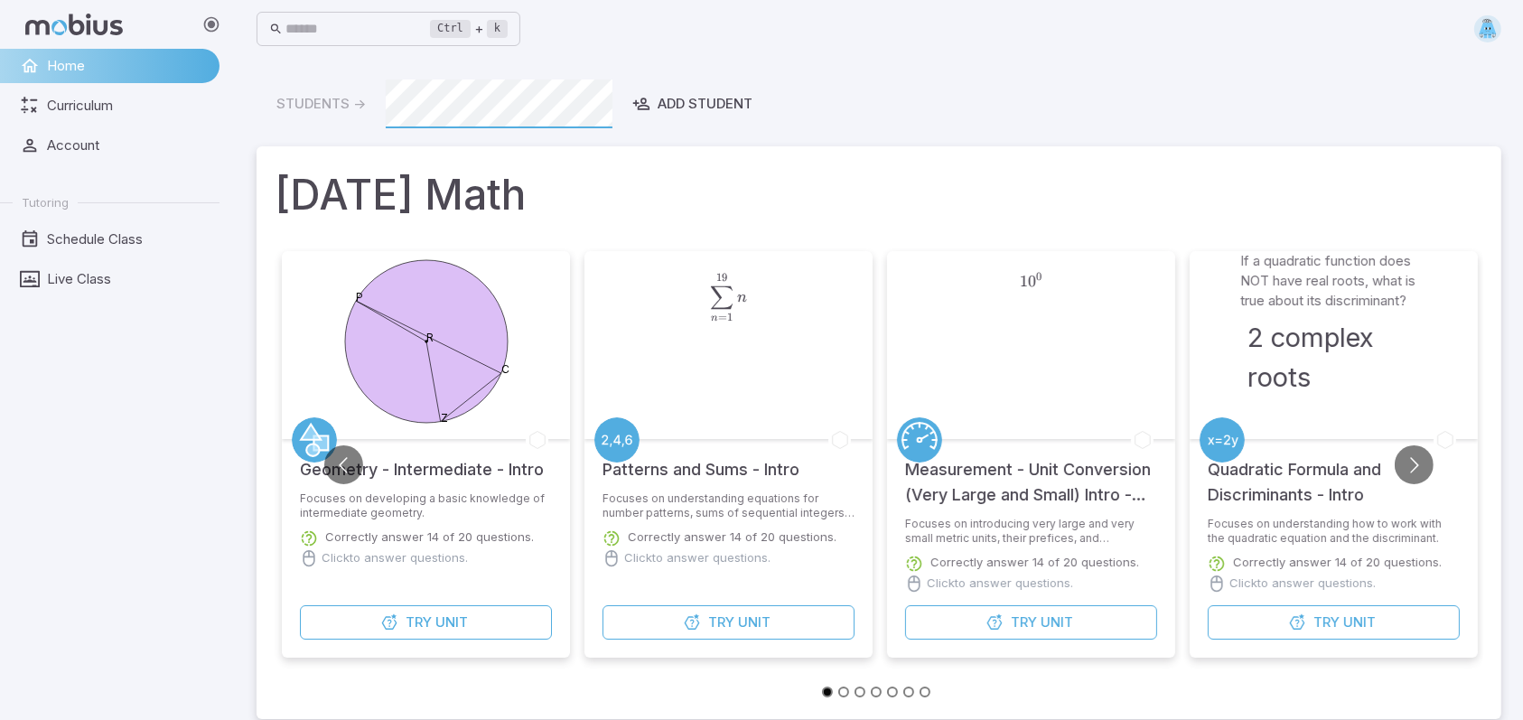
click at [62, 29] on icon at bounding box center [74, 25] width 98 height 22
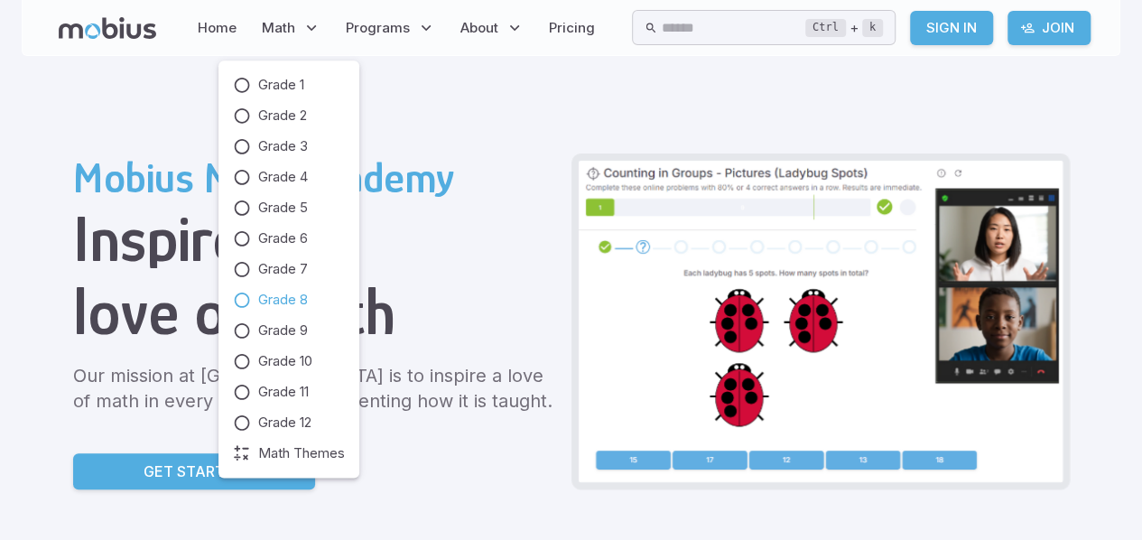
click at [282, 304] on span "Grade 8" at bounding box center [283, 300] width 50 height 20
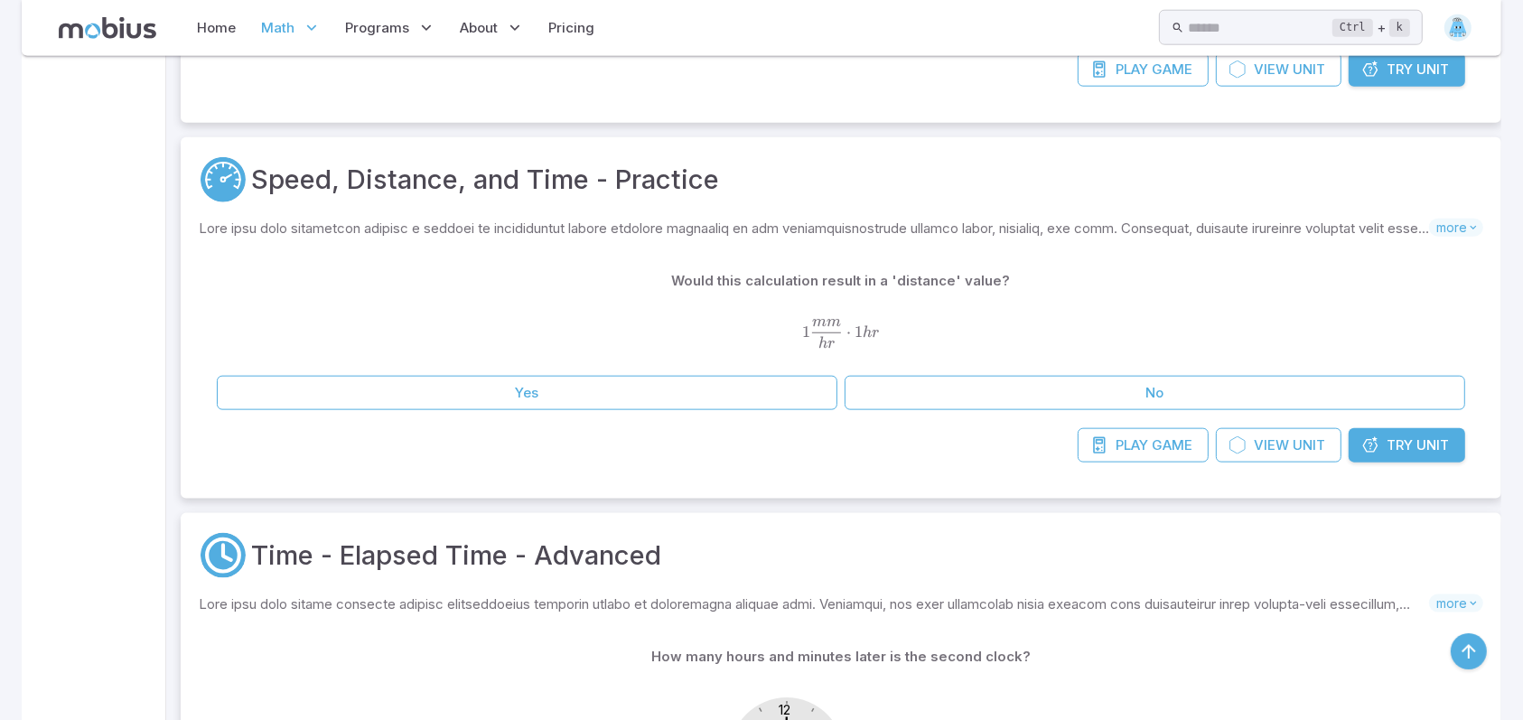
scroll to position [2420, 0]
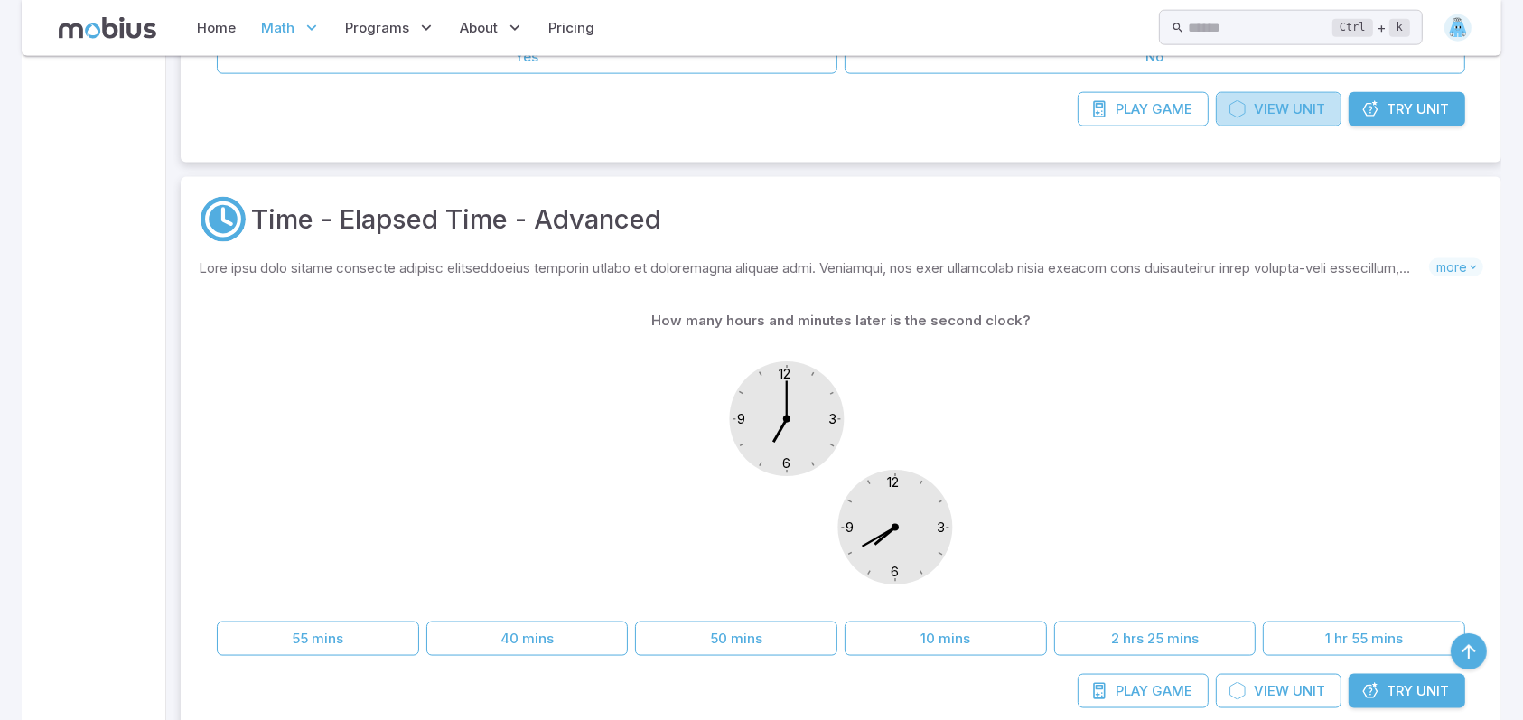
click at [1274, 107] on span "View" at bounding box center [1271, 109] width 35 height 20
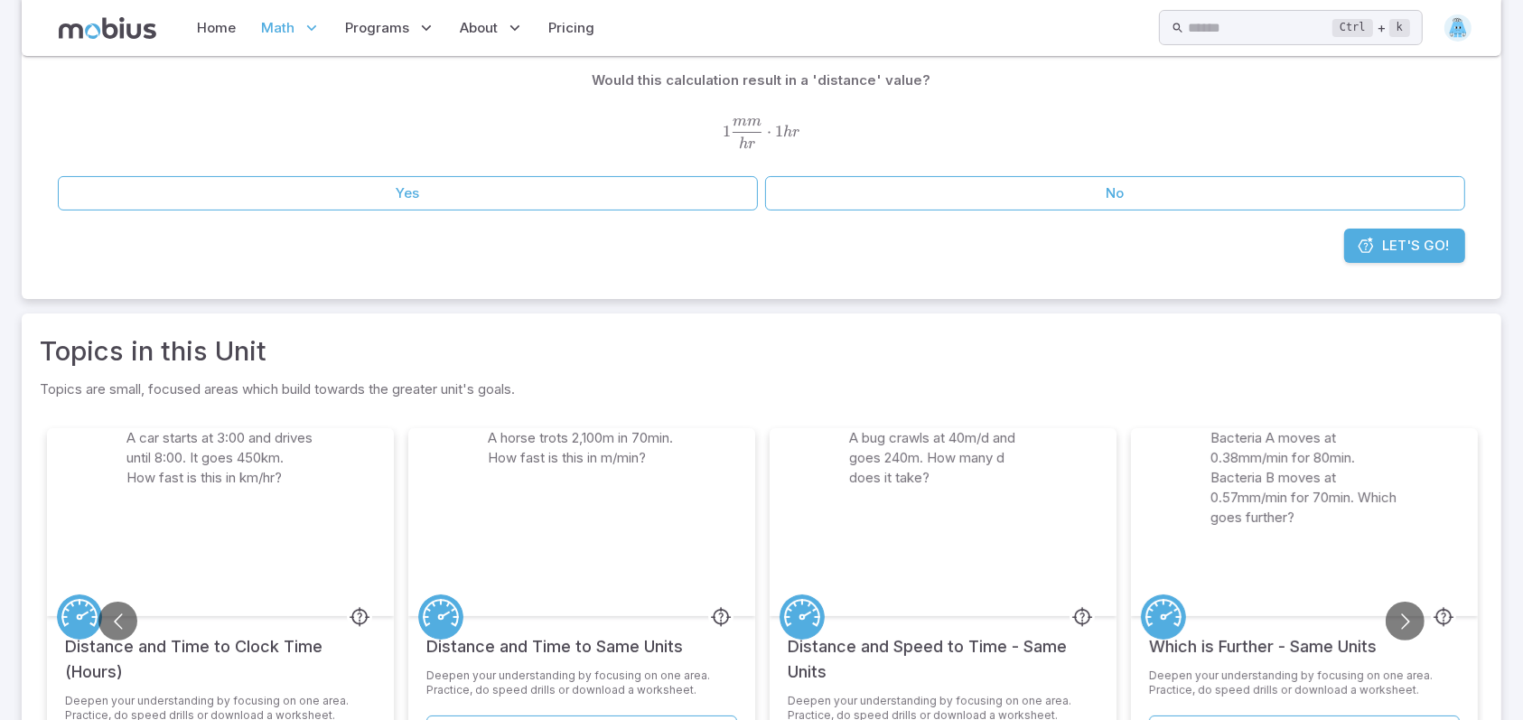
scroll to position [246, 0]
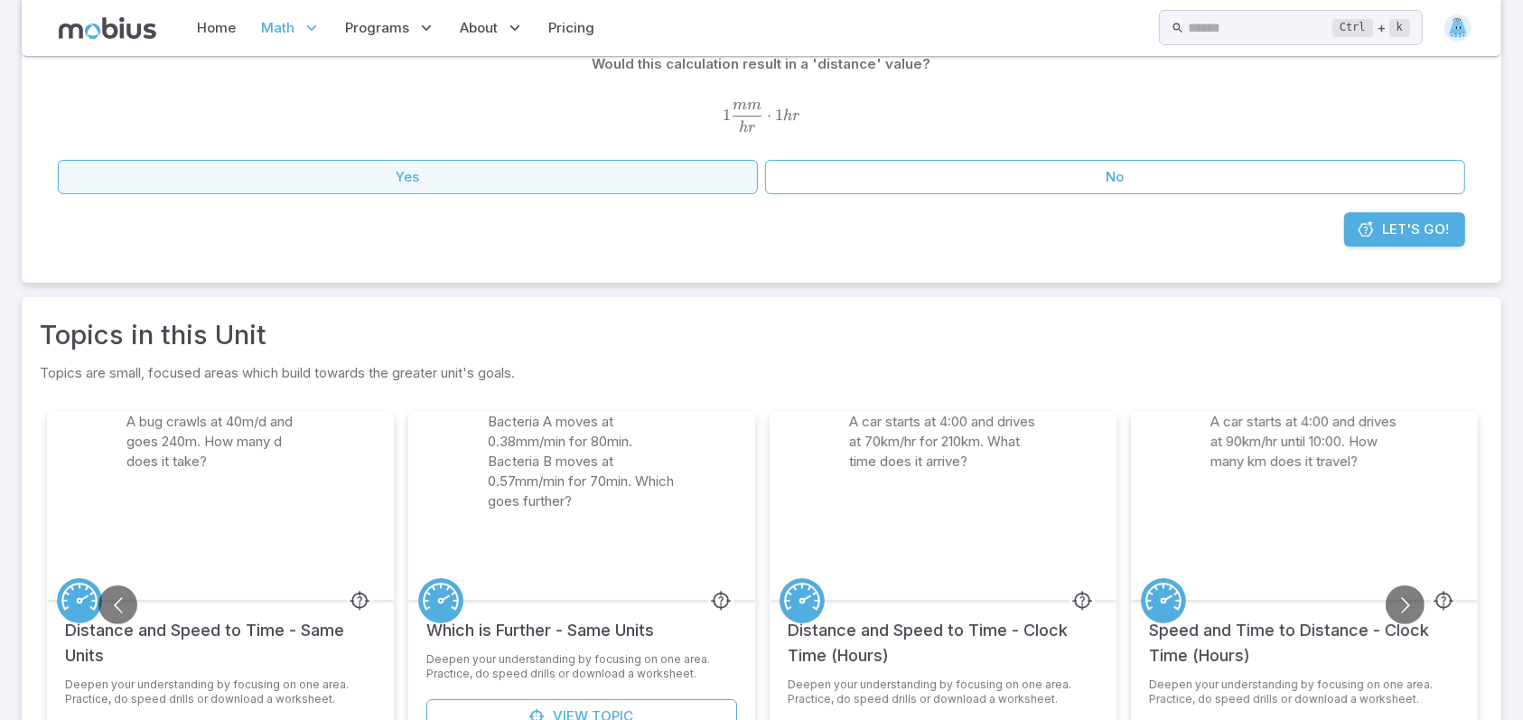
click at [505, 172] on button "Yes" at bounding box center [408, 177] width 700 height 34
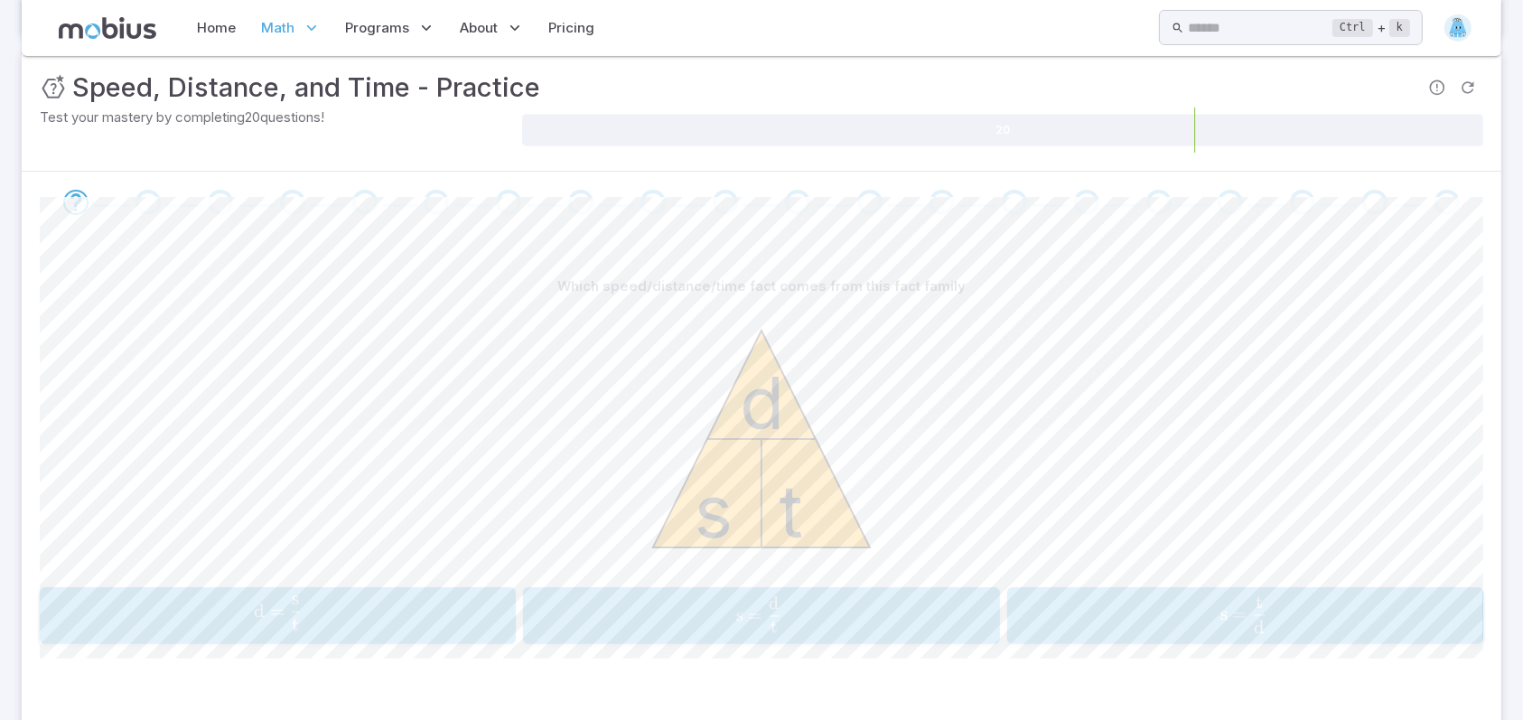
scroll to position [338, 0]
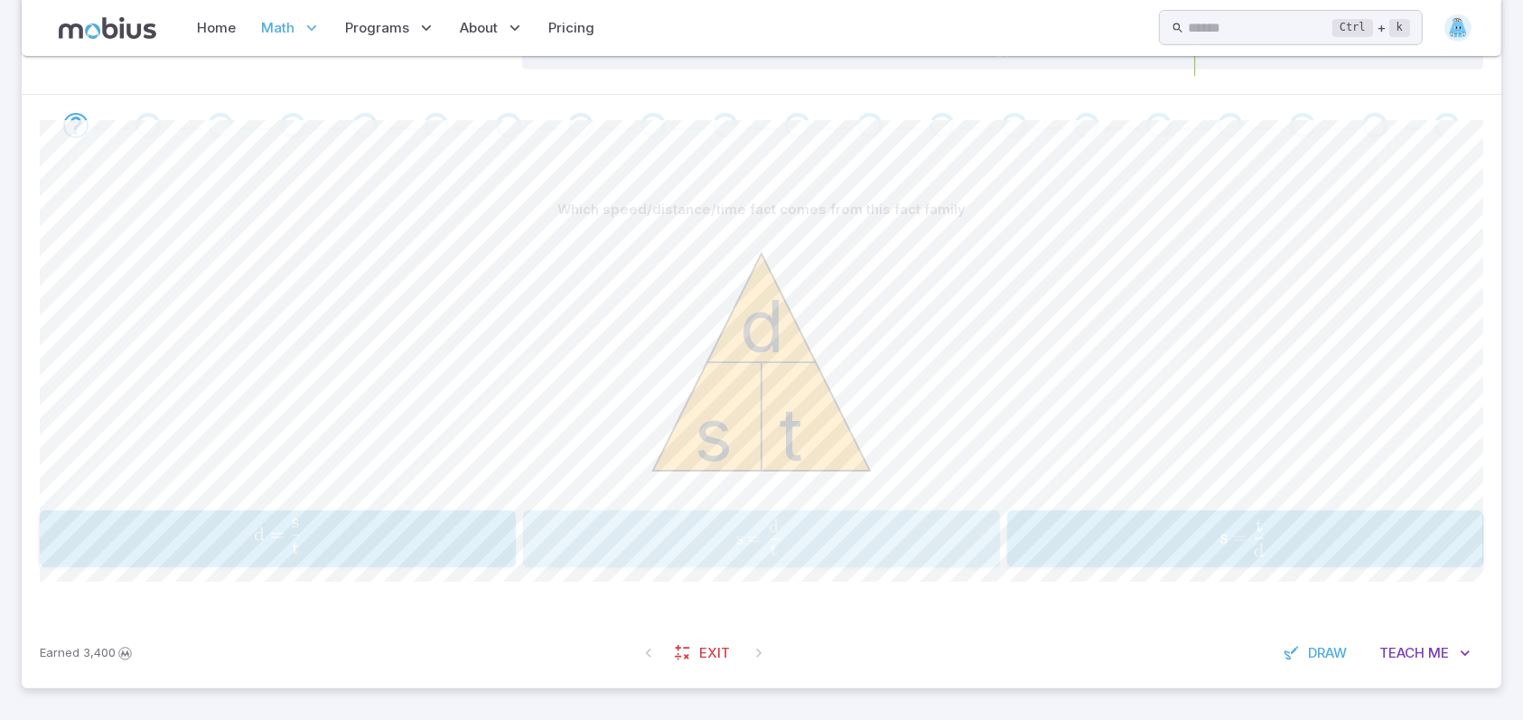
click at [865, 550] on span "s = t d ​" at bounding box center [758, 537] width 417 height 37
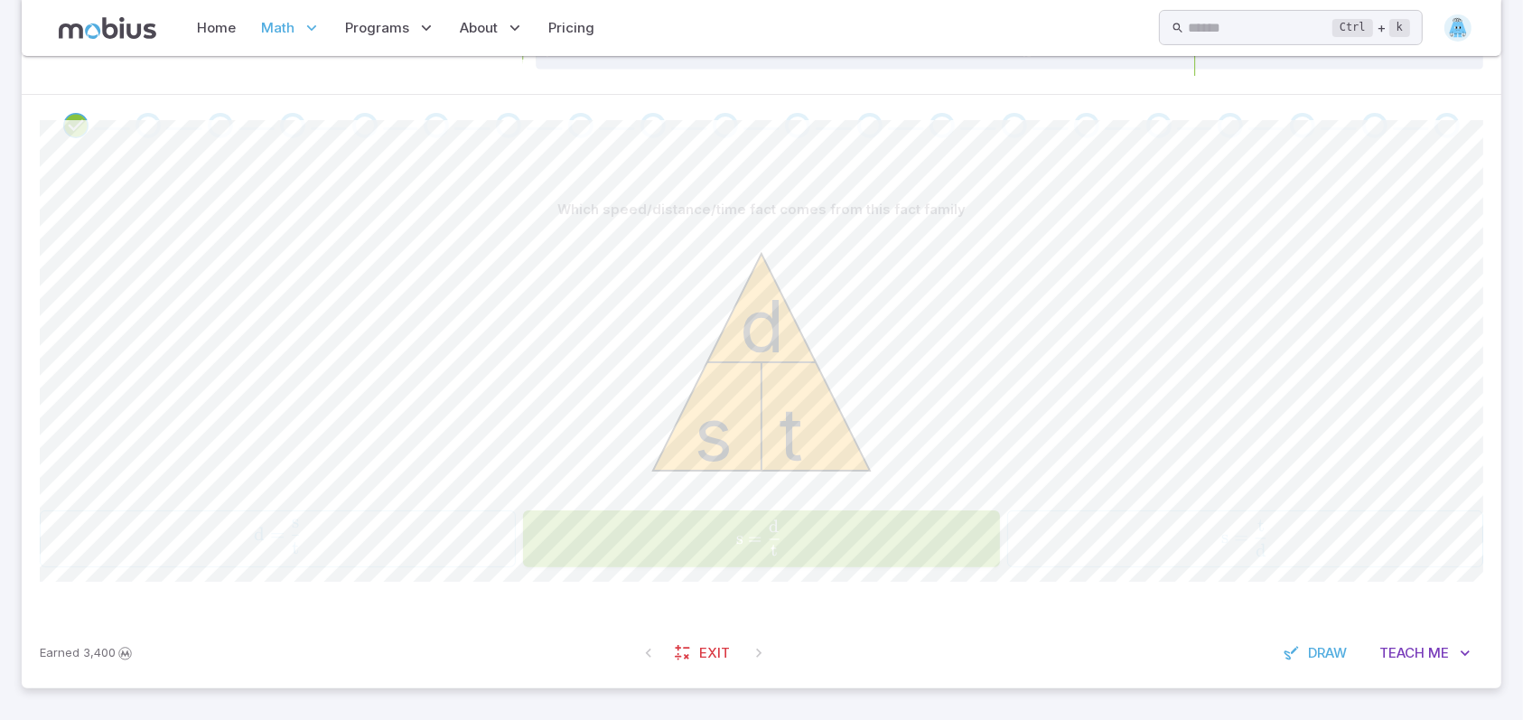
scroll to position [39, 0]
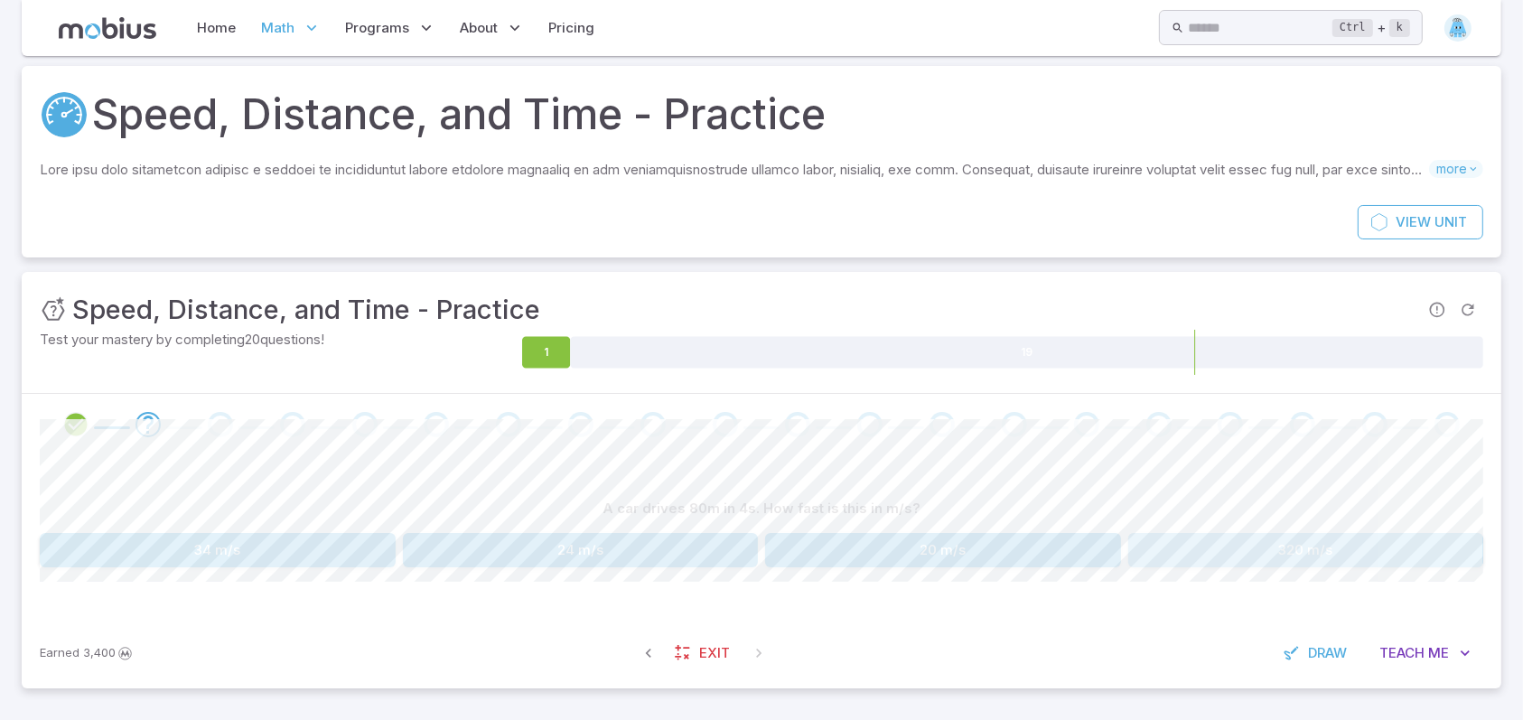
click at [1344, 539] on button "320 m/s" at bounding box center [1306, 550] width 356 height 34
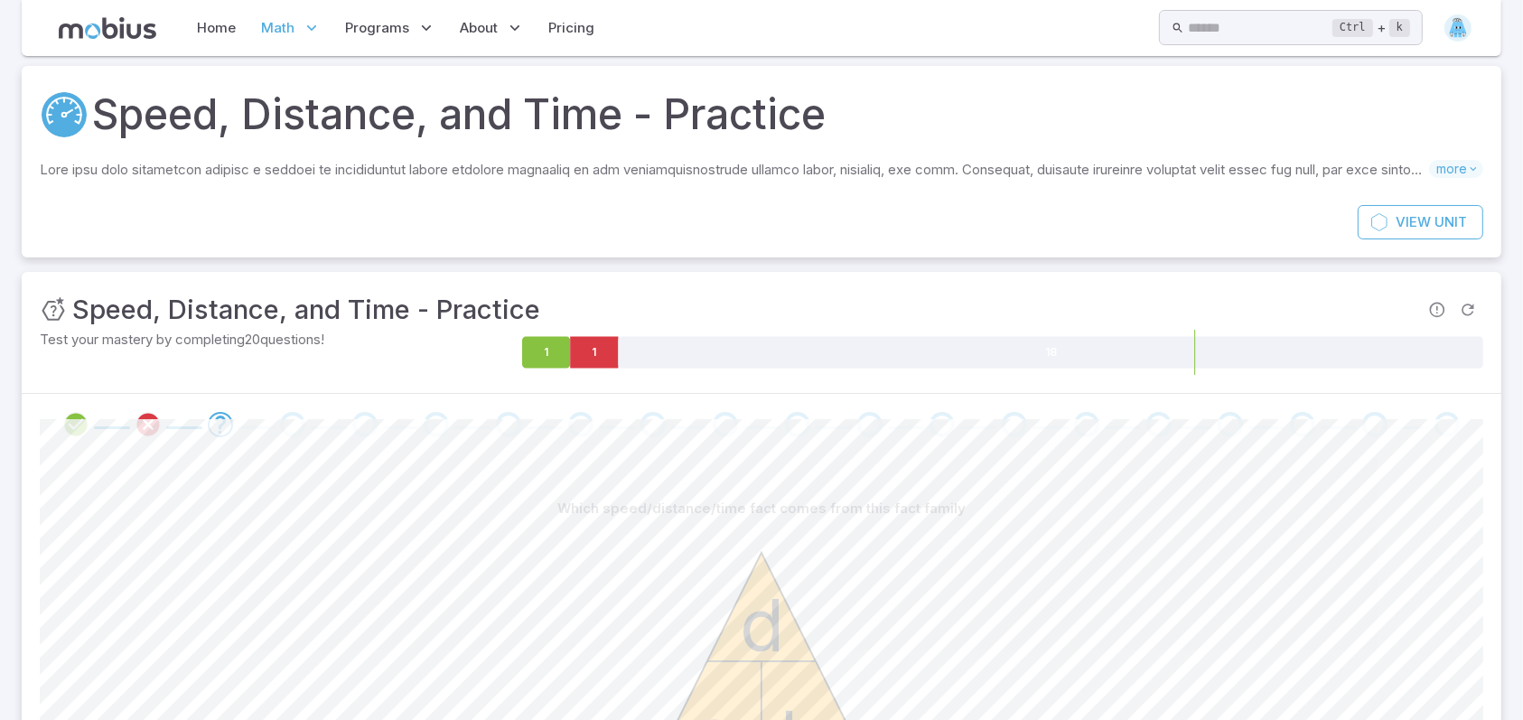
click at [1447, 34] on img at bounding box center [1457, 27] width 27 height 27
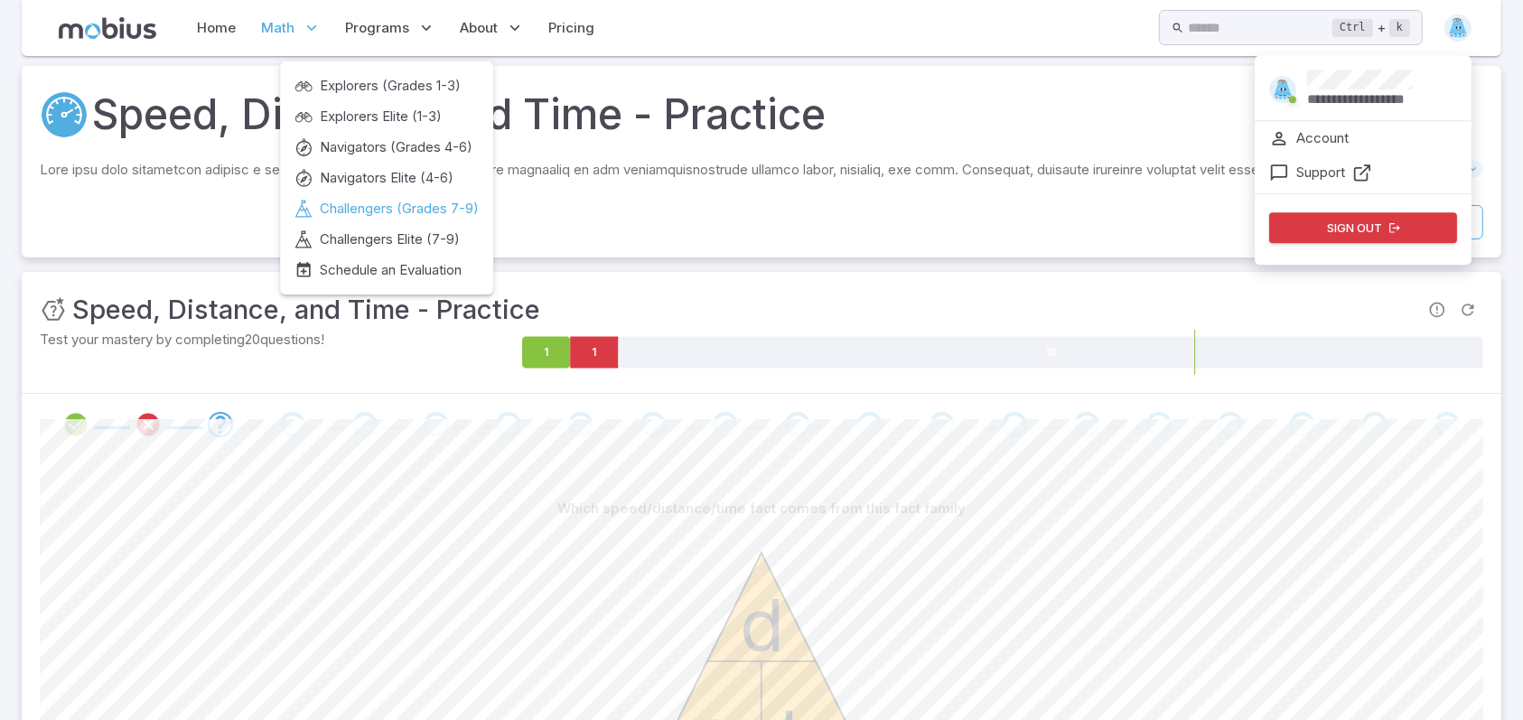
click at [395, 208] on span "Challengers (Grades 7-9)" at bounding box center [399, 209] width 159 height 20
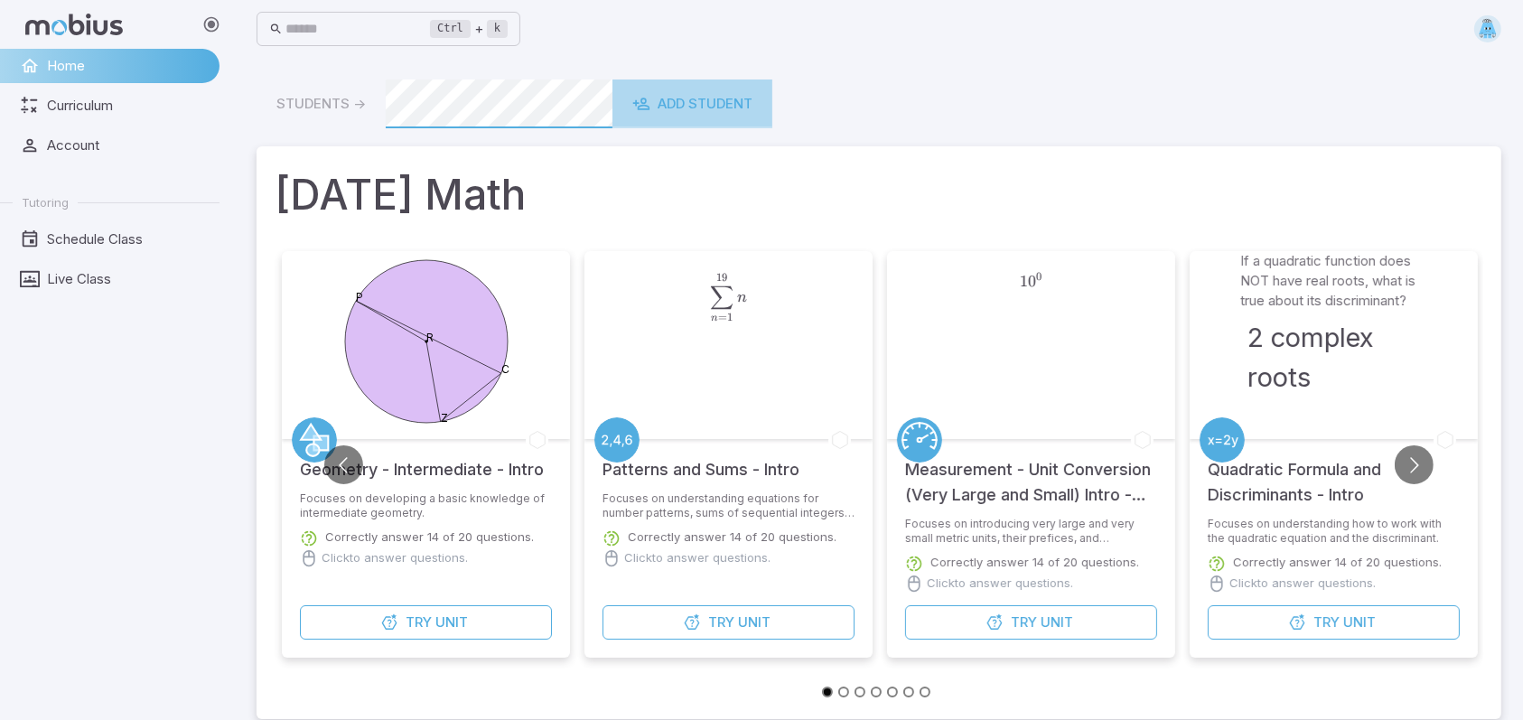
click at [740, 126] on link "Add Student" at bounding box center [692, 103] width 160 height 49
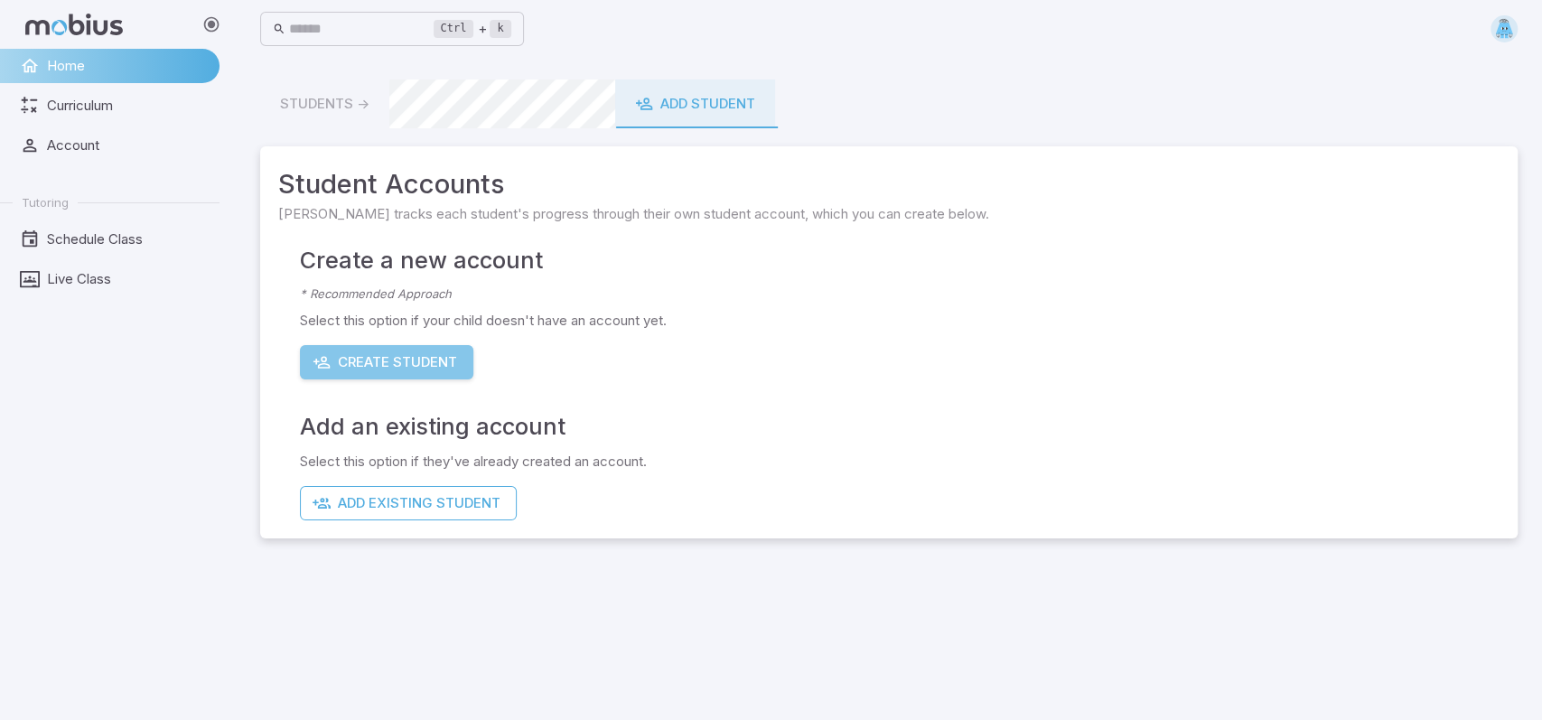
click at [397, 359] on button "Create Student" at bounding box center [386, 362] width 173 height 34
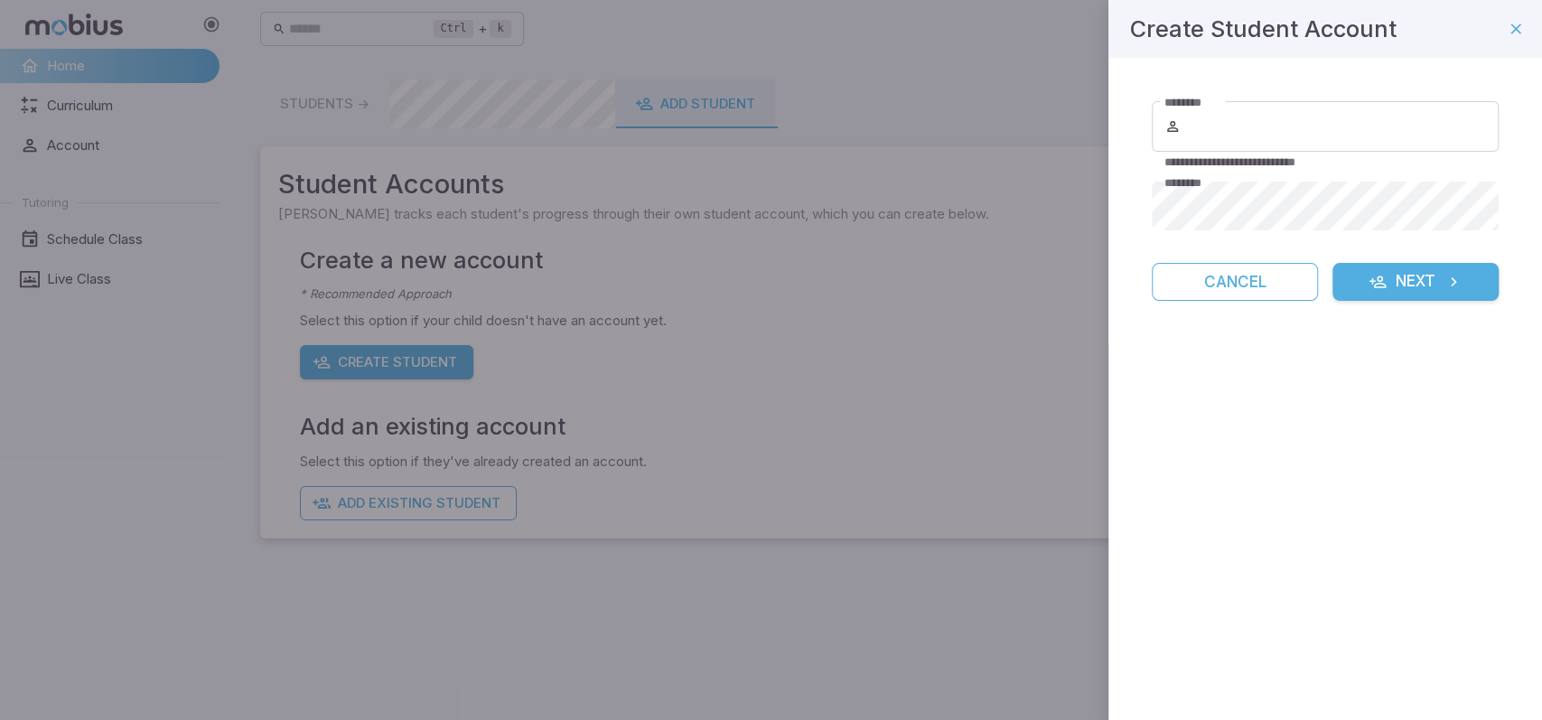
click at [572, 480] on div at bounding box center [771, 360] width 1542 height 720
drag, startPoint x: 592, startPoint y: 460, endPoint x: 616, endPoint y: 446, distance: 27.1
click at [615, 446] on div at bounding box center [771, 360] width 1542 height 720
click at [1338, 145] on input "********" at bounding box center [1341, 126] width 314 height 51
paste input "**********"
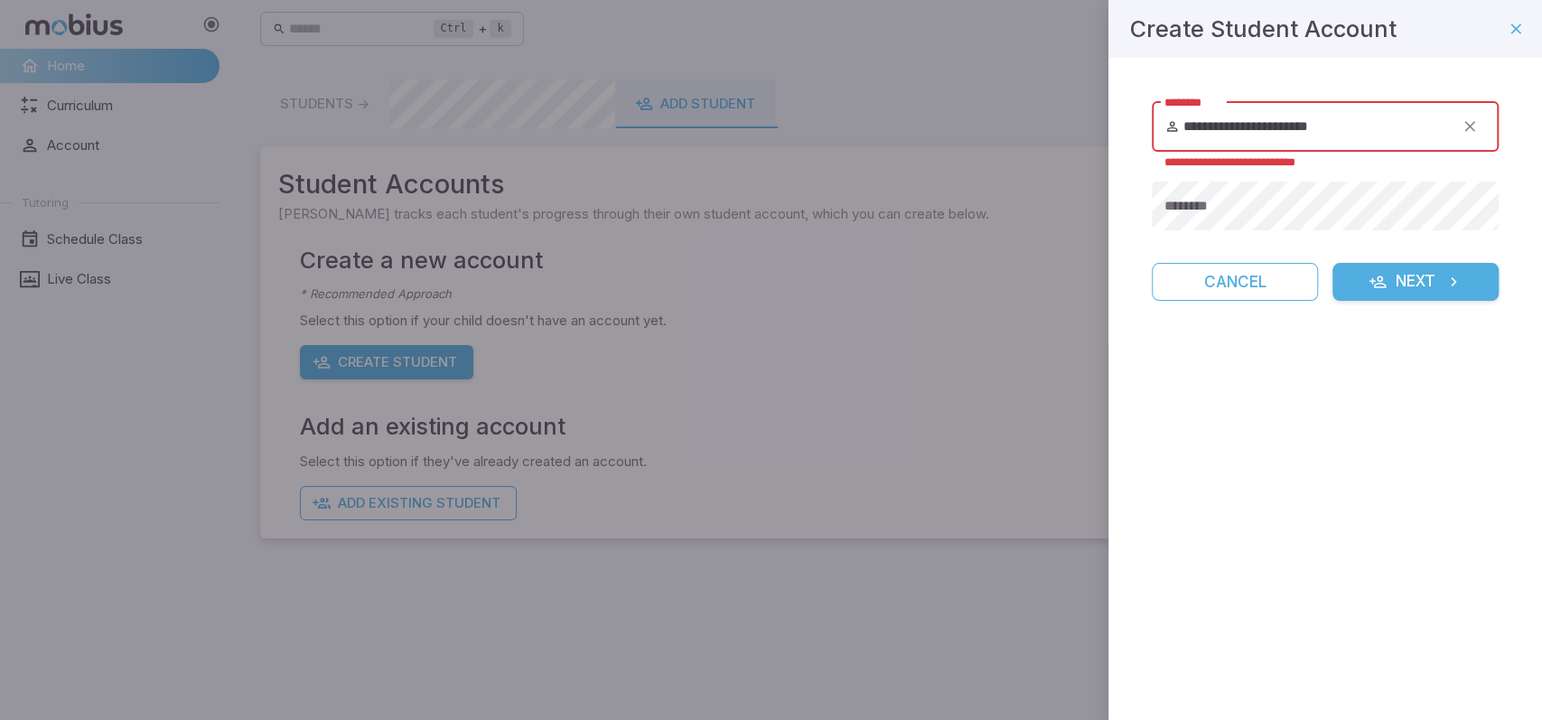
type input "**********"
click at [1243, 395] on div "**********" at bounding box center [1324, 360] width 433 height 720
click at [1385, 285] on button "Next" at bounding box center [1415, 282] width 166 height 38
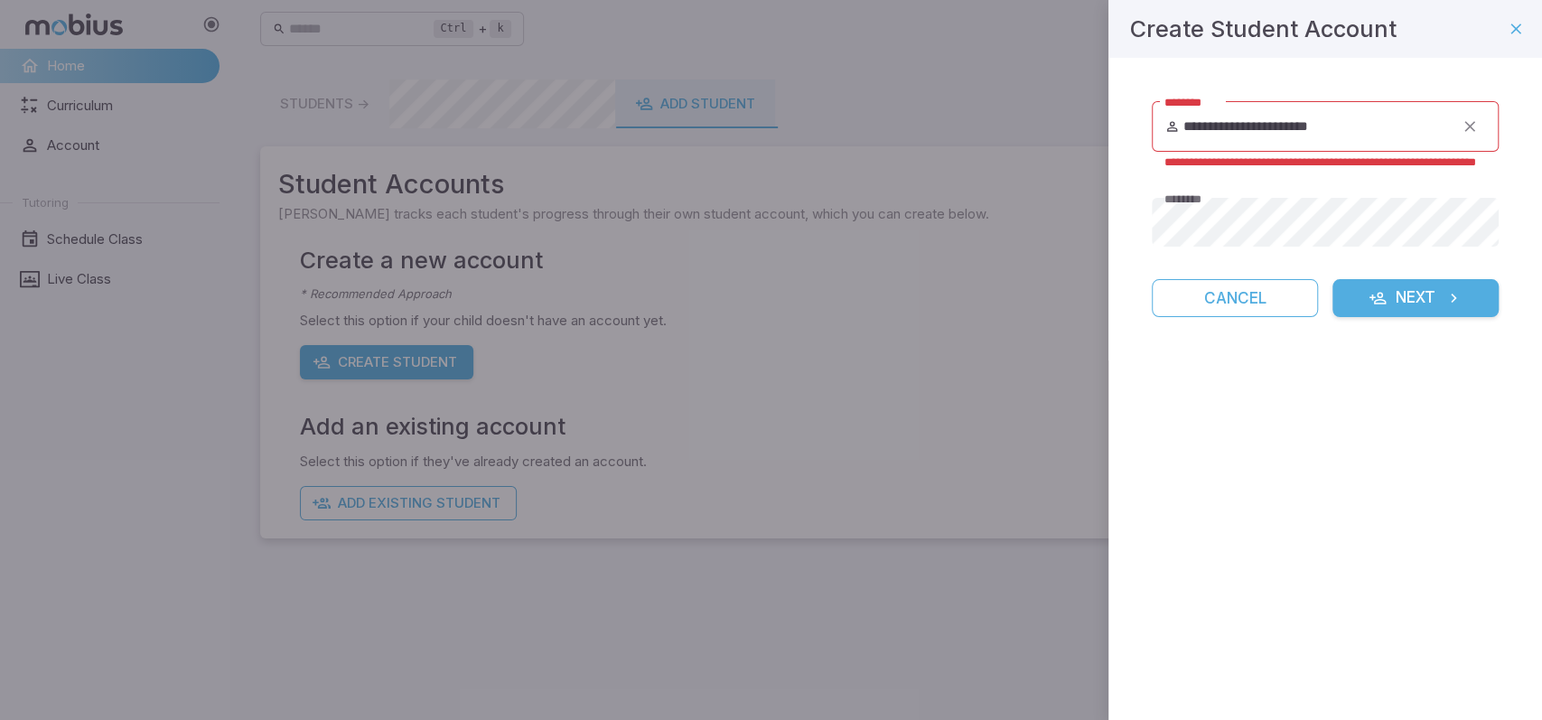
click at [1385, 285] on button "Next" at bounding box center [1415, 298] width 166 height 38
click at [1243, 313] on button "Cancel" at bounding box center [1234, 298] width 166 height 38
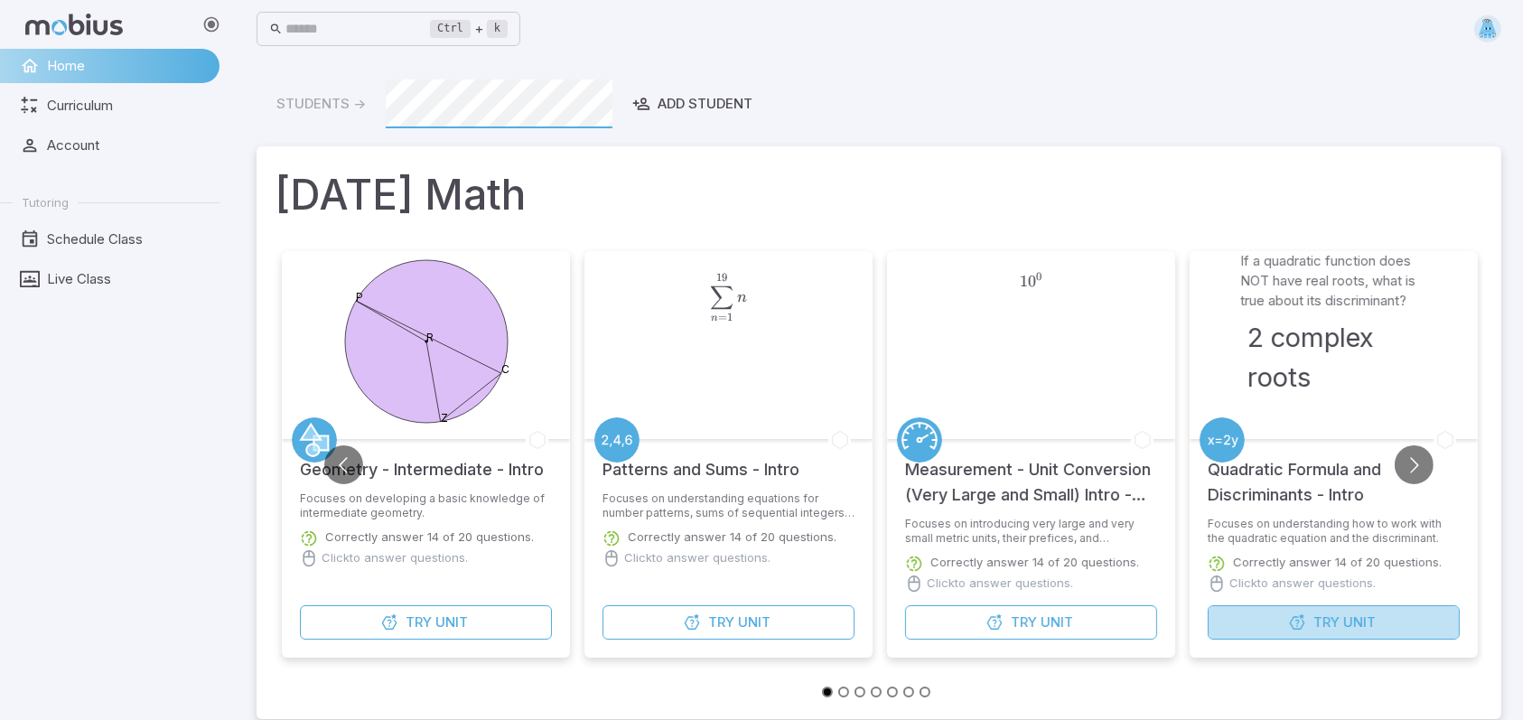
click at [1253, 630] on button "Try Unit" at bounding box center [1333, 622] width 252 height 34
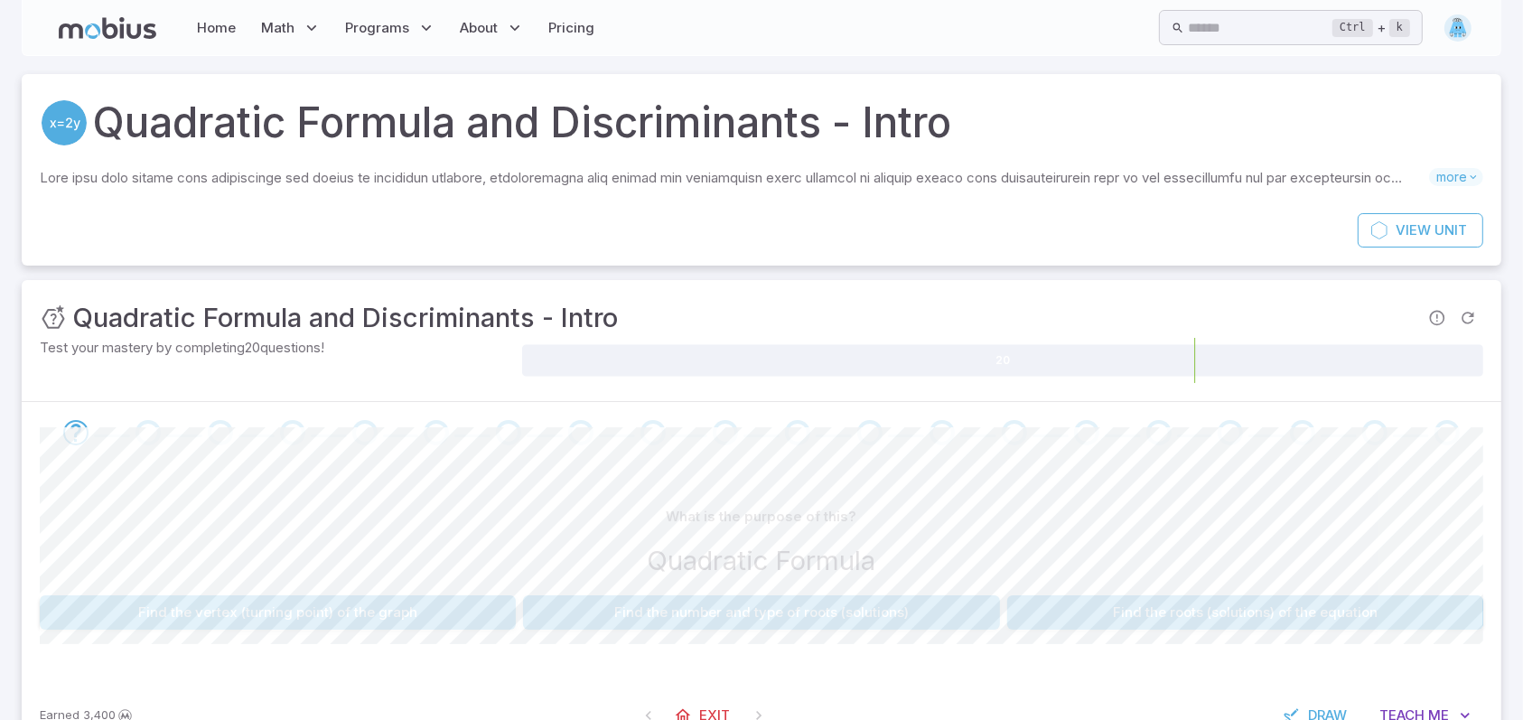
click at [1081, 597] on button "Find the roots (solutions) of the equation" at bounding box center [1245, 612] width 476 height 34
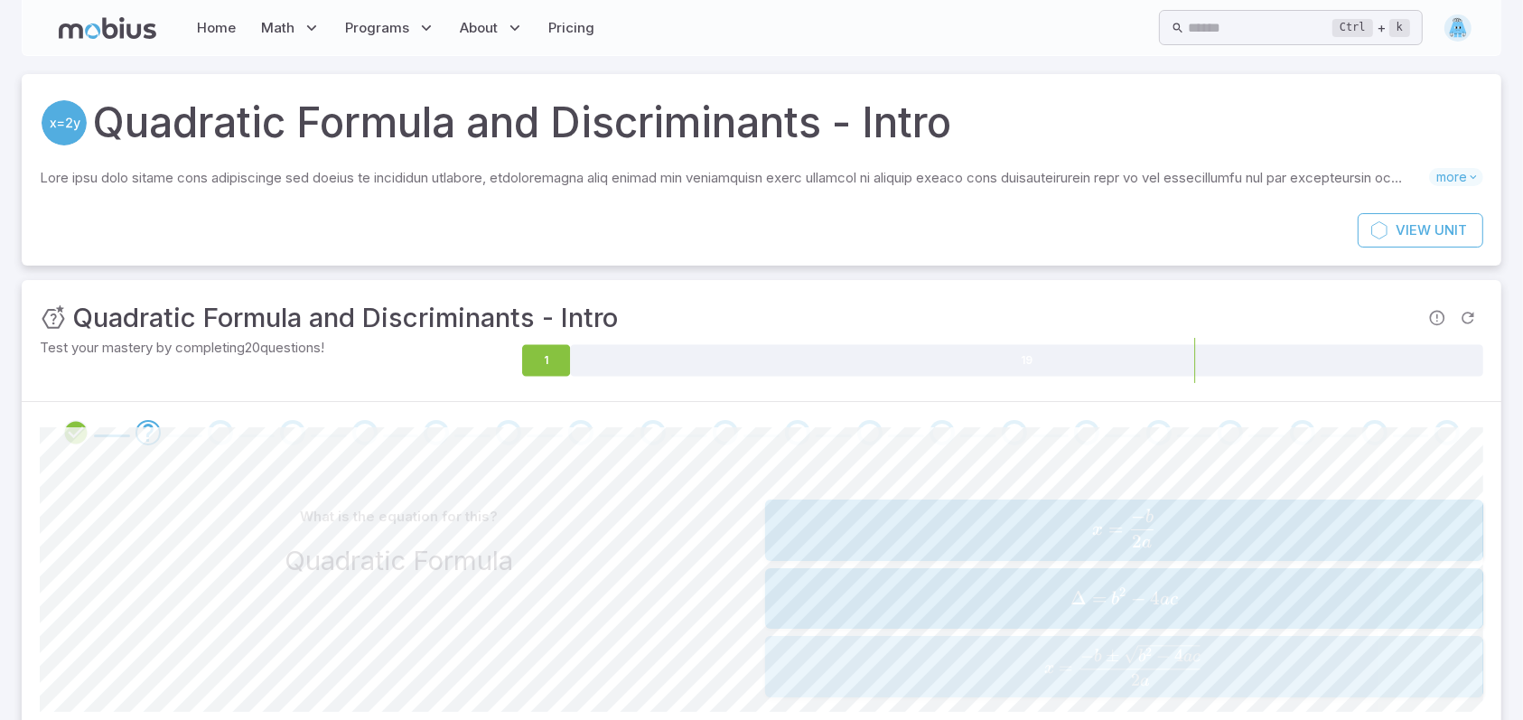
click at [1077, 652] on span "2 a − b ± b 2 − 4 a c ​ ​" at bounding box center [1139, 665] width 125 height 41
click at [1081, 579] on span "x = 2 a − b ​" at bounding box center [1123, 596] width 706 height 39
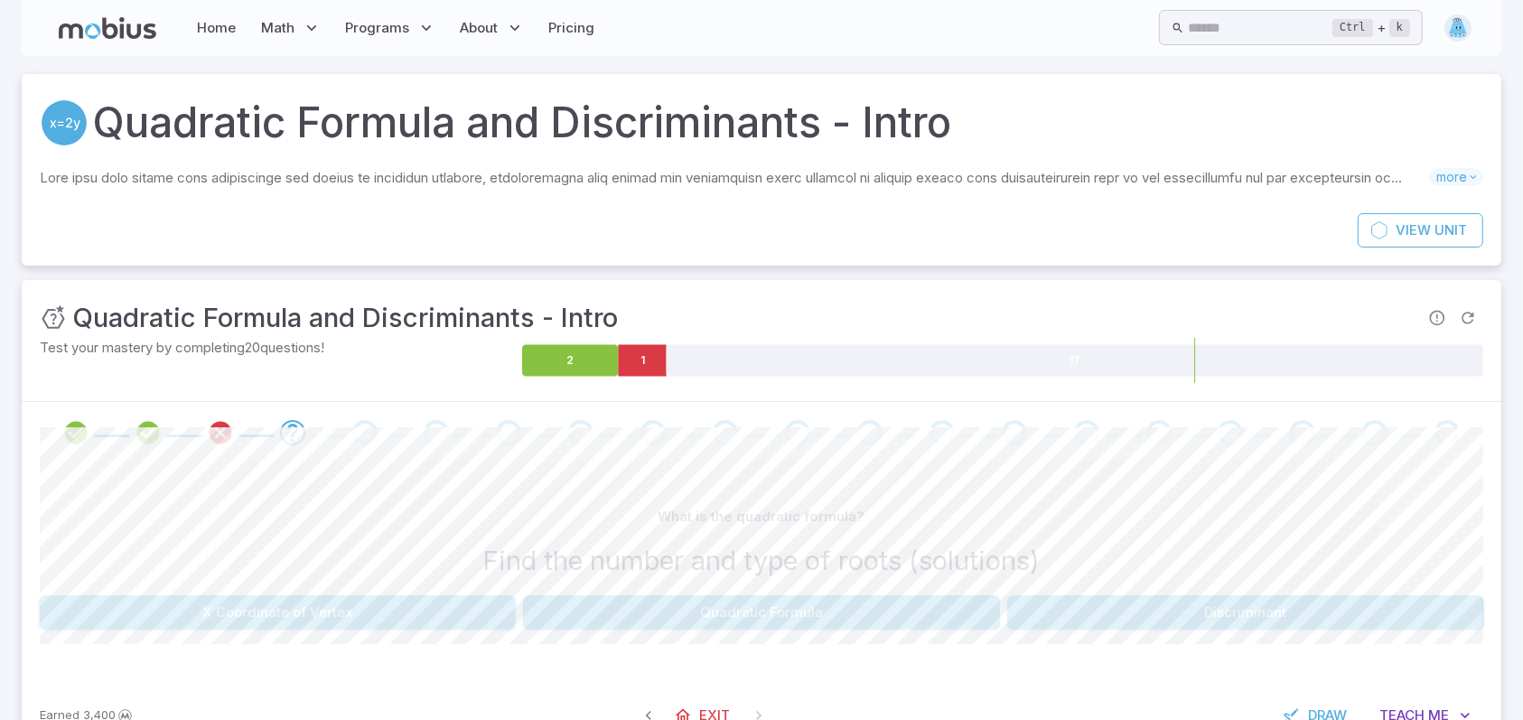
click at [1024, 604] on button "Discriminant" at bounding box center [1245, 612] width 476 height 34
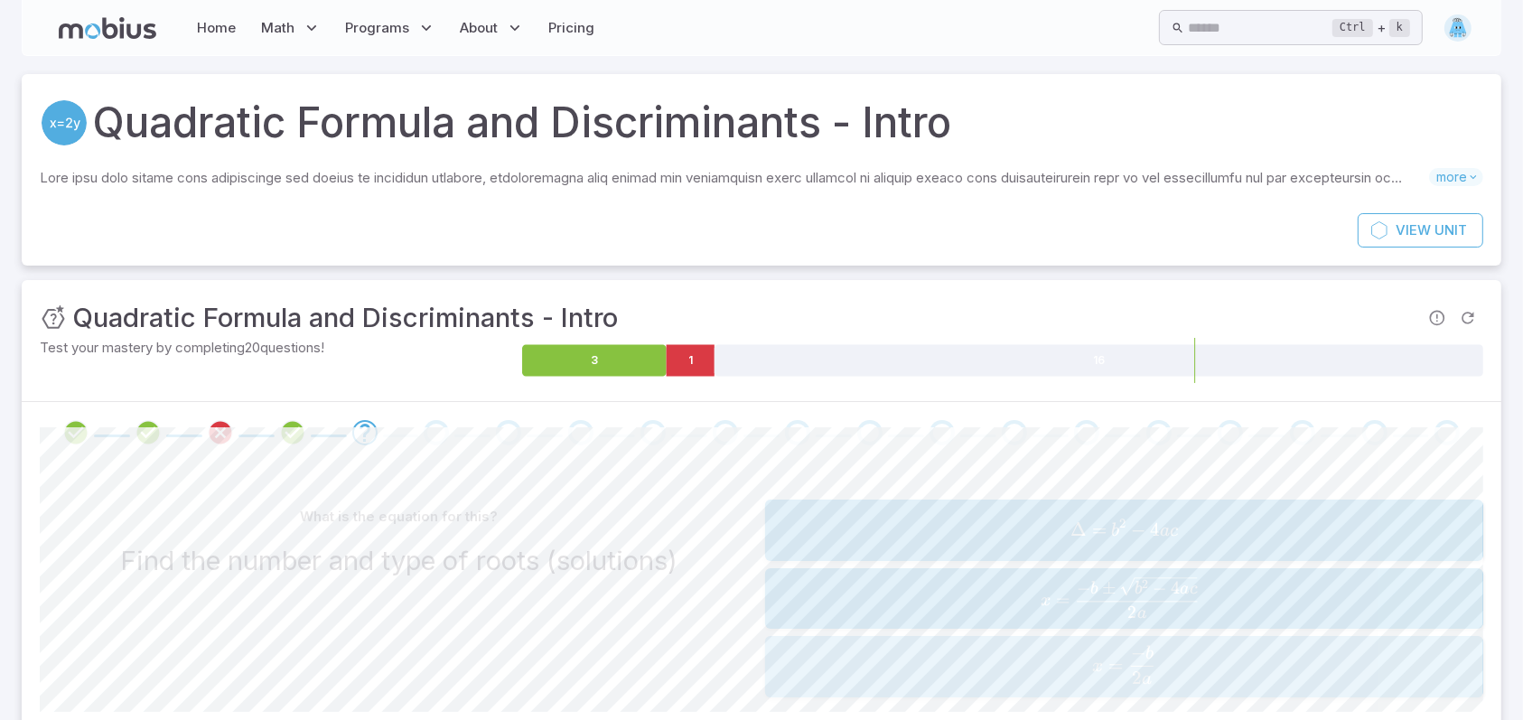
click at [1007, 661] on span "x = 2 a − b ​" at bounding box center [1123, 664] width 706 height 39
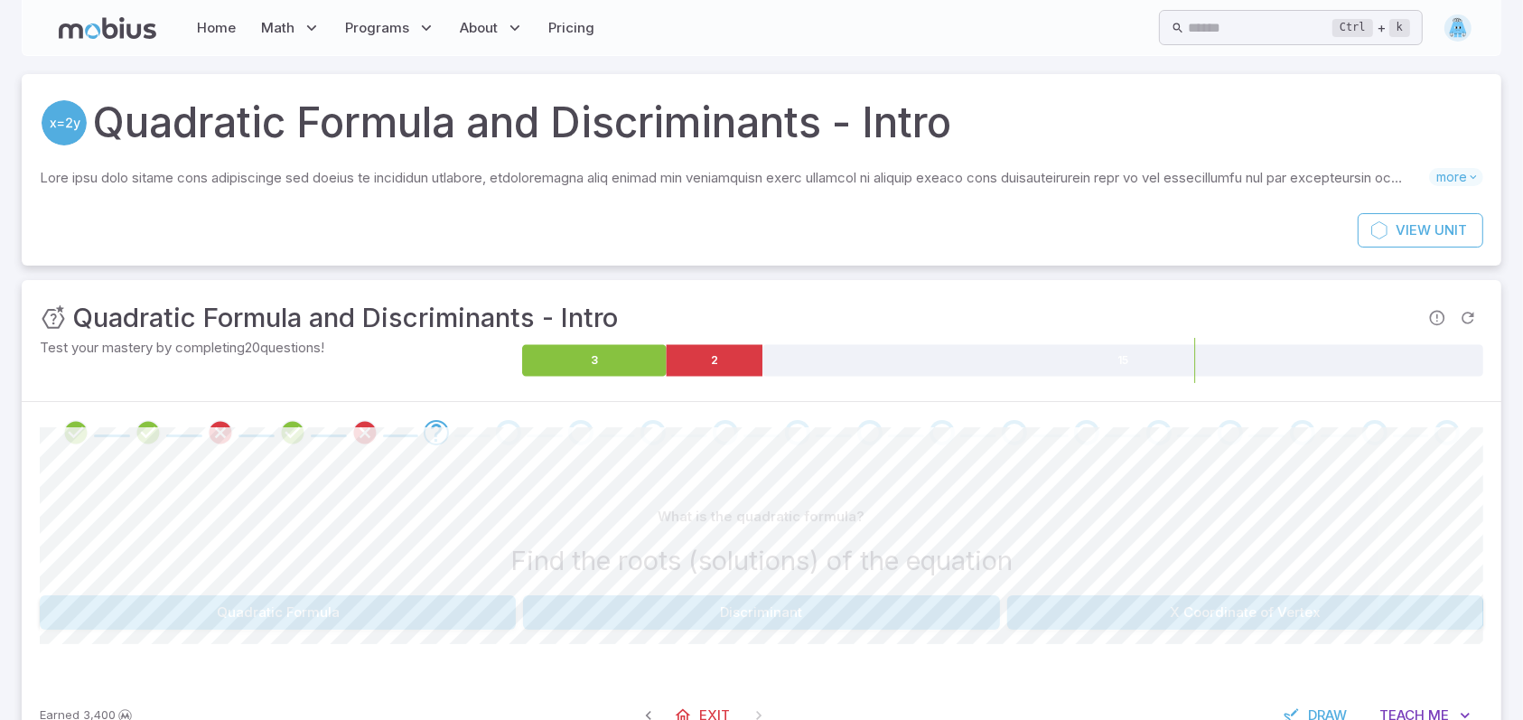
click at [1053, 606] on button "X Coordinate of Vertex" at bounding box center [1245, 612] width 476 height 34
click at [1098, 620] on button "Find the vertex (turning point) of the graph" at bounding box center [1245, 612] width 476 height 34
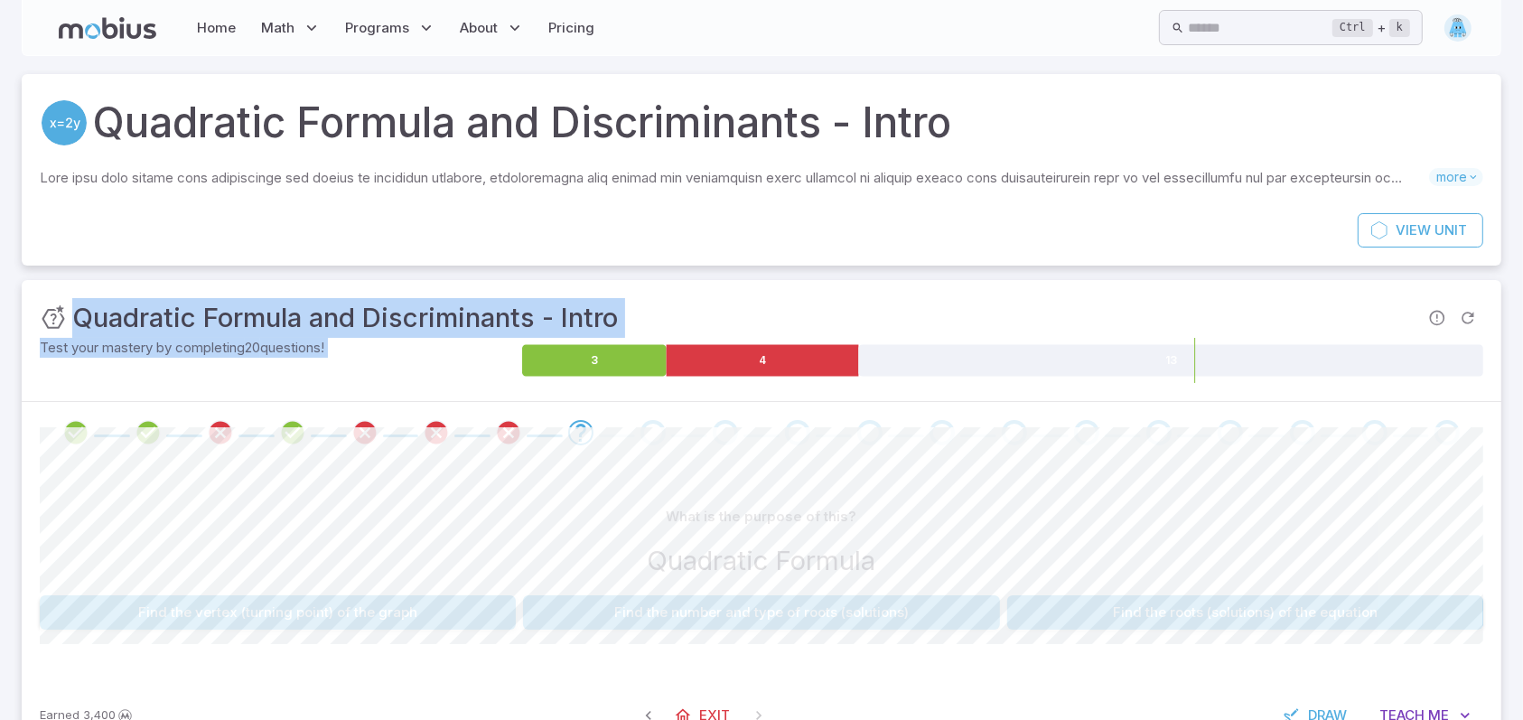
drag, startPoint x: 709, startPoint y: 398, endPoint x: 757, endPoint y: 447, distance: 68.3
click at [744, 437] on div "Unit Mastery : Quadratic Formula and Discriminants - Intro Test your mastery by…" at bounding box center [761, 515] width 1479 height 471
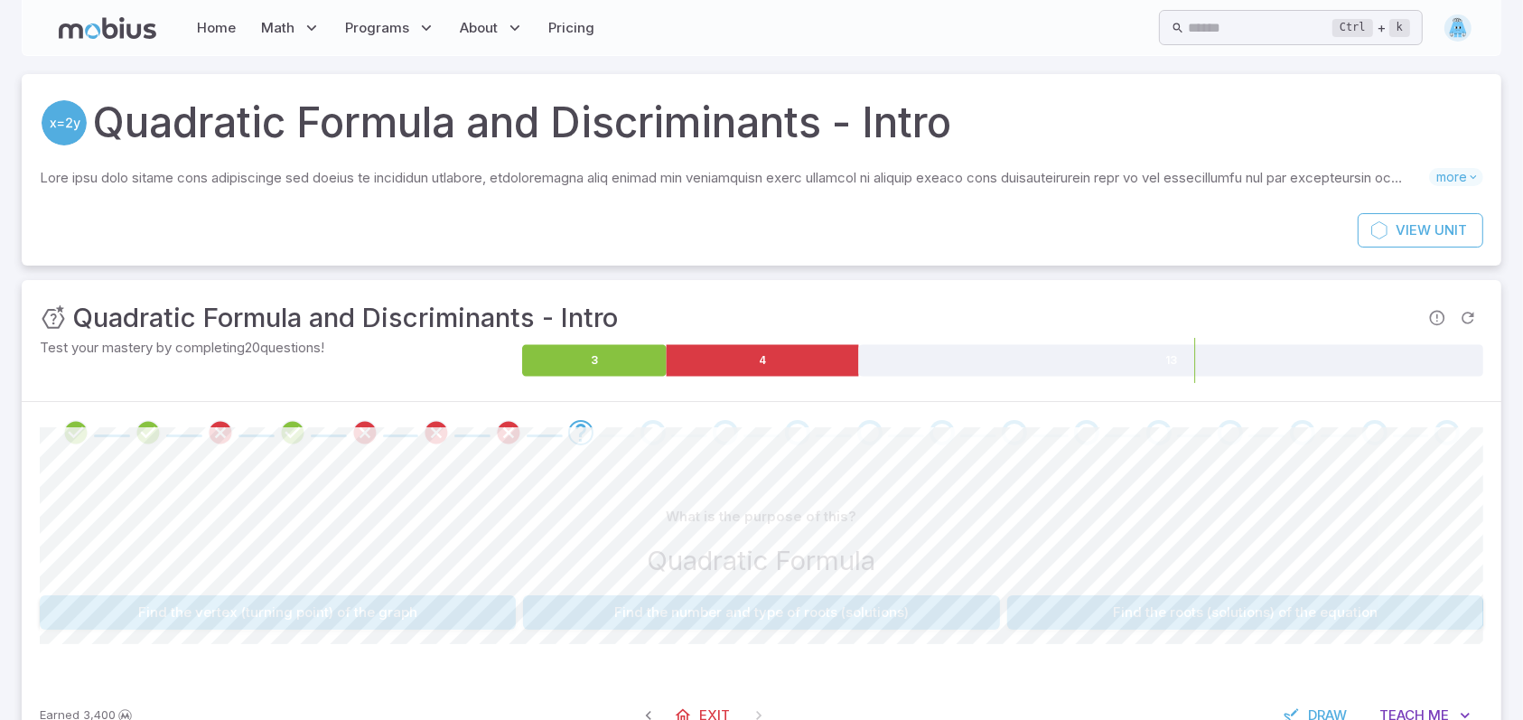
click at [391, 633] on div "What is the purpose of this? Quadratic Formula Find the vertex (turning point) …" at bounding box center [761, 571] width 1443 height 217
click at [390, 625] on button "Find the vertex (turning point) of the graph" at bounding box center [278, 612] width 476 height 34
click at [1263, 615] on button "Find the vertex (turning point) of the graph" at bounding box center [1245, 612] width 476 height 34
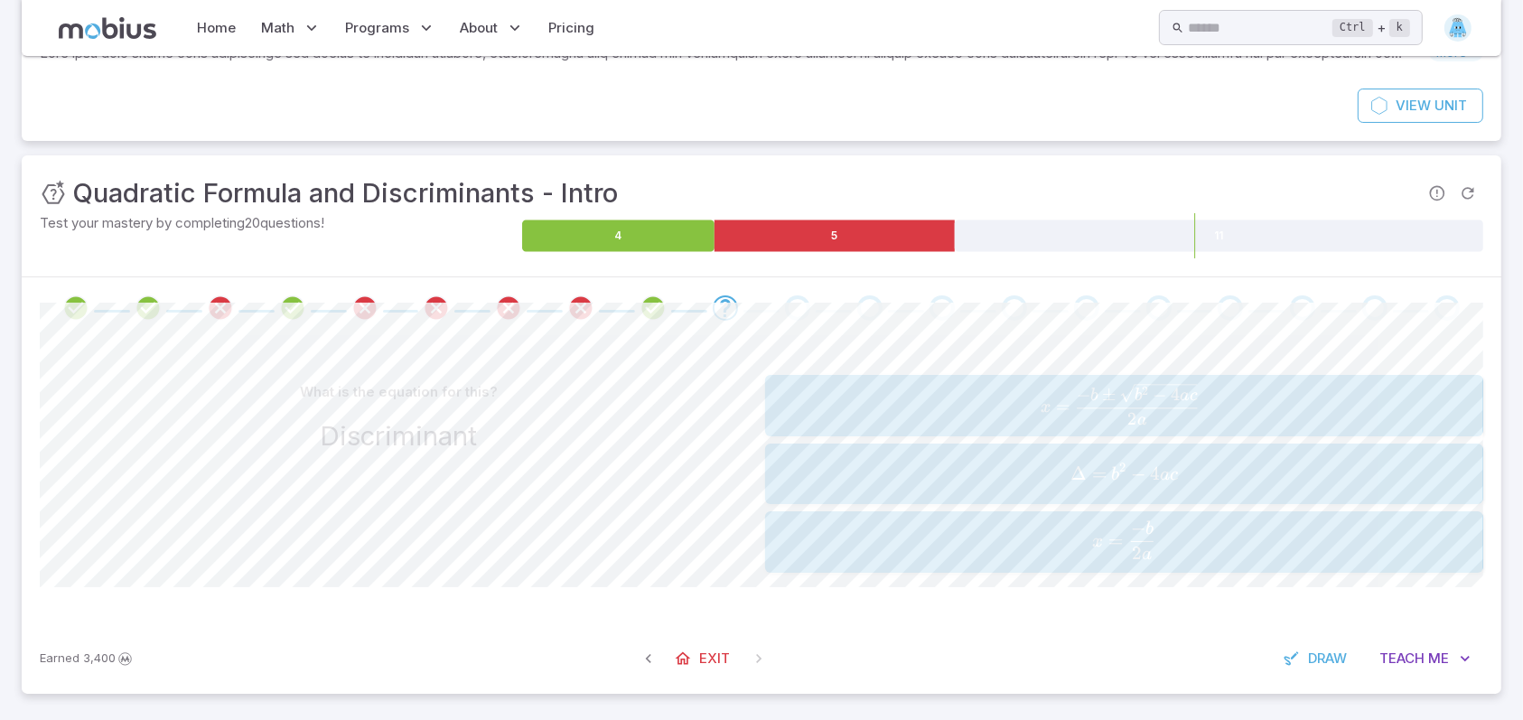
scroll to position [130, 0]
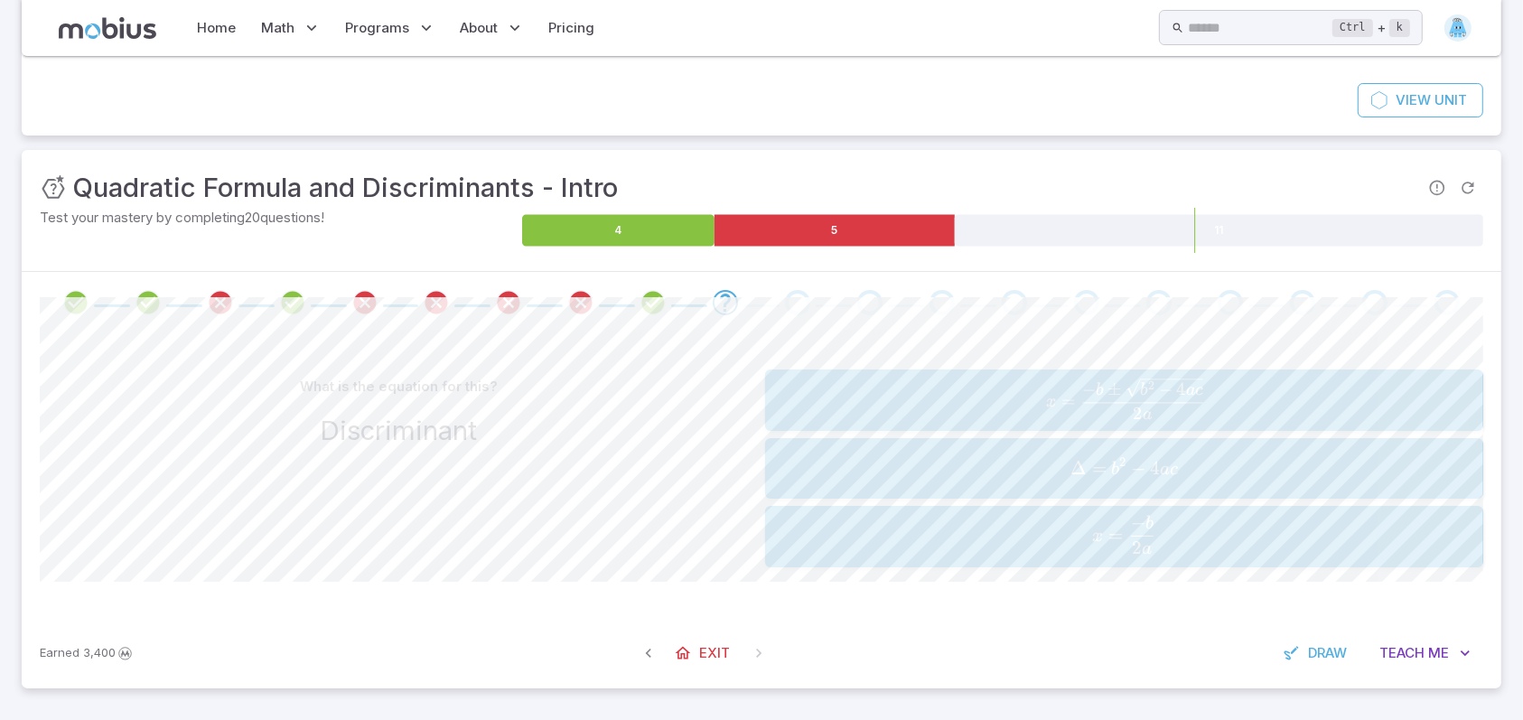
click at [1016, 433] on div "x = − b ± b 2 − 4 a c 2 a x=\frac{{-b\pm\sqrt{{b^2-4ac}}}}{{2a}} x = 2 a − b ± …" at bounding box center [1124, 468] width 718 height 198
click at [1028, 451] on div "Δ = b 2 − 4 a c \Delta = b^2-4ac Δ = b 2 − 4 a c" at bounding box center [1123, 468] width 706 height 47
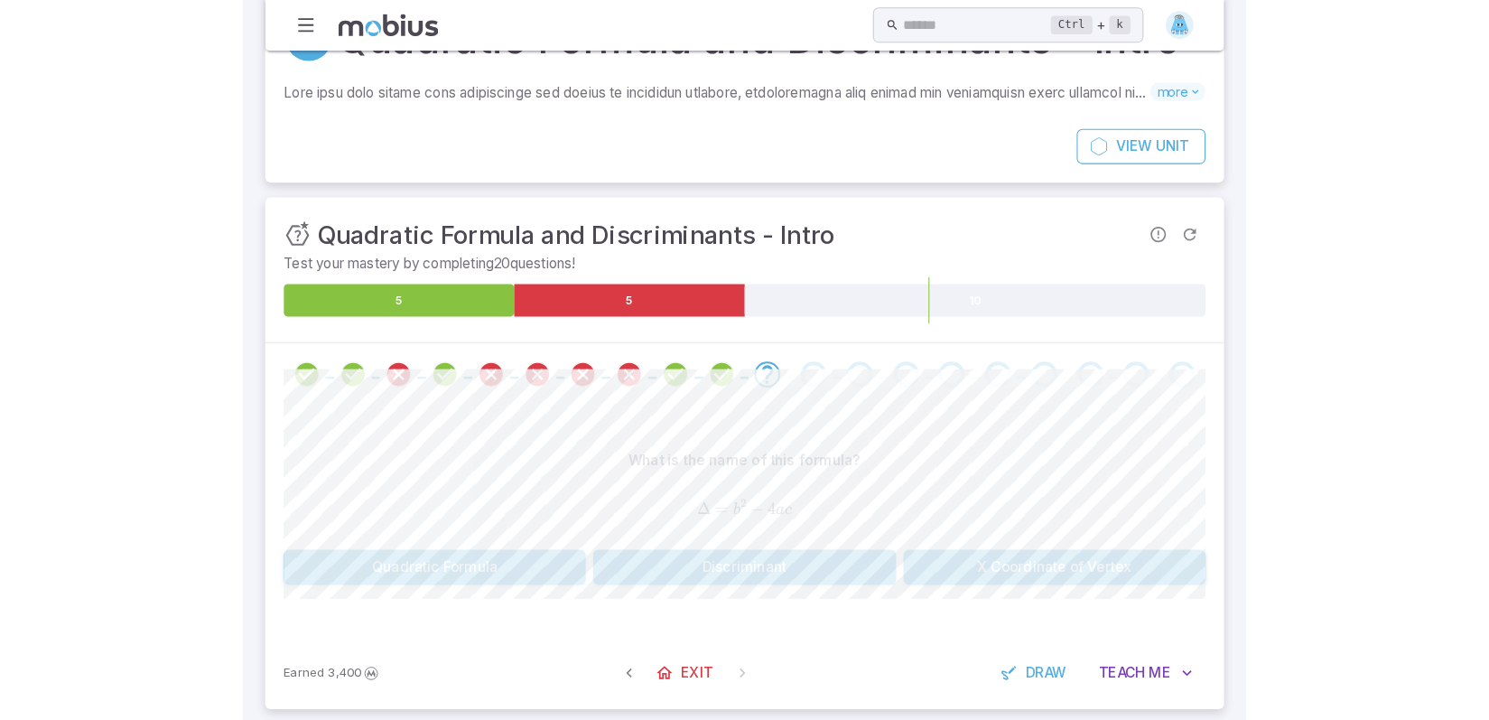
scroll to position [65, 0]
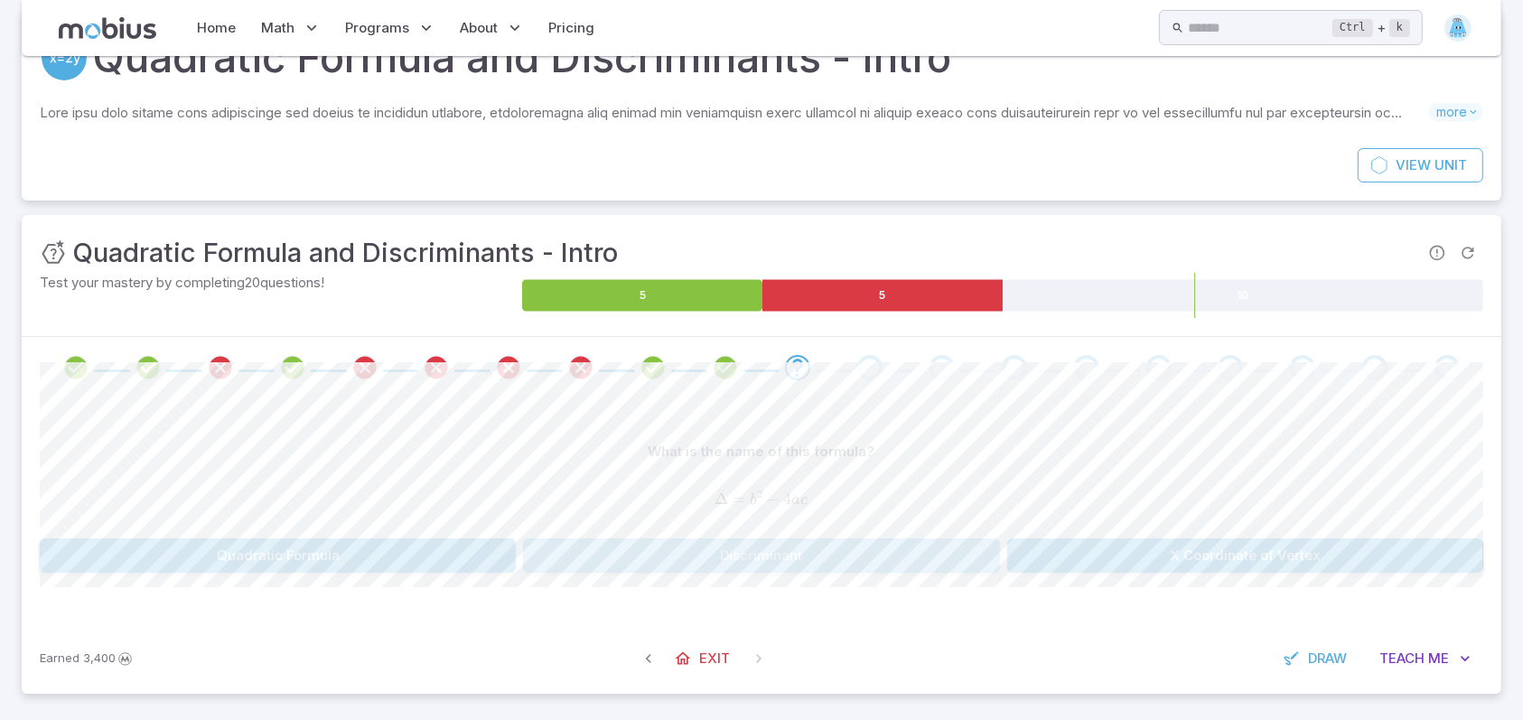
click at [806, 561] on button "Discriminant" at bounding box center [761, 555] width 476 height 34
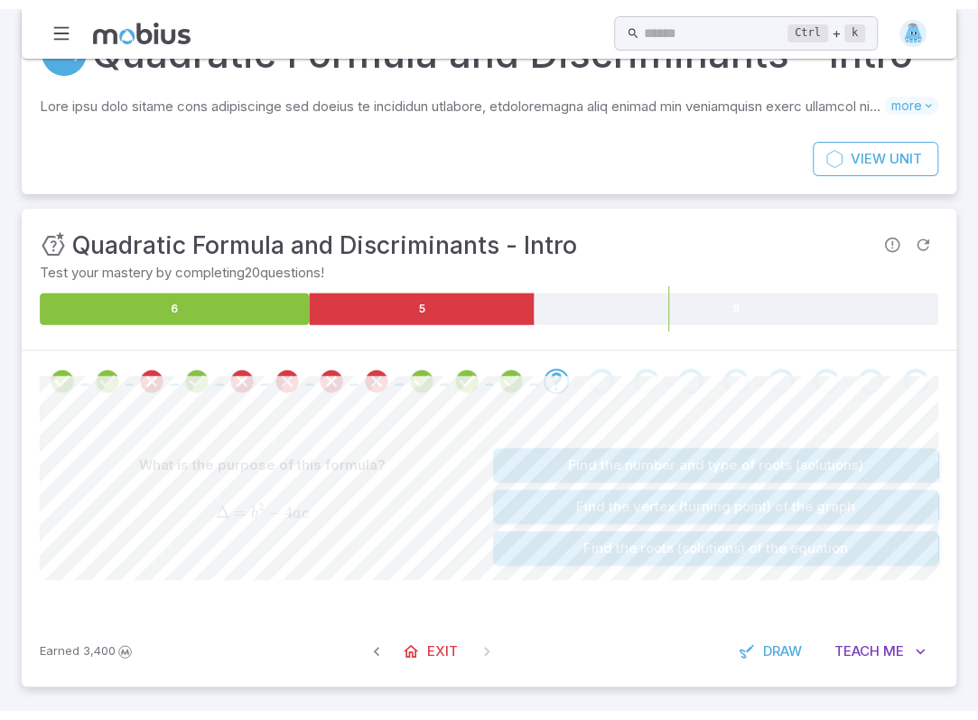
scroll to position [44, 0]
